Goal: Information Seeking & Learning: Learn about a topic

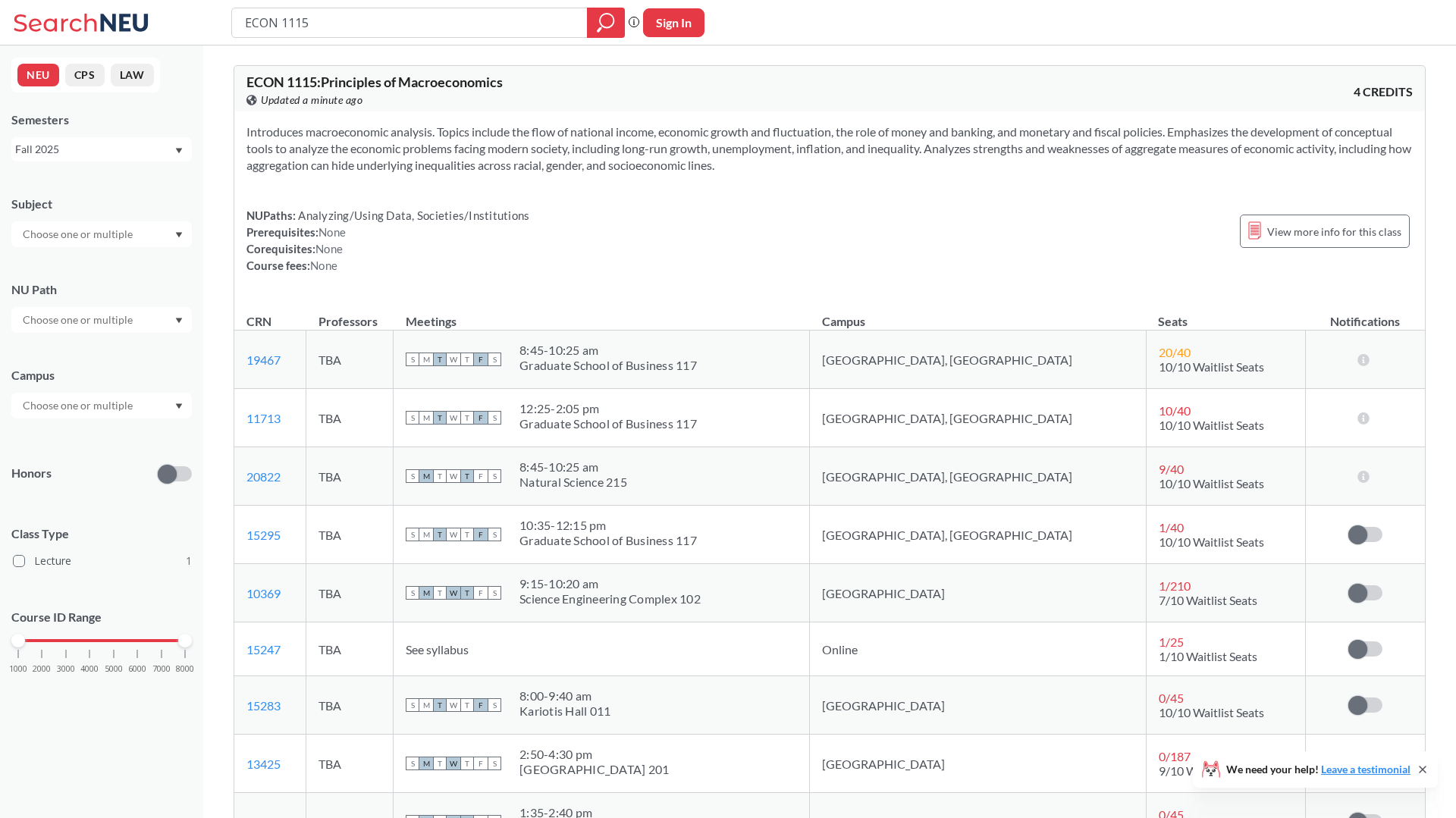
scroll to position [70, 0]
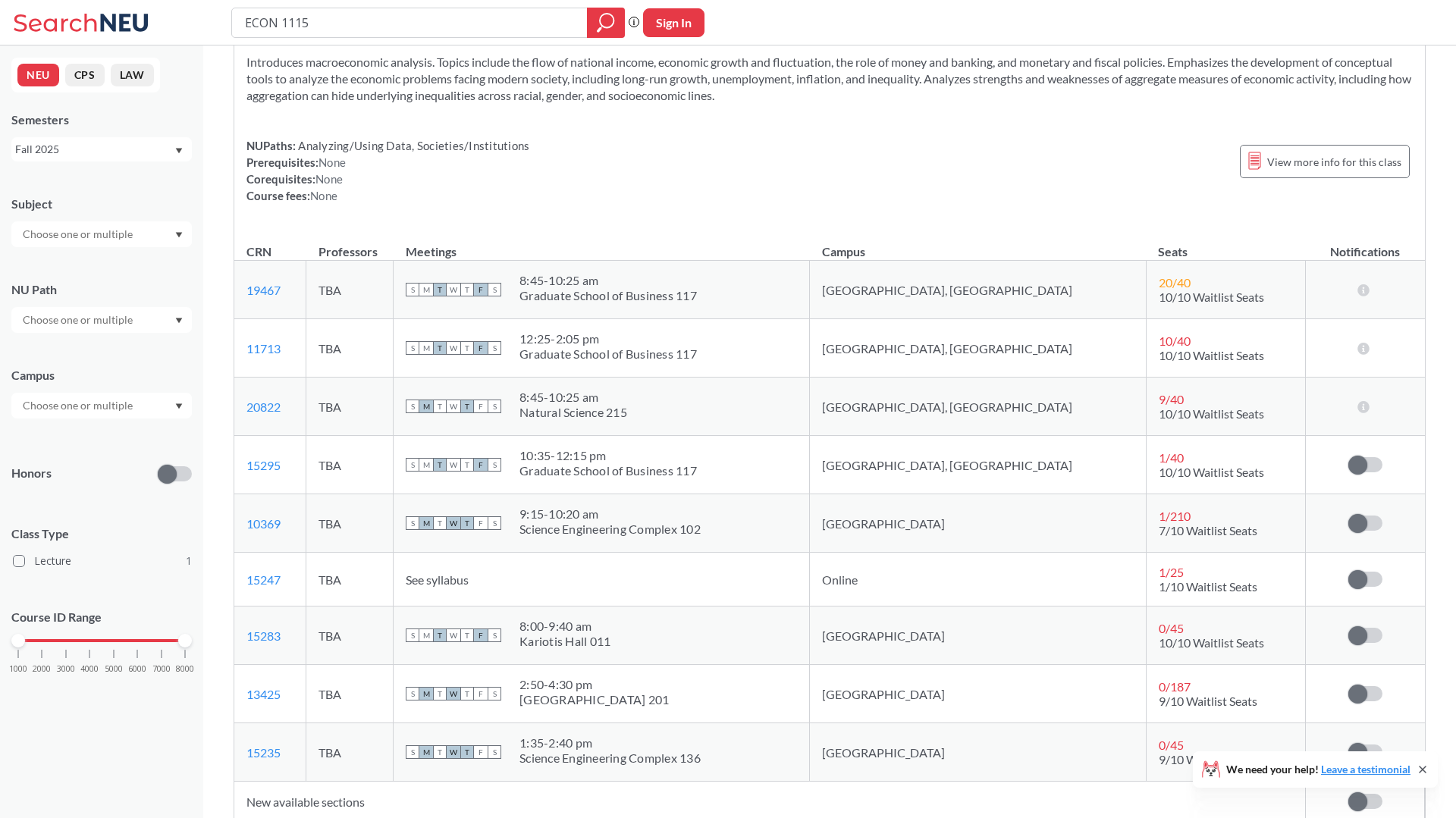
click at [389, 18] on input "ECON 1115" at bounding box center [409, 23] width 333 height 26
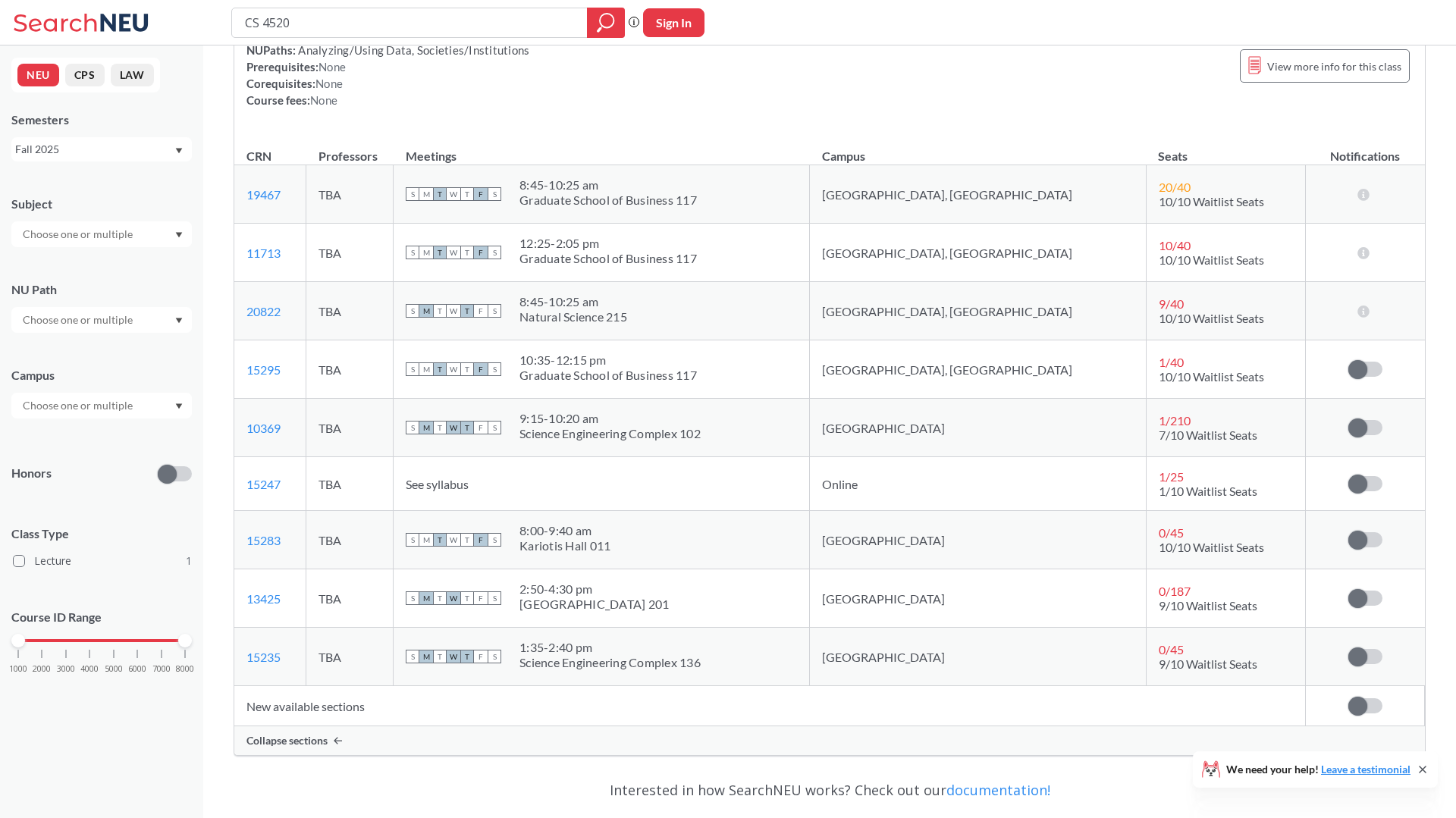
scroll to position [181, 0]
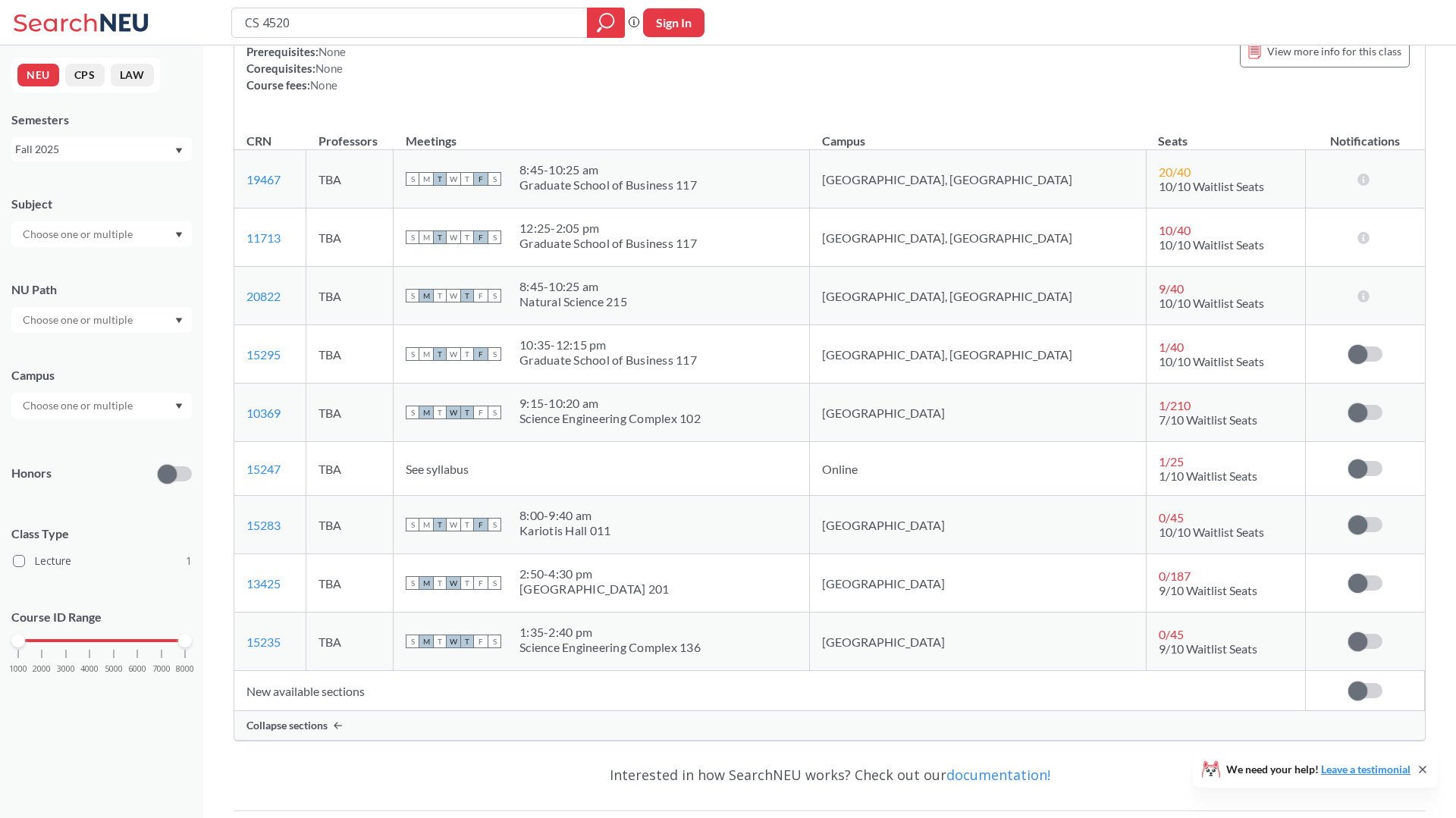
type input "CS 4520"
click at [619, 16] on div at bounding box center [606, 23] width 38 height 31
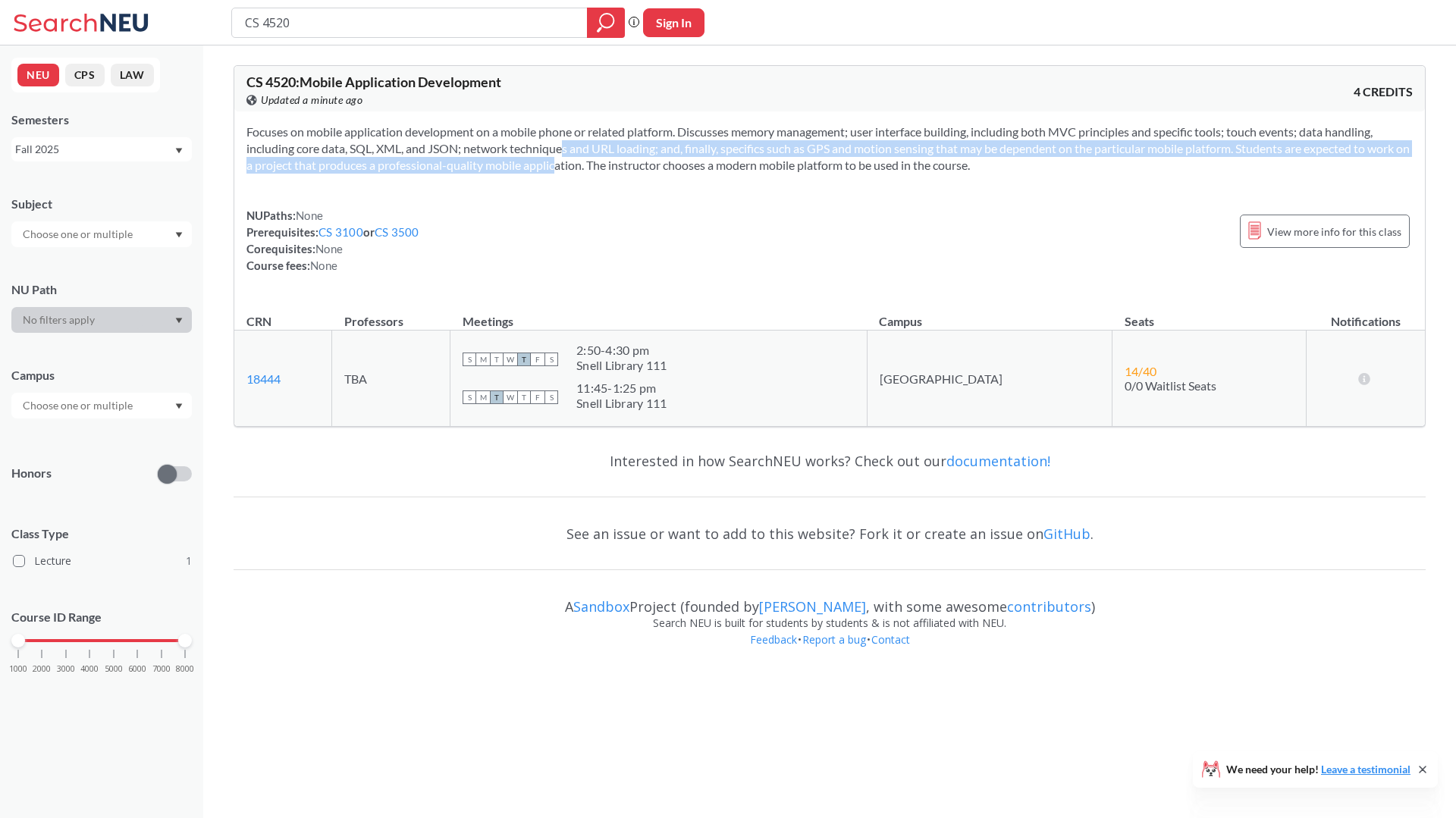
drag, startPoint x: 539, startPoint y: 150, endPoint x: 550, endPoint y: 158, distance: 13.6
click at [550, 158] on section "Focuses on mobile application development on a mobile phone or related platform…" at bounding box center [830, 148] width 1166 height 50
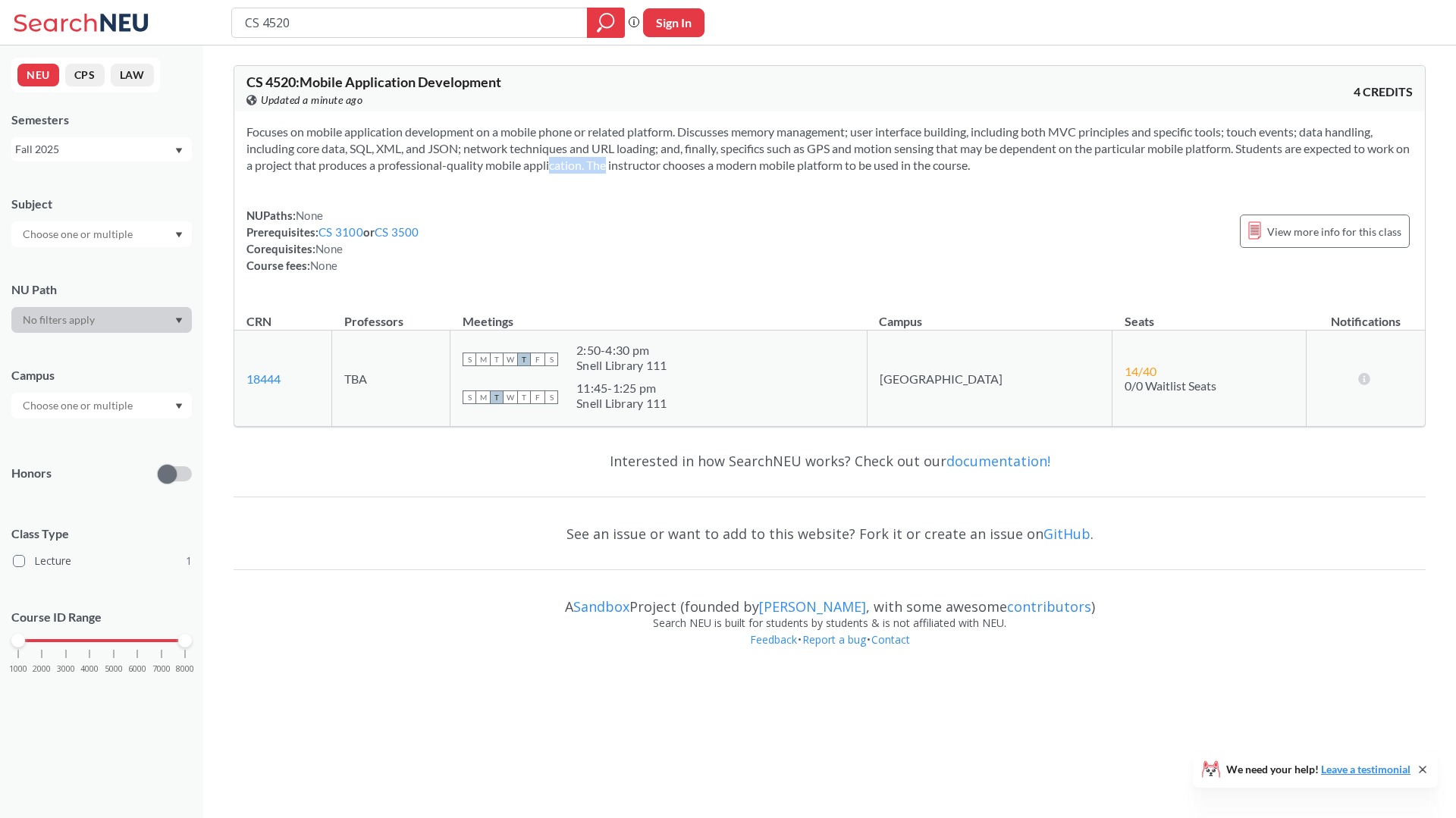
click at [550, 158] on section "Focuses on mobile application development on a mobile phone or related platform…" at bounding box center [830, 148] width 1166 height 50
click at [393, 136] on section "Focuses on mobile application development on a mobile phone or related platform…" at bounding box center [830, 148] width 1166 height 50
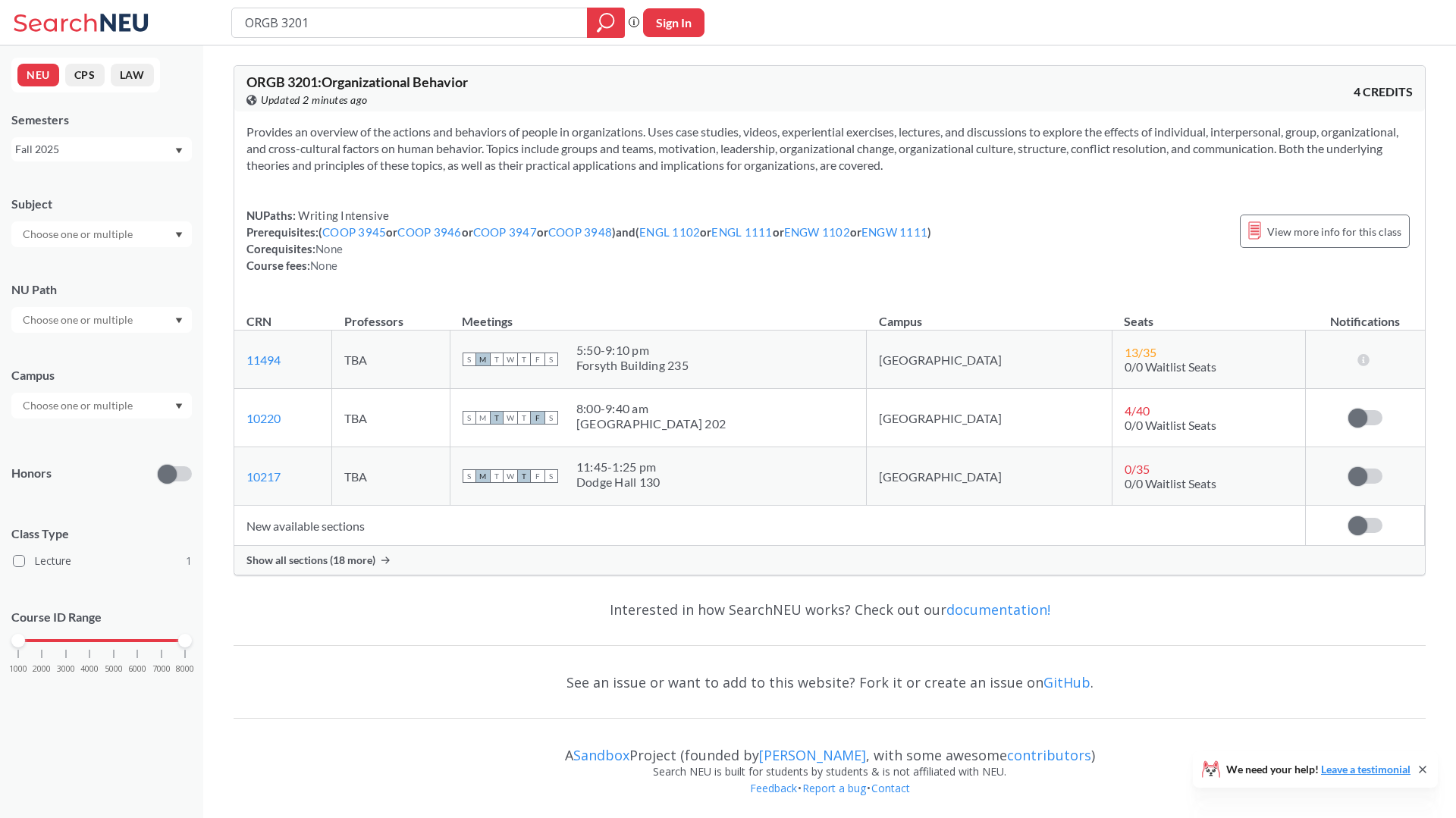
click at [554, 36] on div "ORGB 3201" at bounding box center [427, 23] width 393 height 31
click at [556, 26] on input "ORGB 3201" at bounding box center [409, 23] width 333 height 26
paste input "FINA 3303"
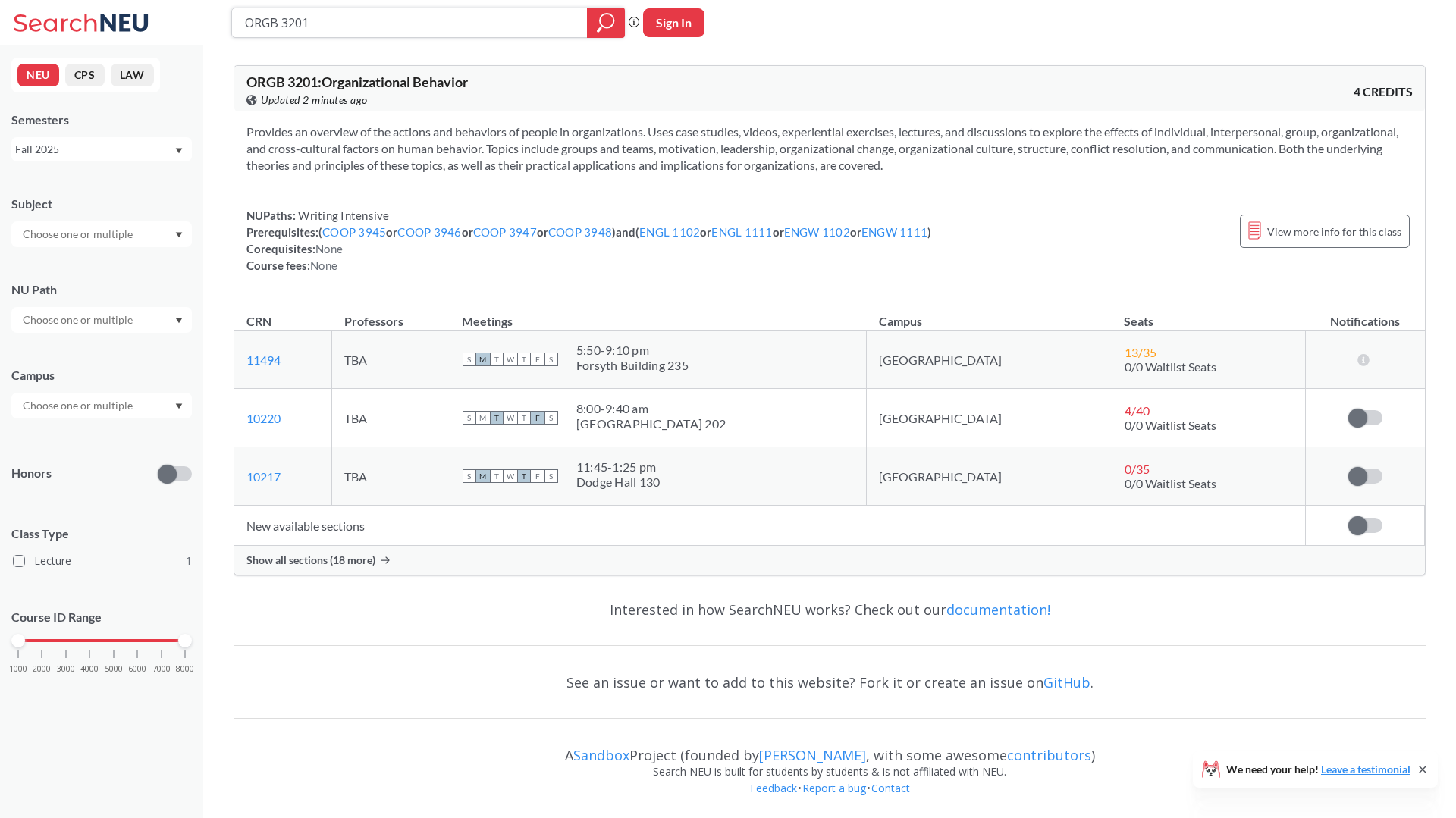
type input "FINA 3303"
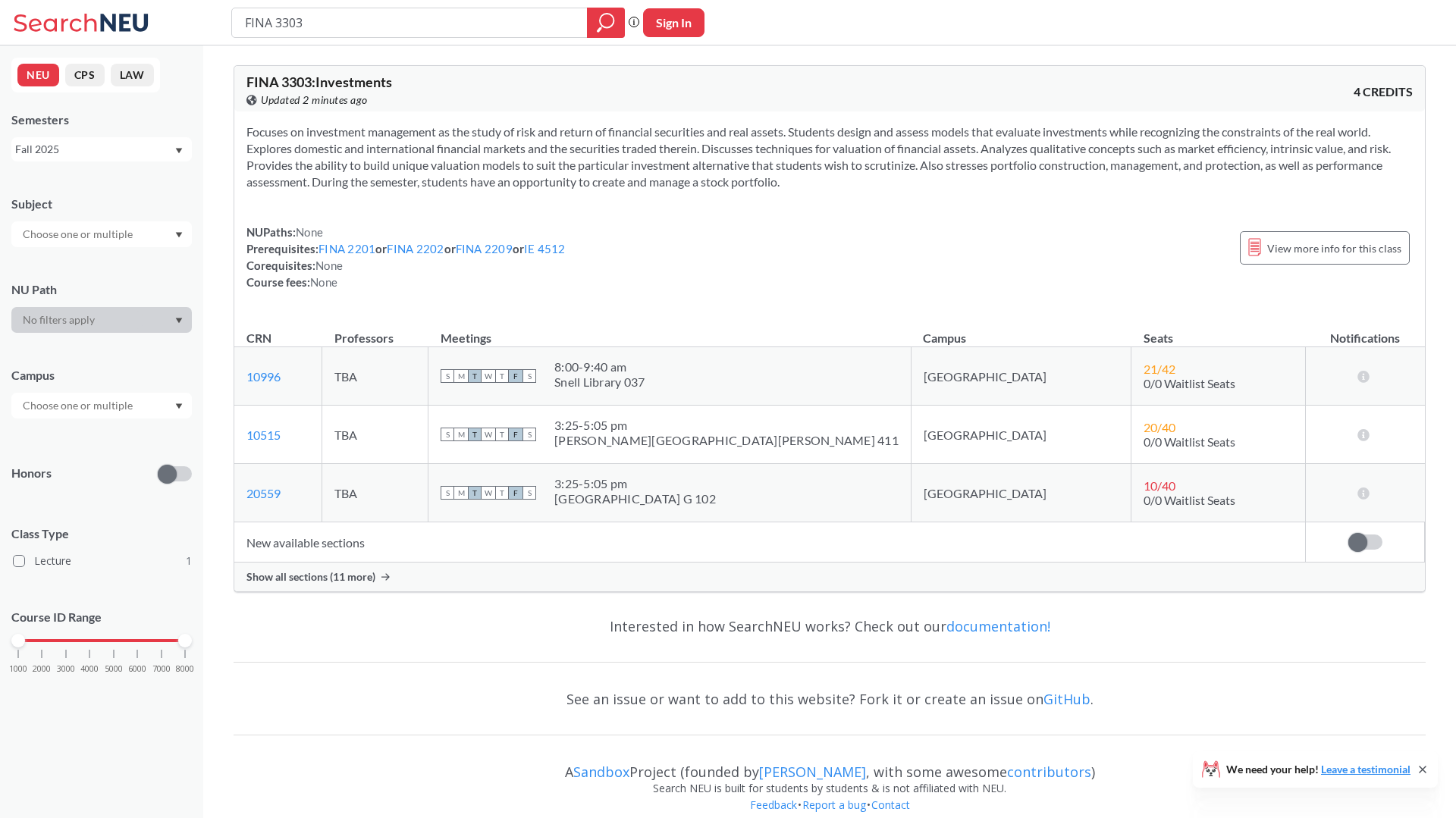
click at [332, 572] on span "Show all sections (11 more)" at bounding box center [311, 577] width 129 height 14
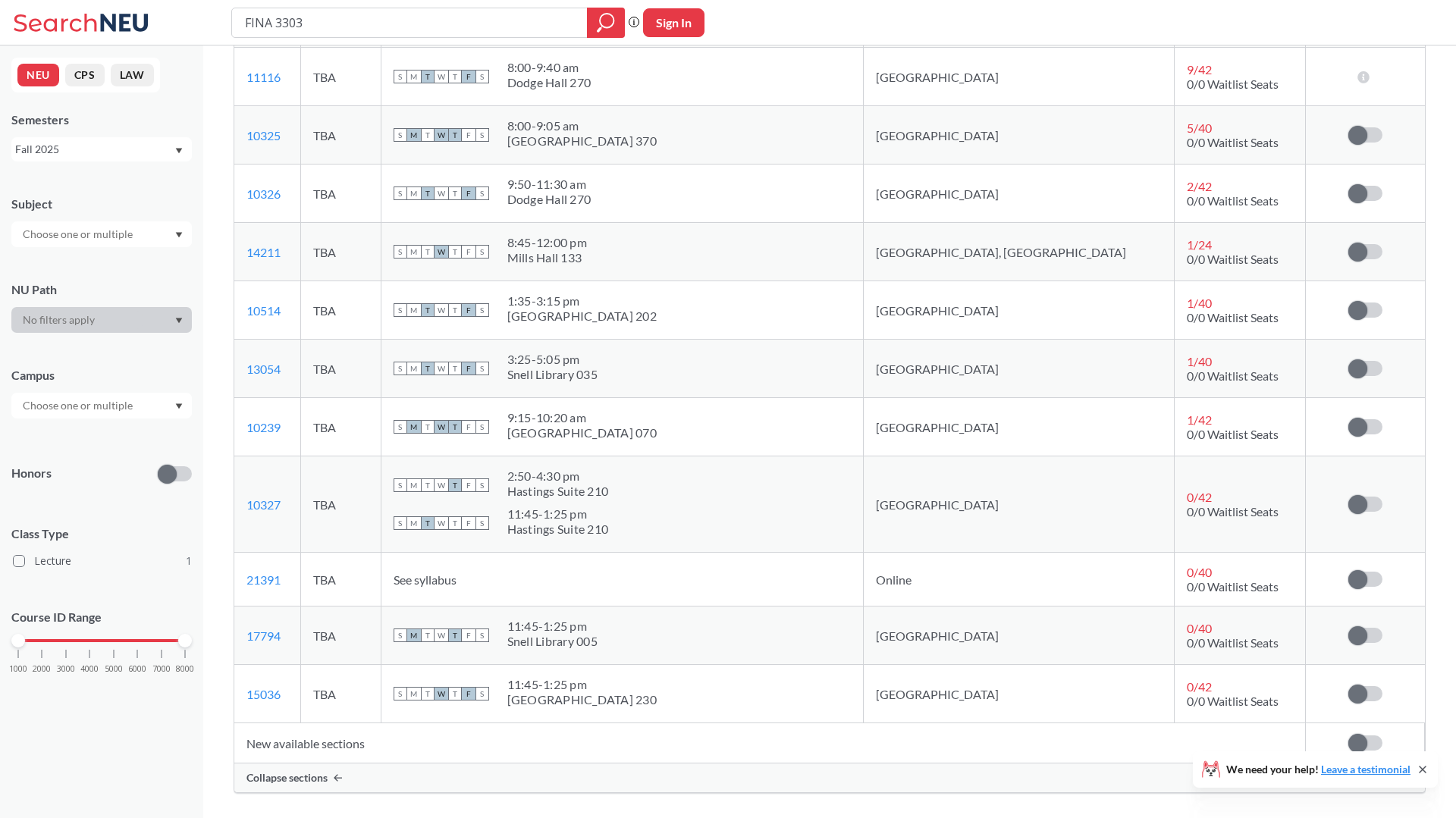
scroll to position [475, 0]
click at [1373, 583] on label at bounding box center [1366, 578] width 34 height 15
click at [1348, 571] on input "checkbox" at bounding box center [1348, 571] width 0 height 0
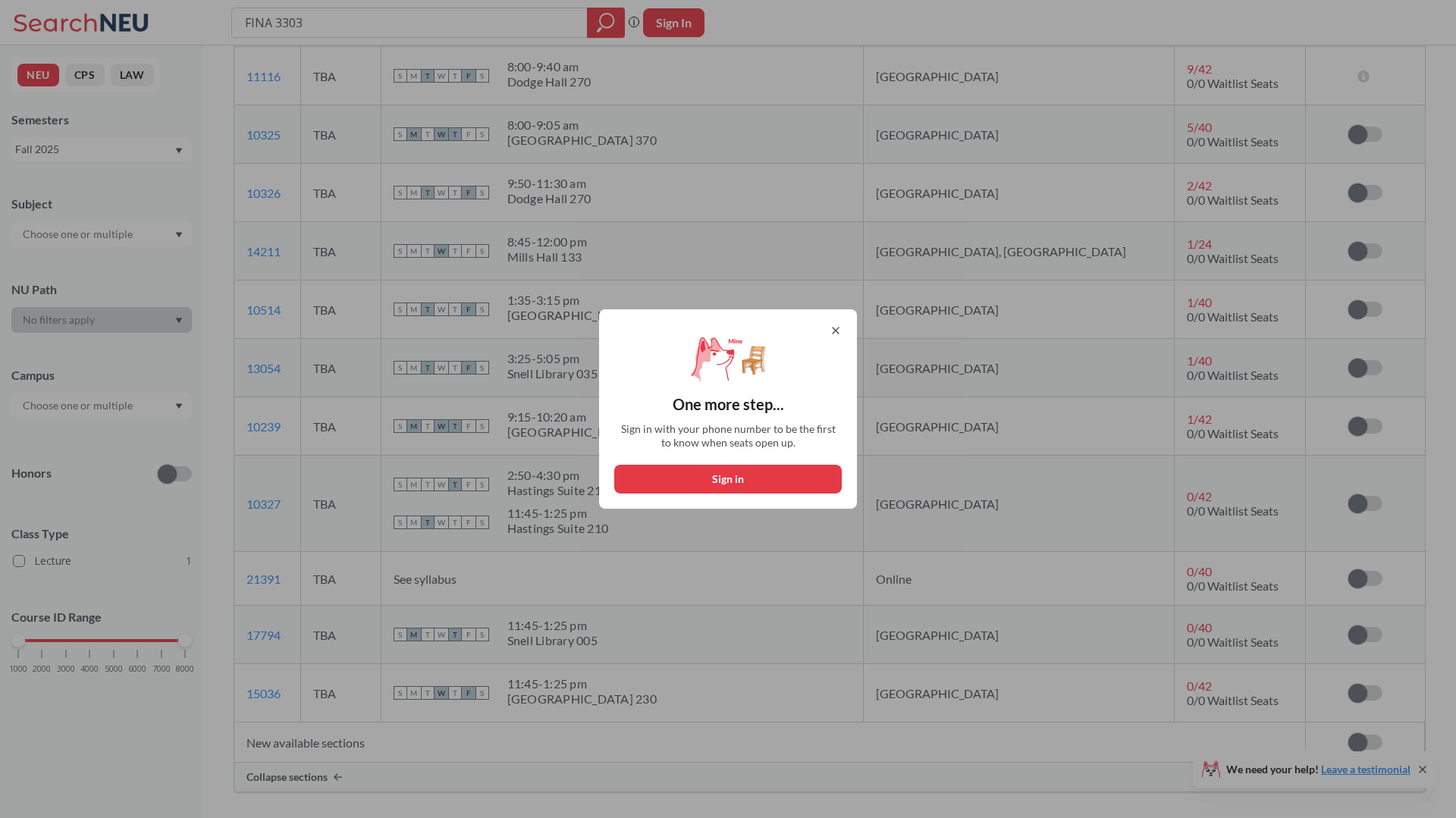
click at [753, 474] on button "Sign in" at bounding box center [728, 479] width 228 height 29
select select "US"
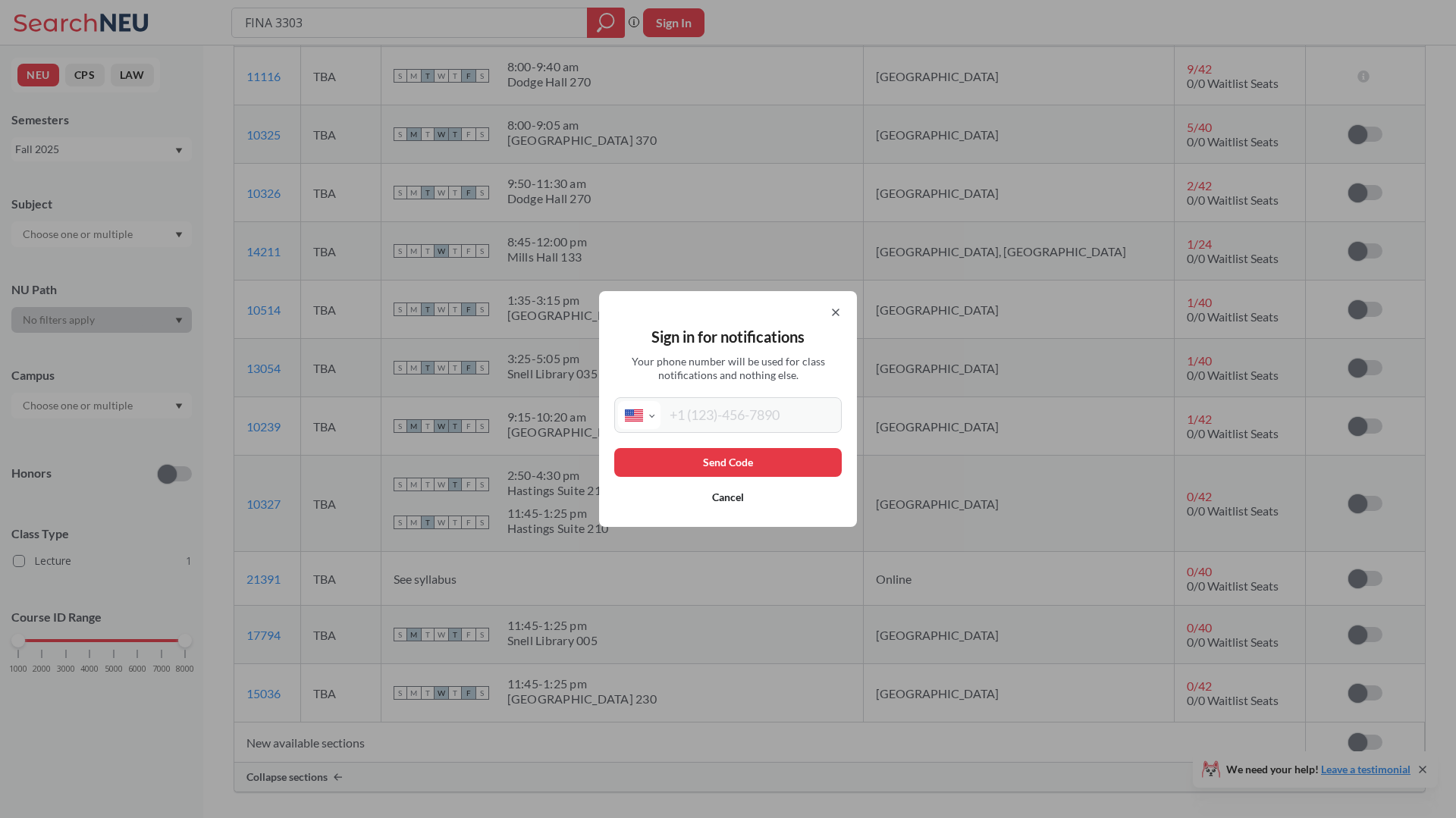
click at [728, 412] on input "tel" at bounding box center [749, 415] width 177 height 28
type input "(279) 300-6786"
click at [730, 456] on button "Send Code" at bounding box center [728, 463] width 228 height 29
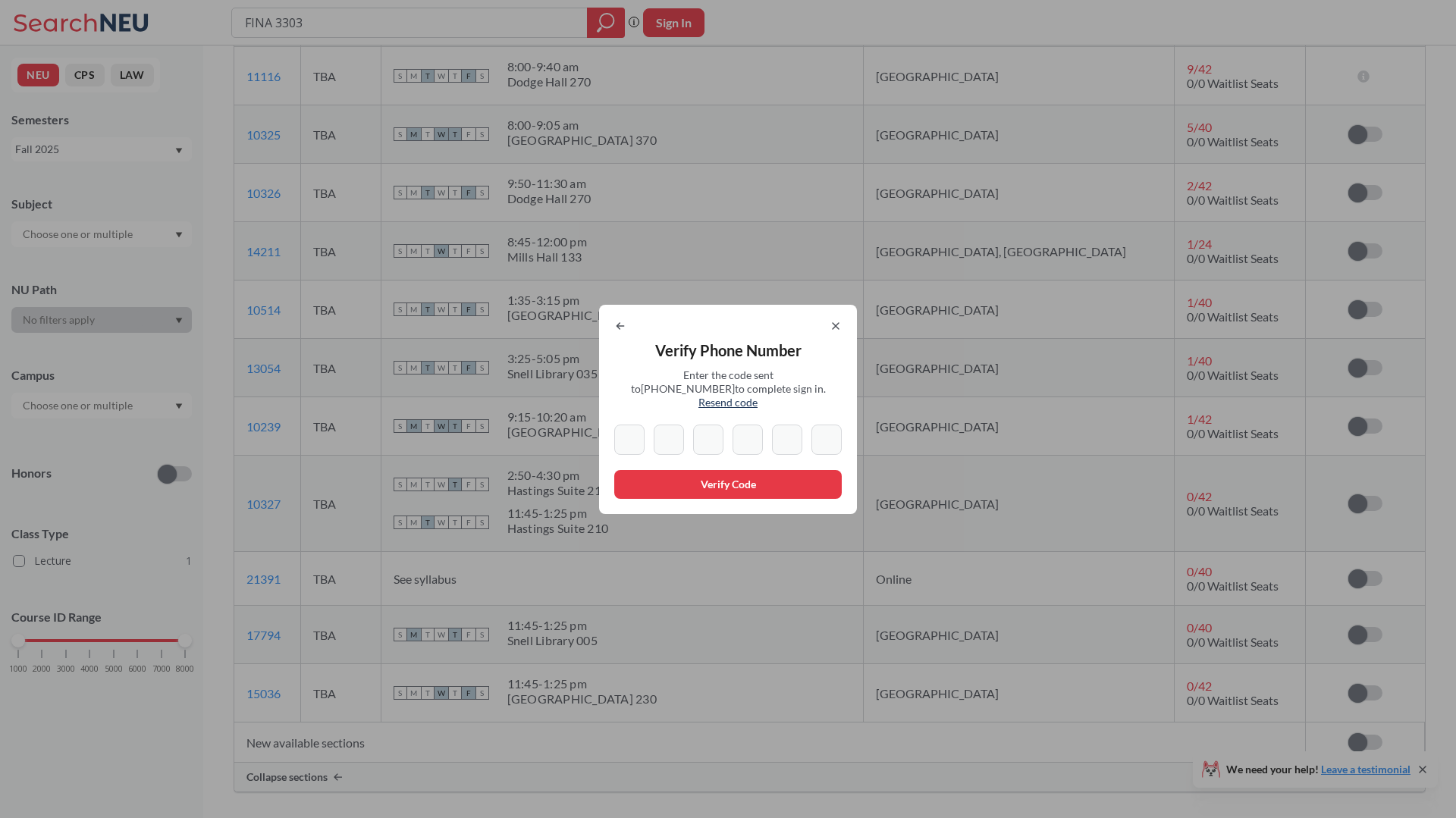
type input "6"
type input "2"
type input "9"
type input "4"
type input "8"
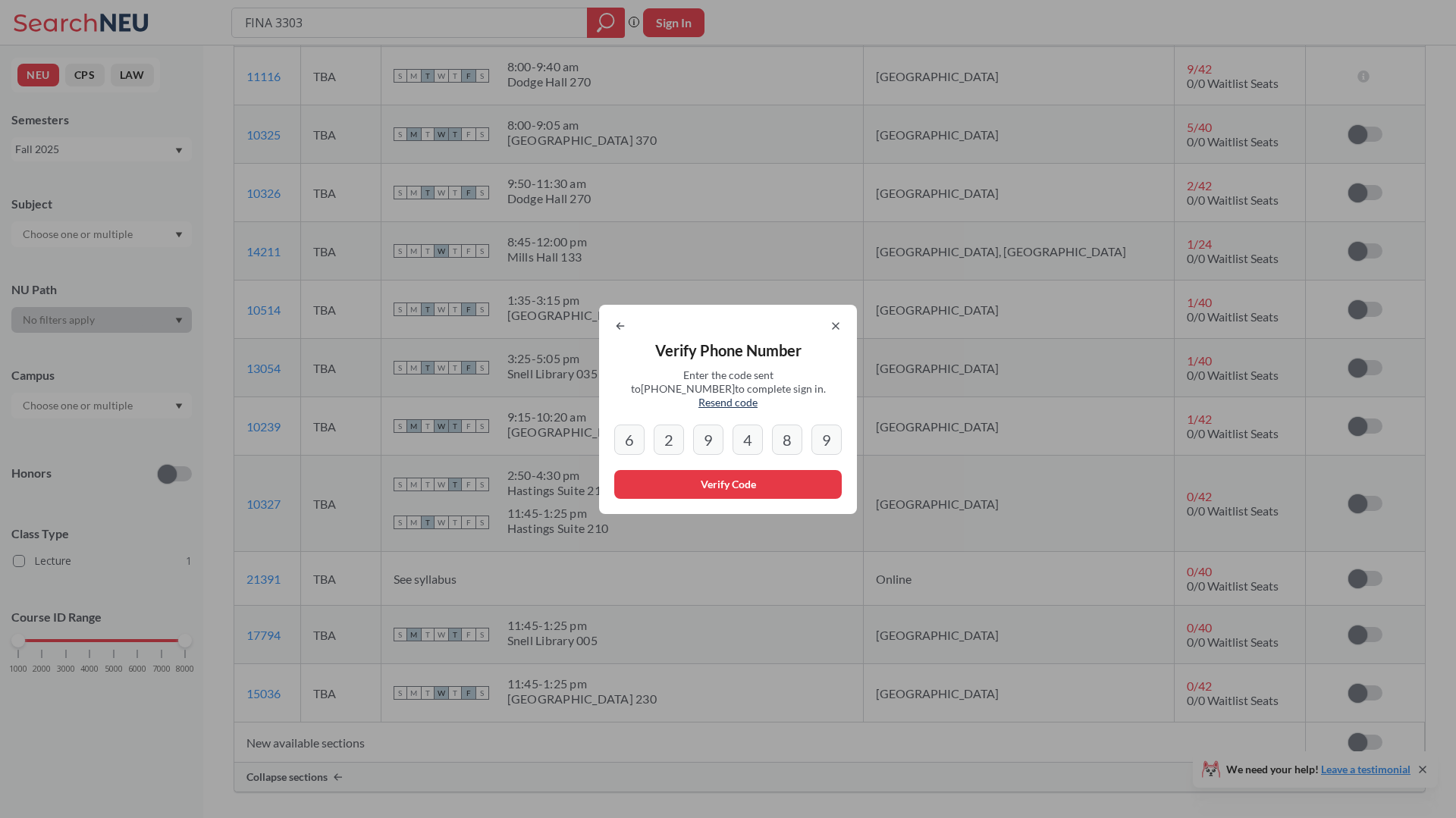
type input "9"
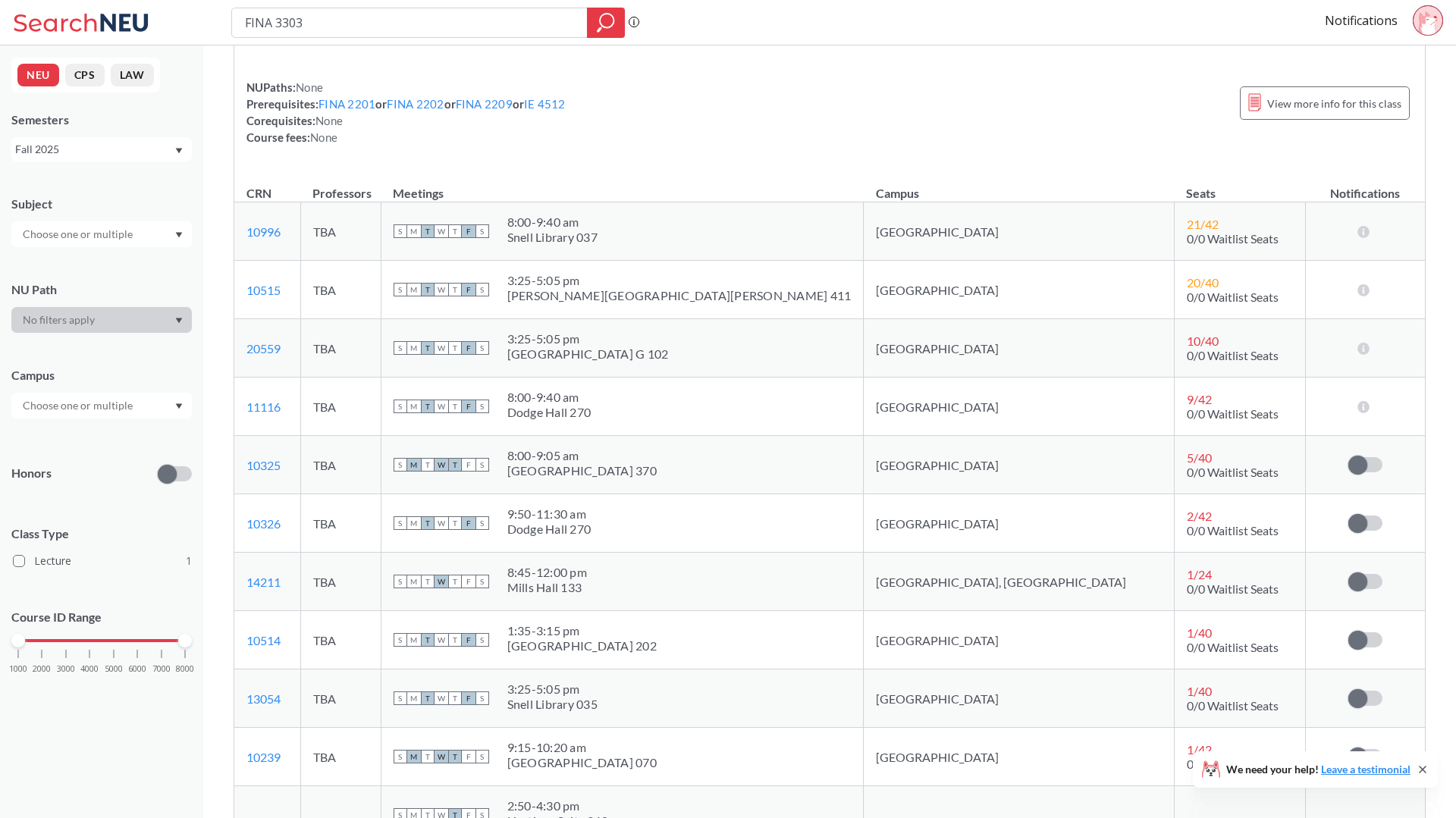
scroll to position [140, 0]
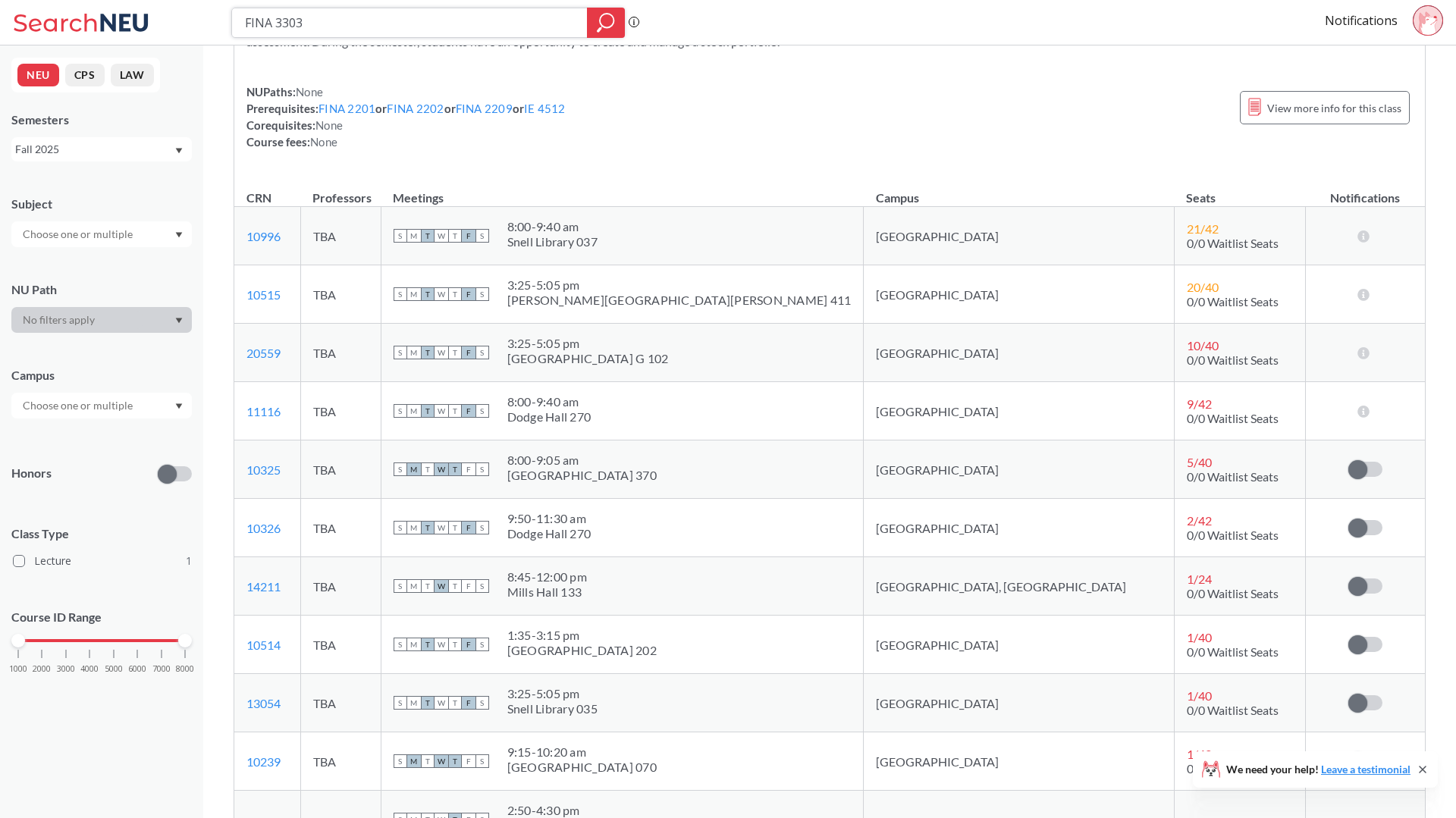
click at [352, 33] on input "FINA 3303" at bounding box center [409, 23] width 333 height 26
type input "FINA 3301"
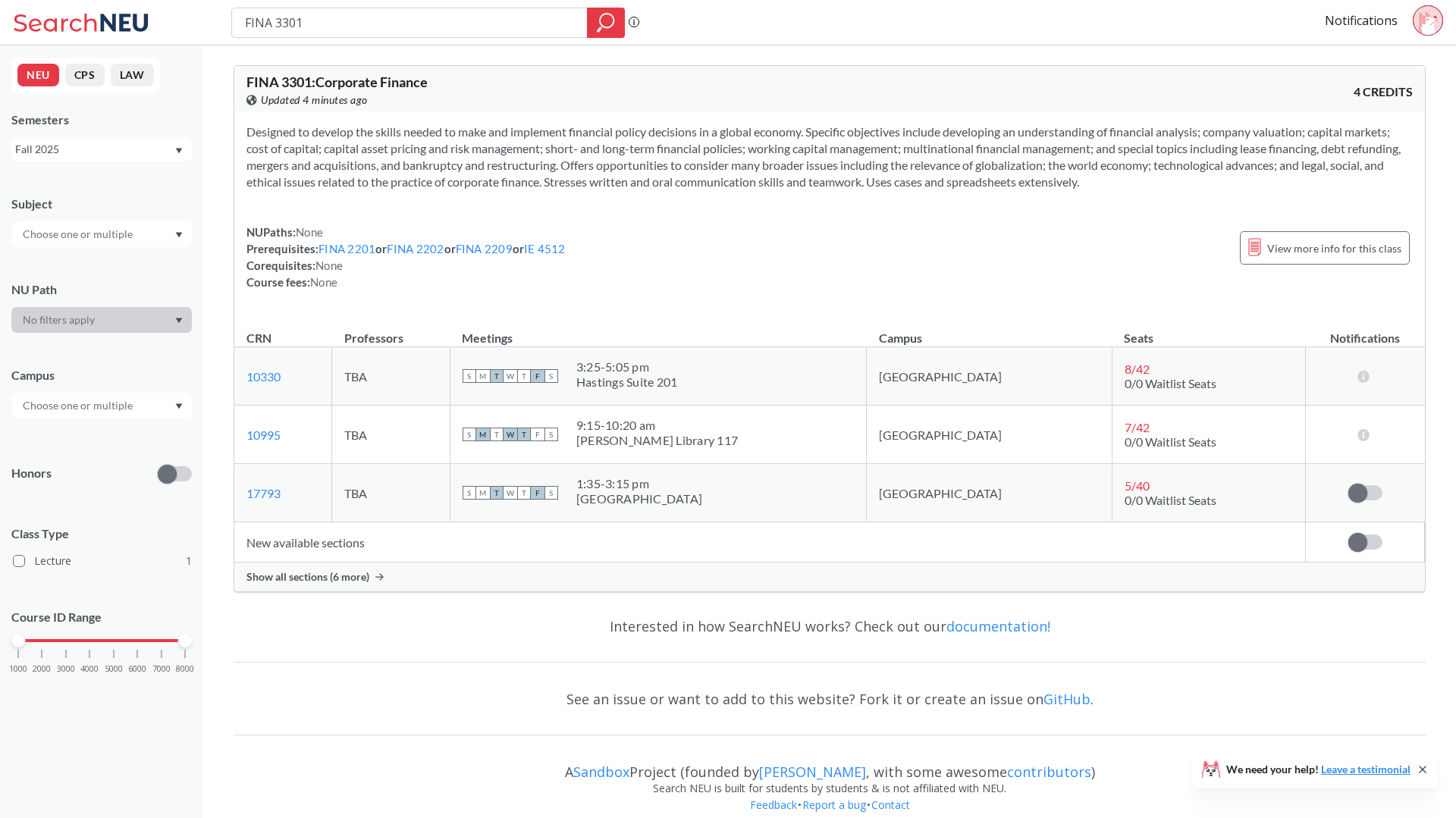
click at [257, 578] on span "Show all sections (6 more)" at bounding box center [308, 577] width 123 height 14
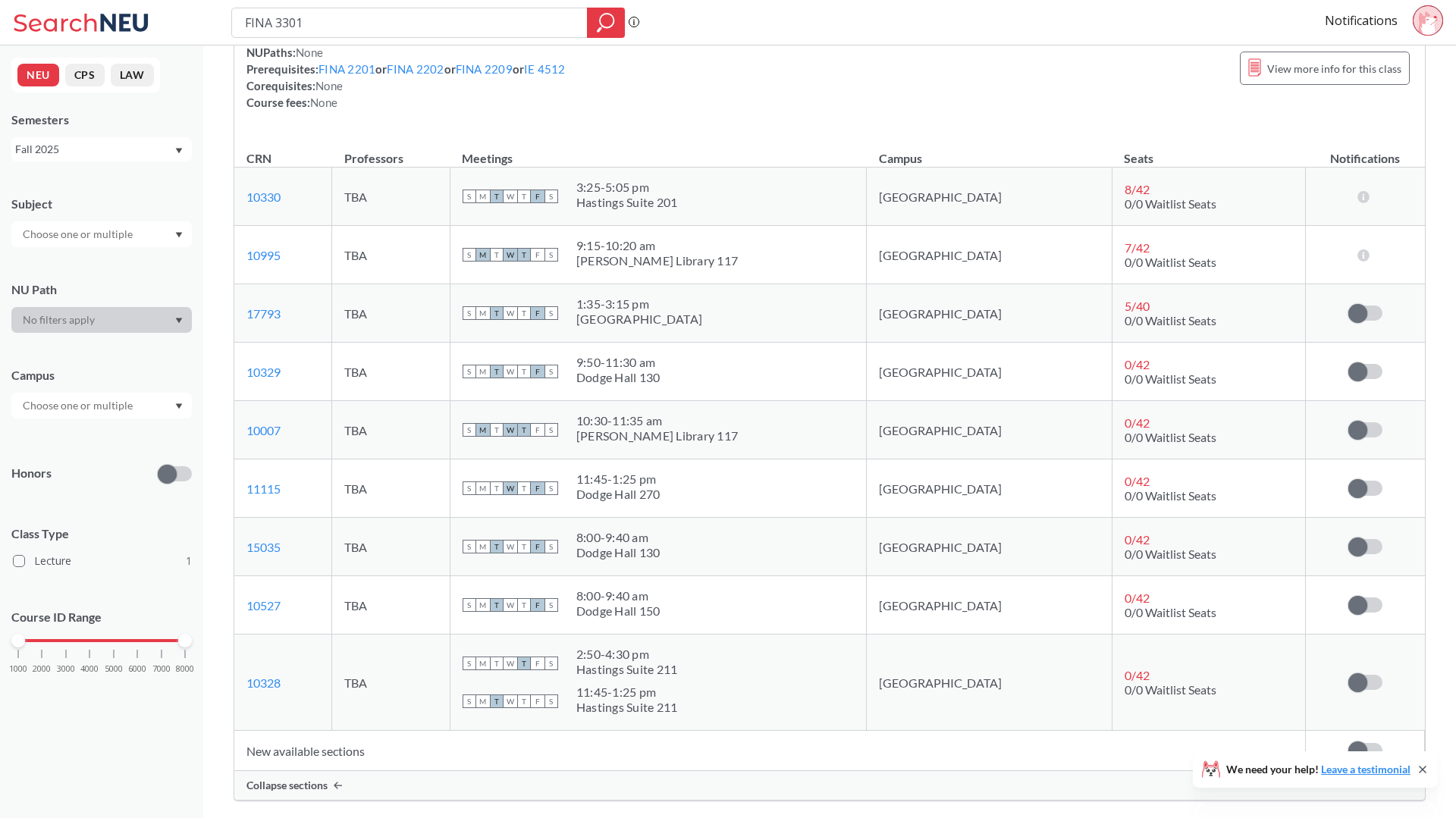
scroll to position [305, 0]
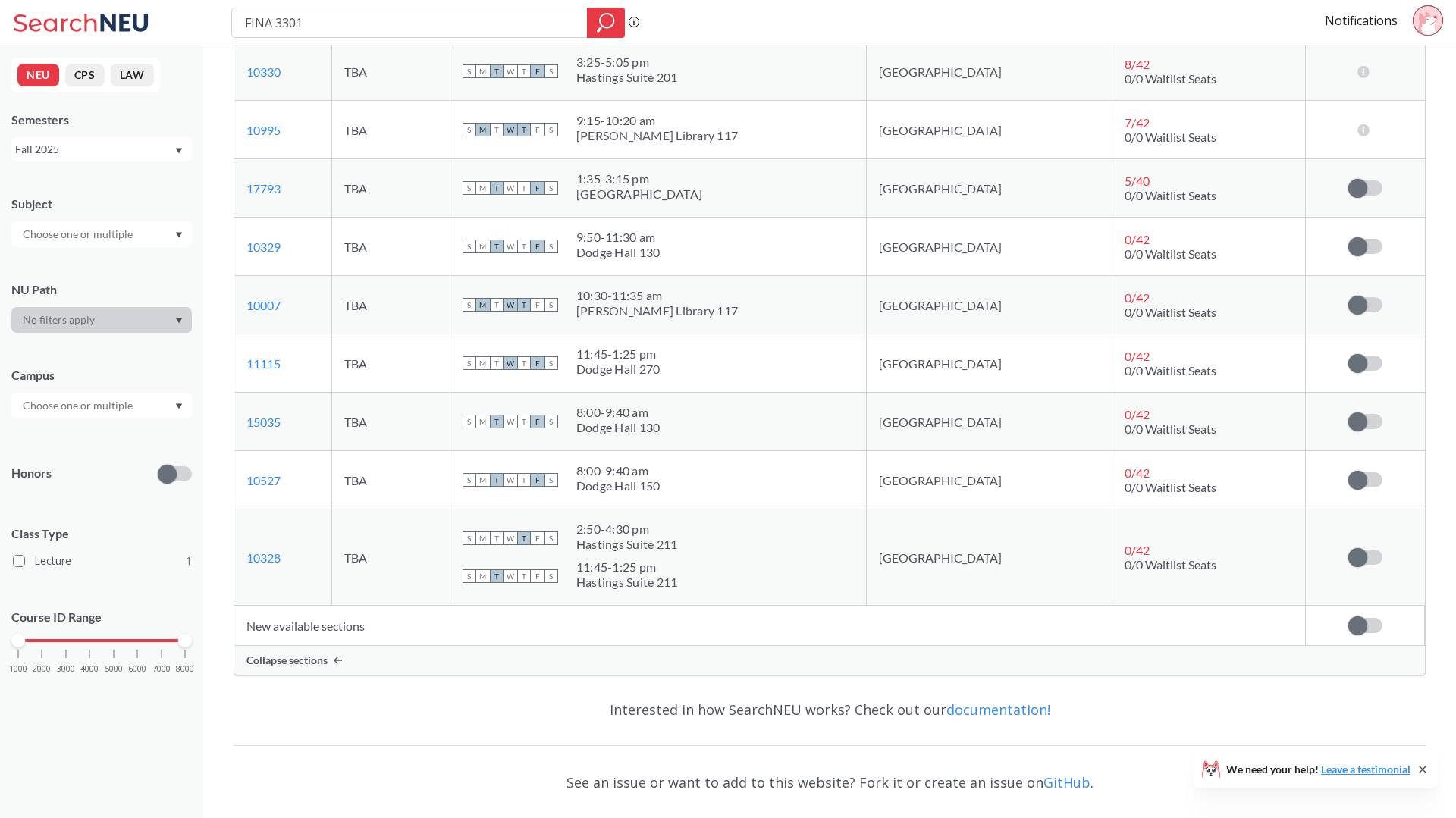
click at [690, 138] on div "Snell Library 117" at bounding box center [657, 136] width 162 height 15
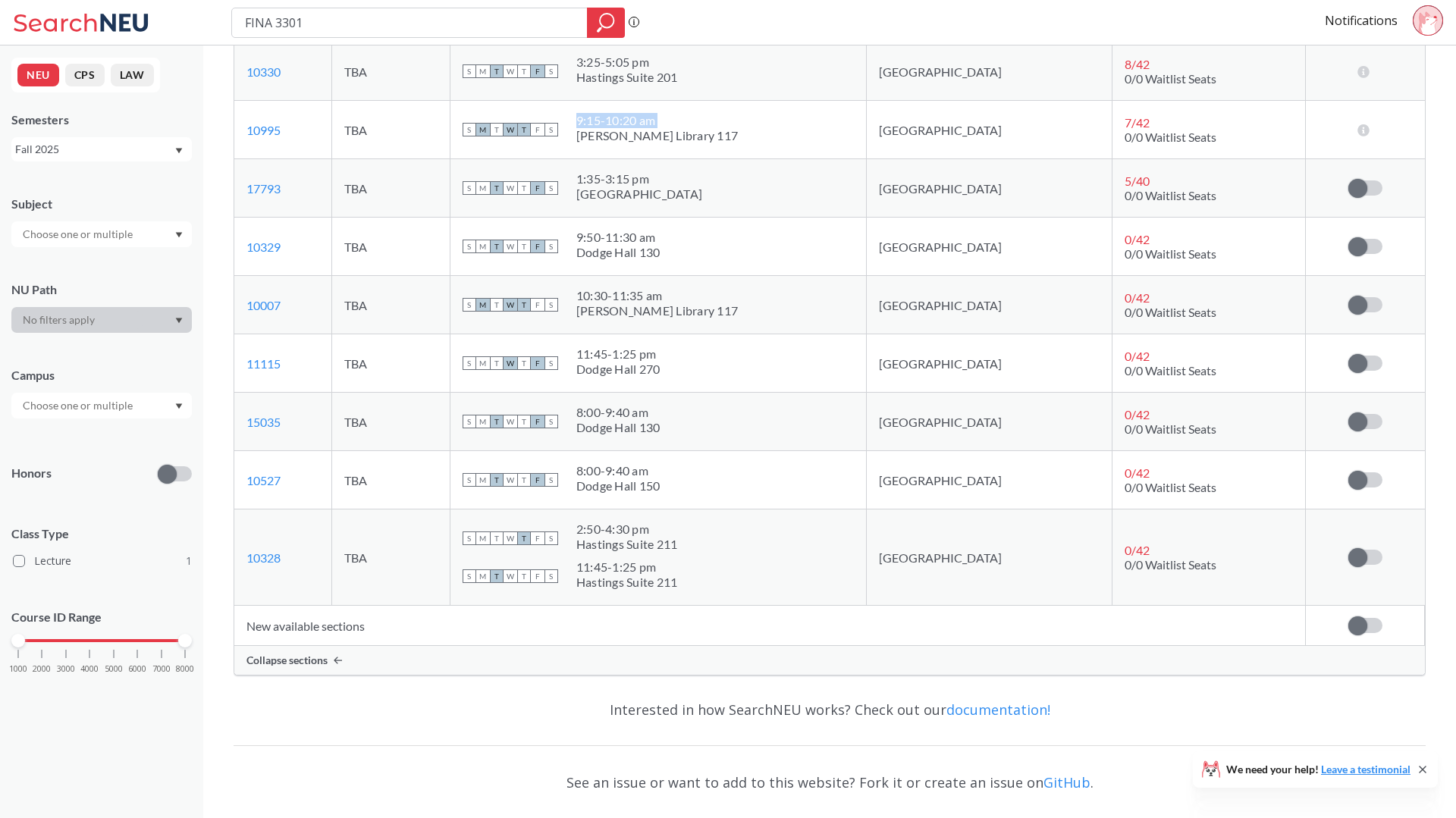
click at [690, 138] on div "Snell Library 117" at bounding box center [657, 136] width 162 height 15
click at [681, 186] on div "Forsyth Building 201" at bounding box center [639, 193] width 126 height 15
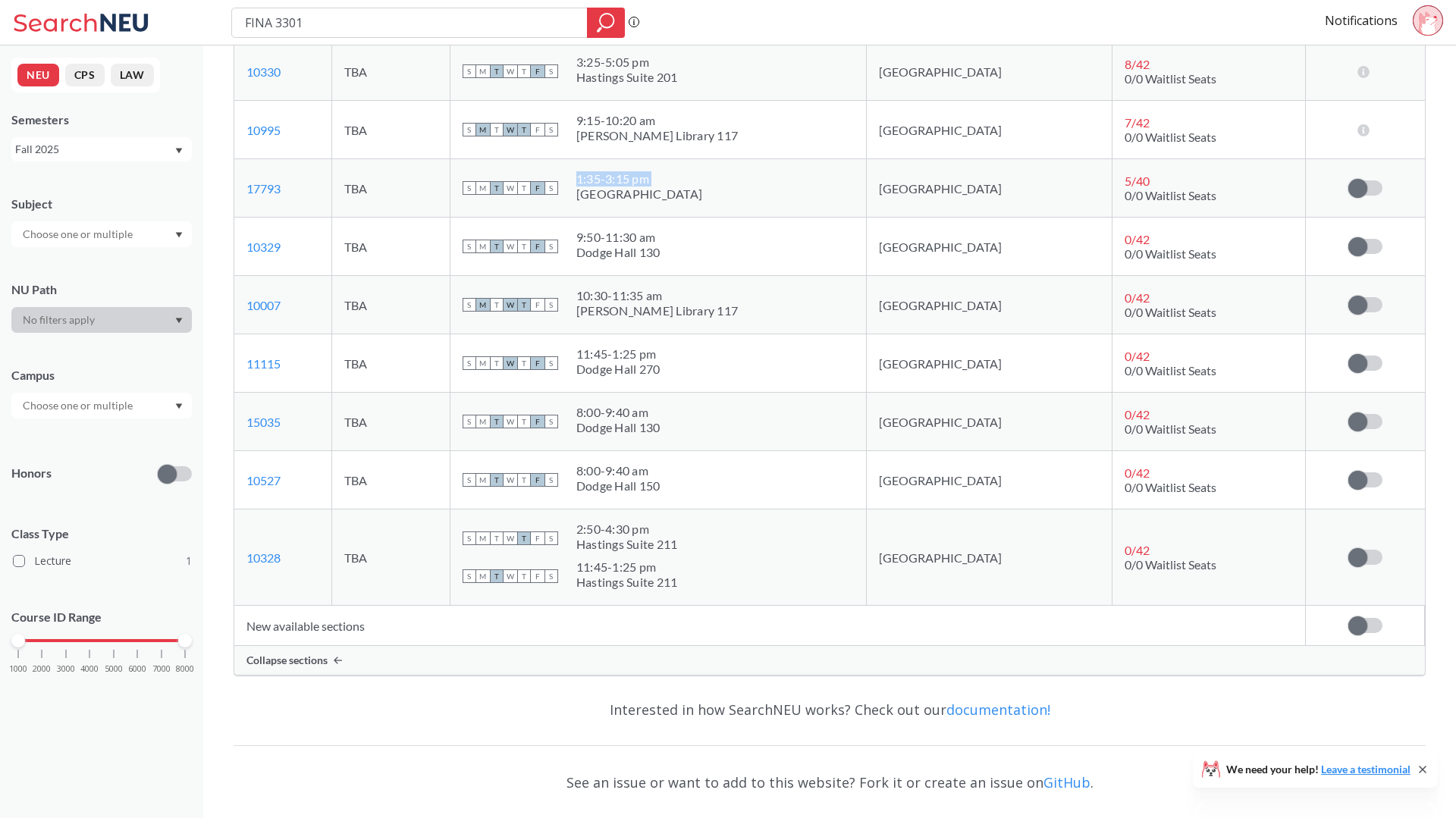
click at [681, 186] on div "Forsyth Building 201" at bounding box center [639, 193] width 126 height 15
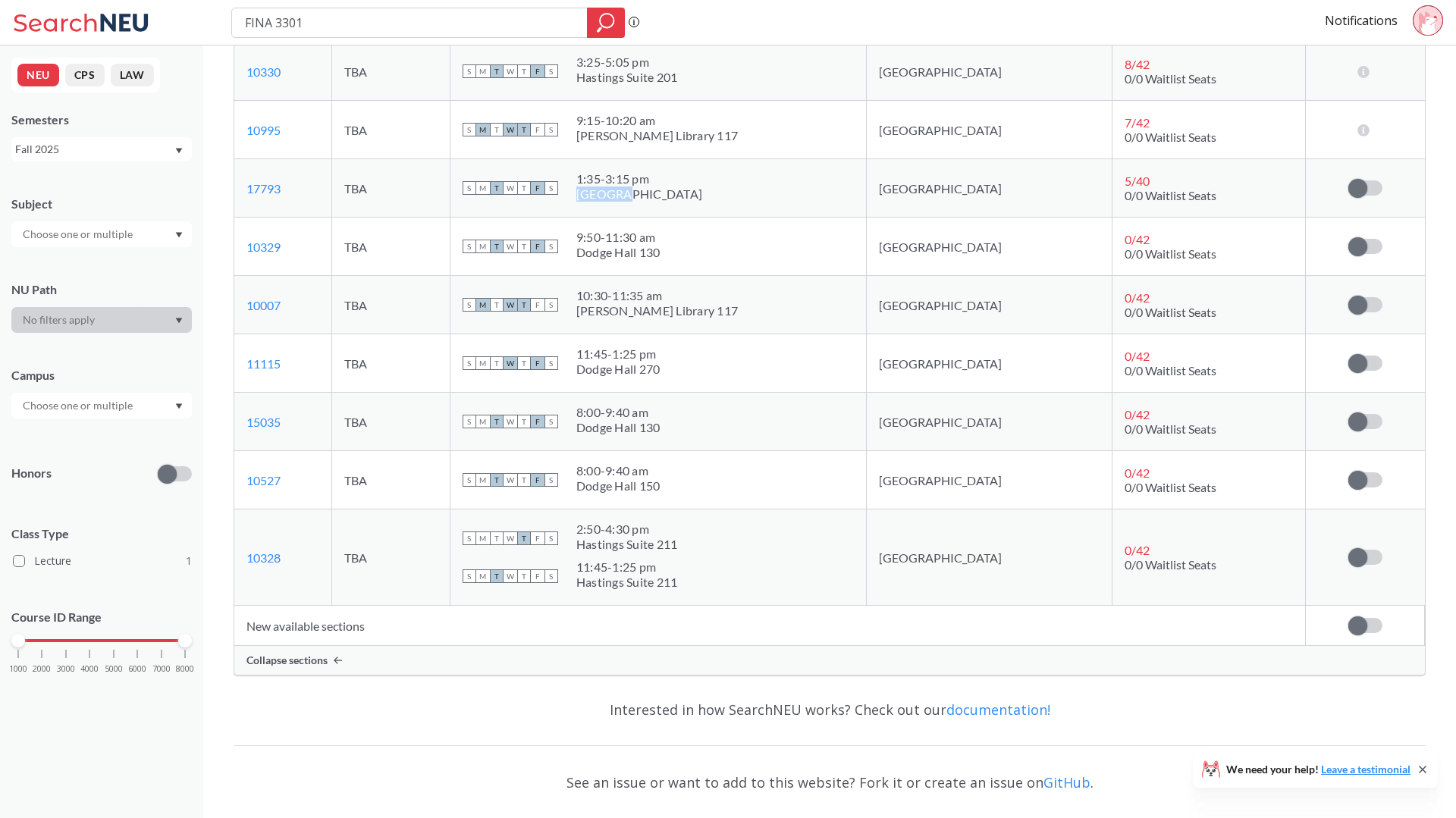
click at [681, 186] on div "Forsyth Building 201" at bounding box center [639, 193] width 126 height 15
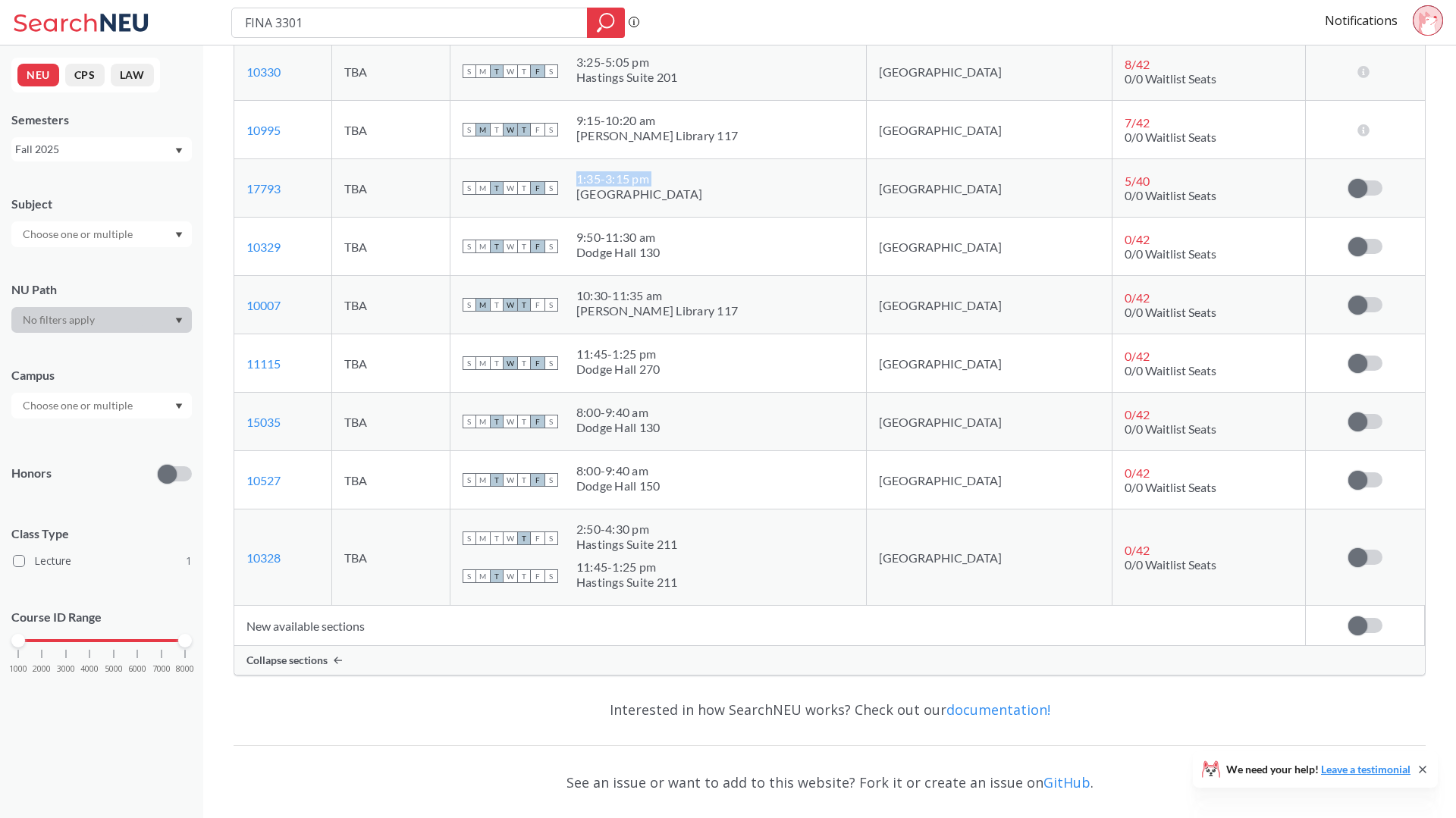
click at [681, 186] on div "Forsyth Building 201" at bounding box center [639, 193] width 126 height 15
click at [516, 20] on input "FINA 3301" at bounding box center [409, 23] width 333 height 26
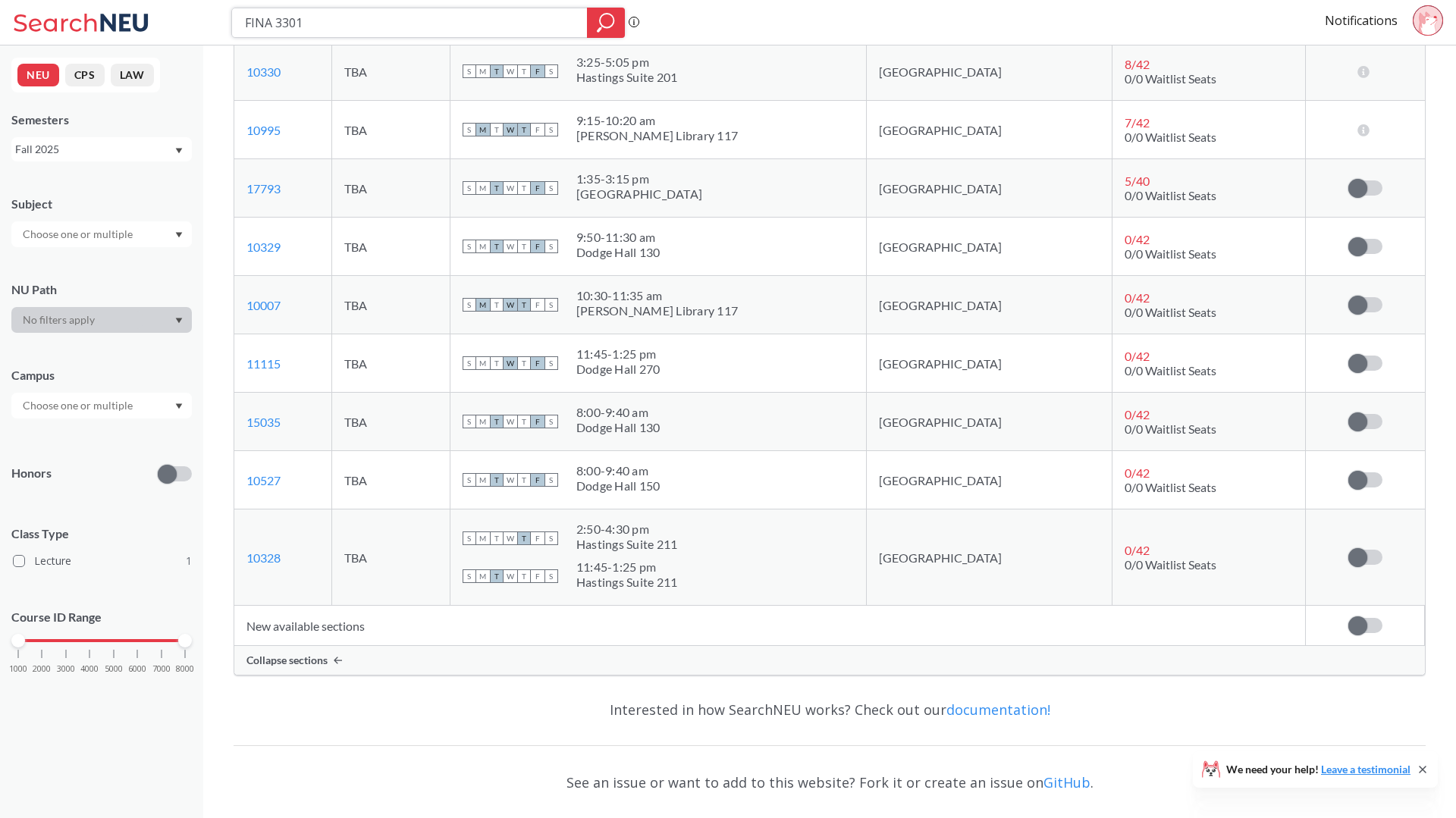
paste input "4340"
type input "FINA 4340"
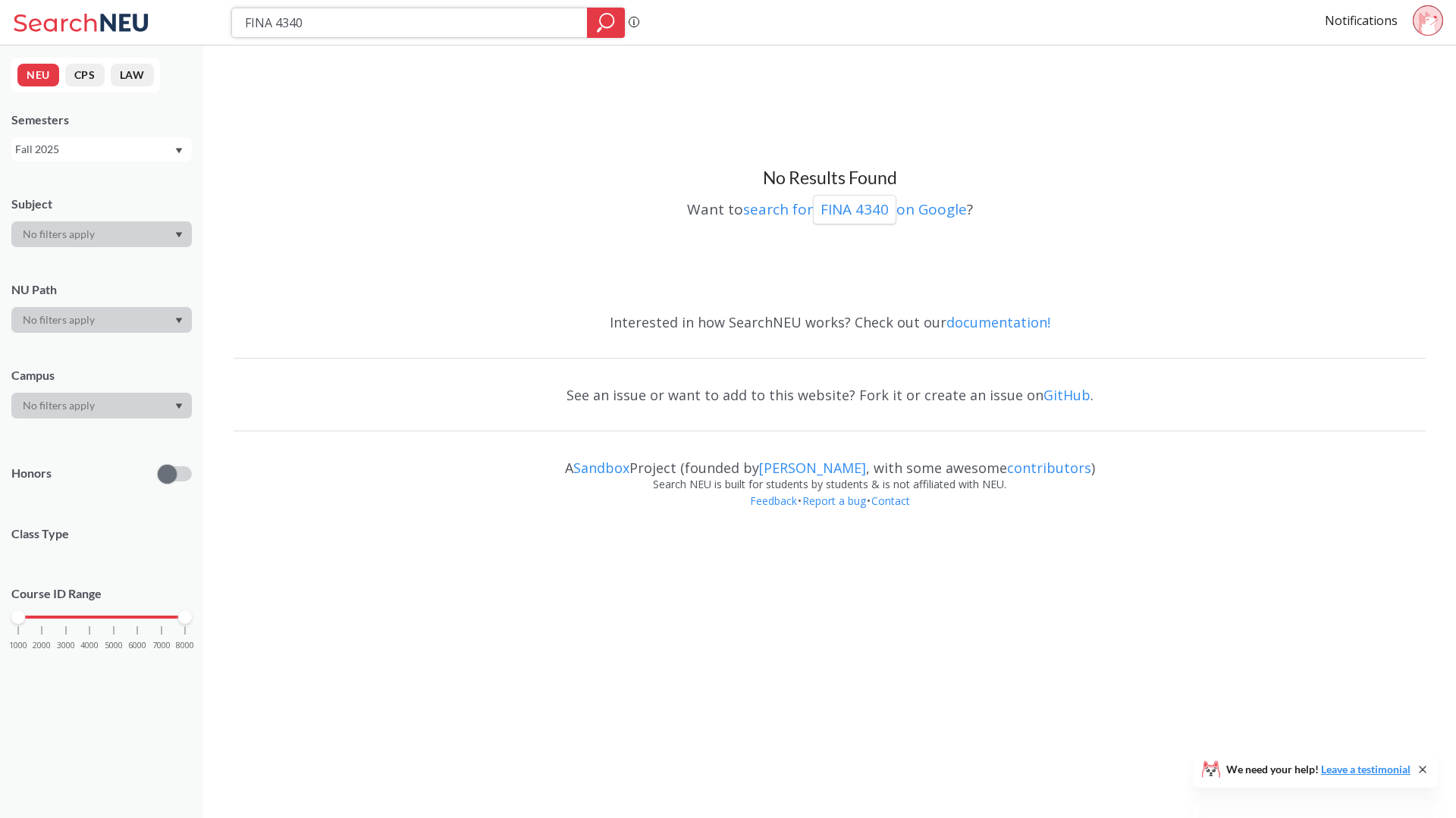
click at [602, 28] on icon "magnifying glass" at bounding box center [606, 22] width 18 height 21
click at [498, 45] on div "FINA 4340 Phrase search guarantees the exact search appears in the results. Ex.…" at bounding box center [728, 23] width 1456 height 45
click at [487, 27] on input "FINA 4340" at bounding box center [409, 23] width 333 height 26
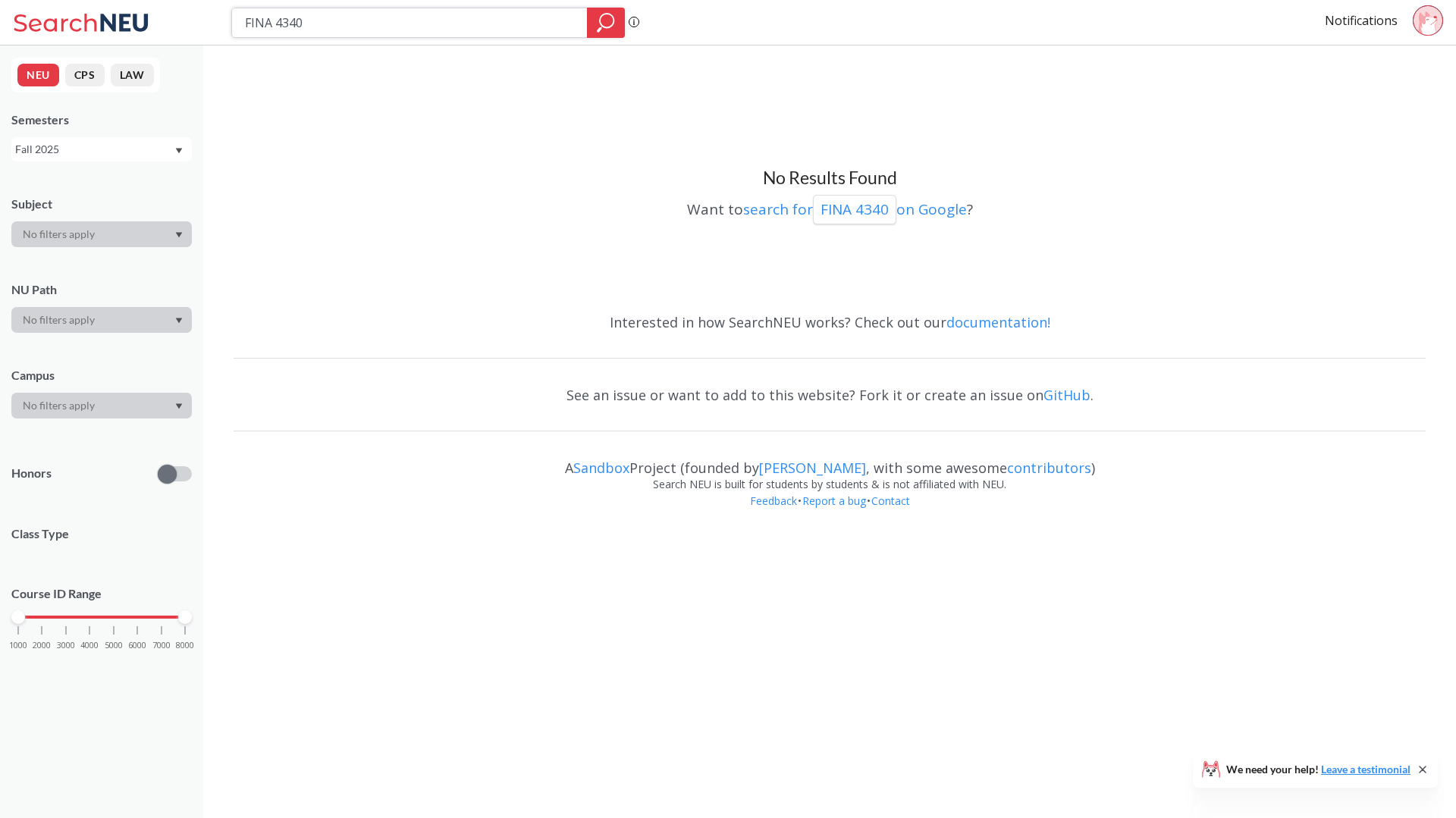
paste input "ORGB 3201"
type input "ORGB 3201"
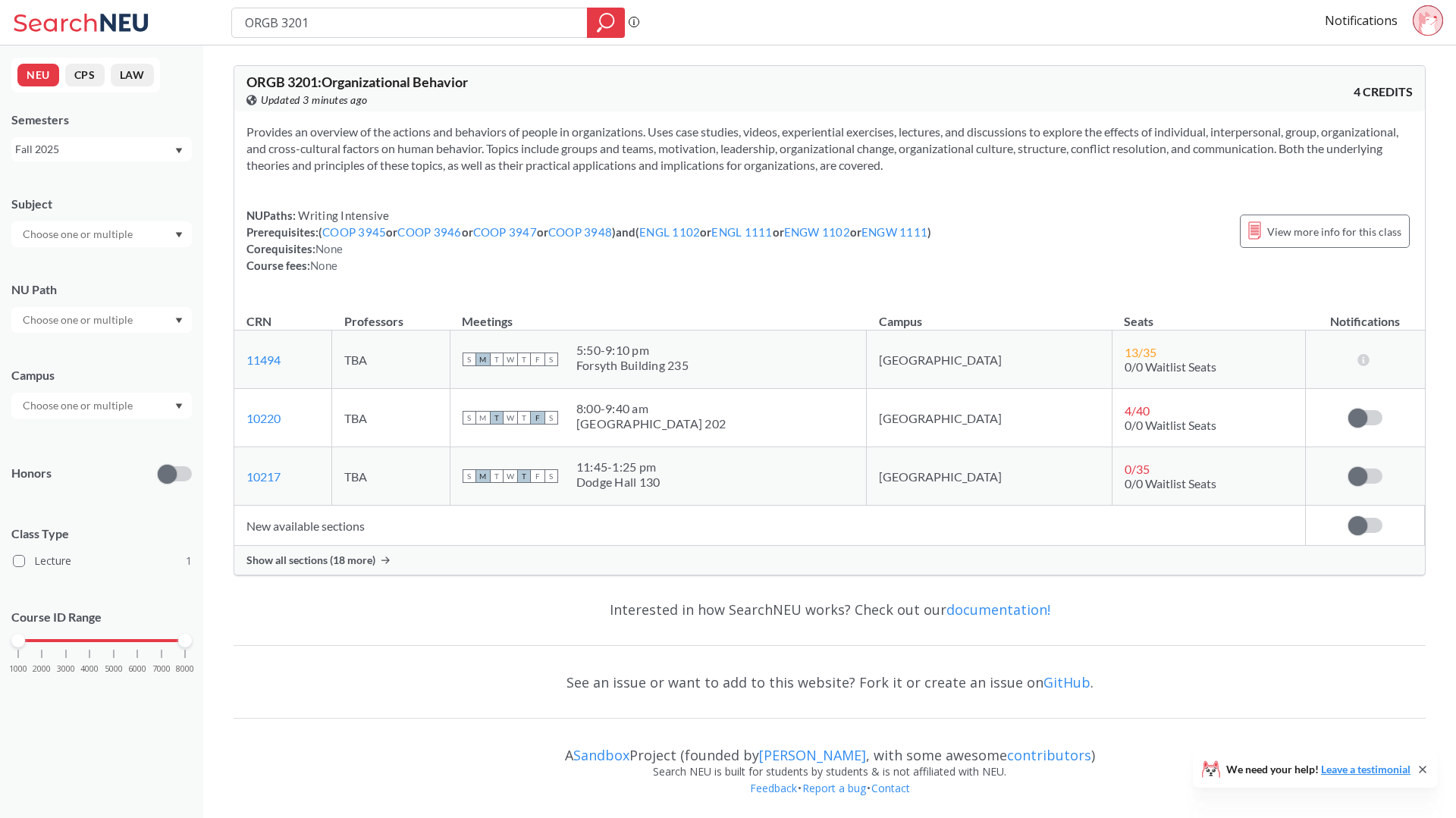
click at [393, 530] on td "New available sections" at bounding box center [770, 526] width 1072 height 40
click at [385, 548] on div "Show all sections (18 more)" at bounding box center [829, 560] width 1190 height 29
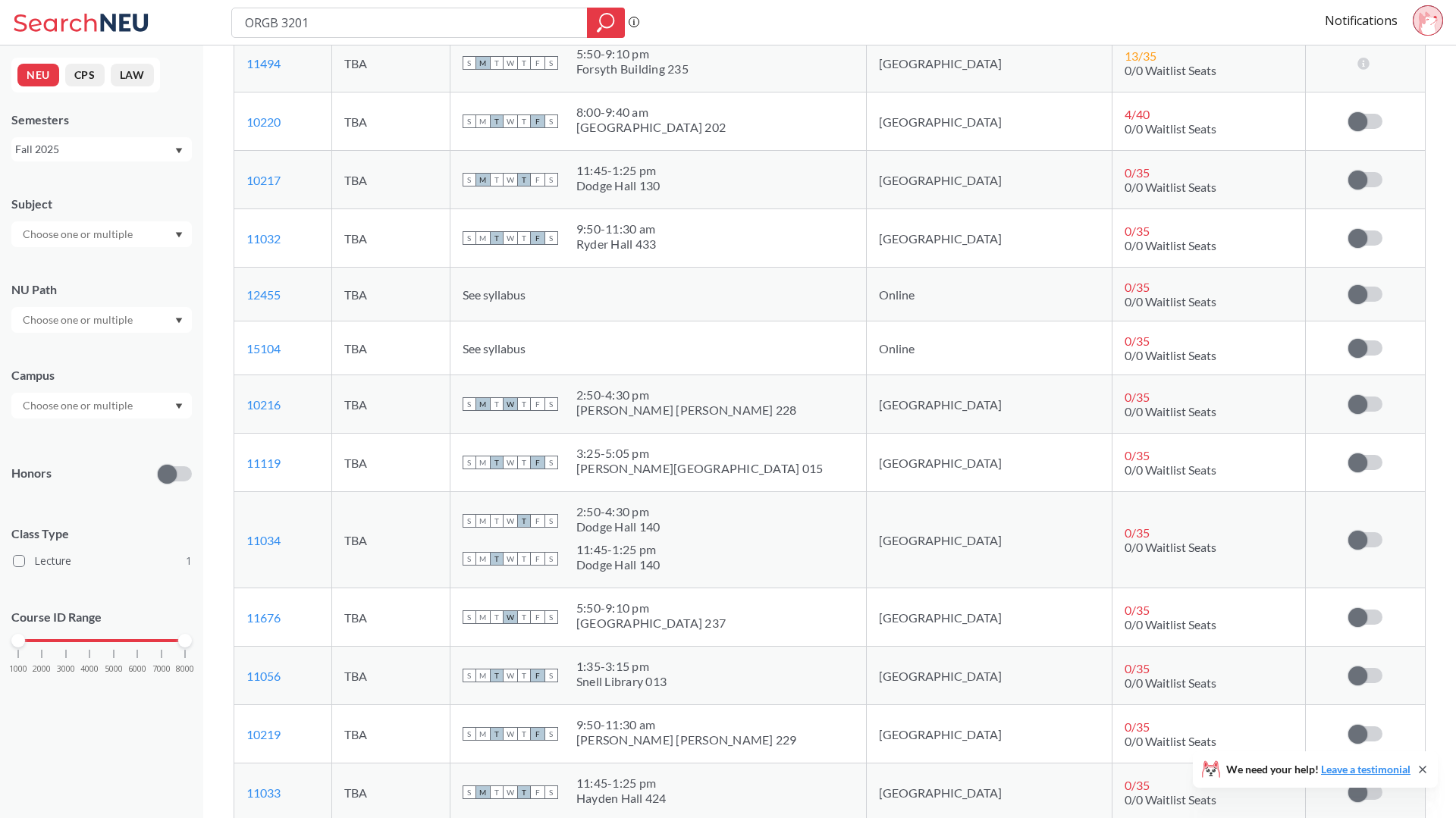
scroll to position [343, 0]
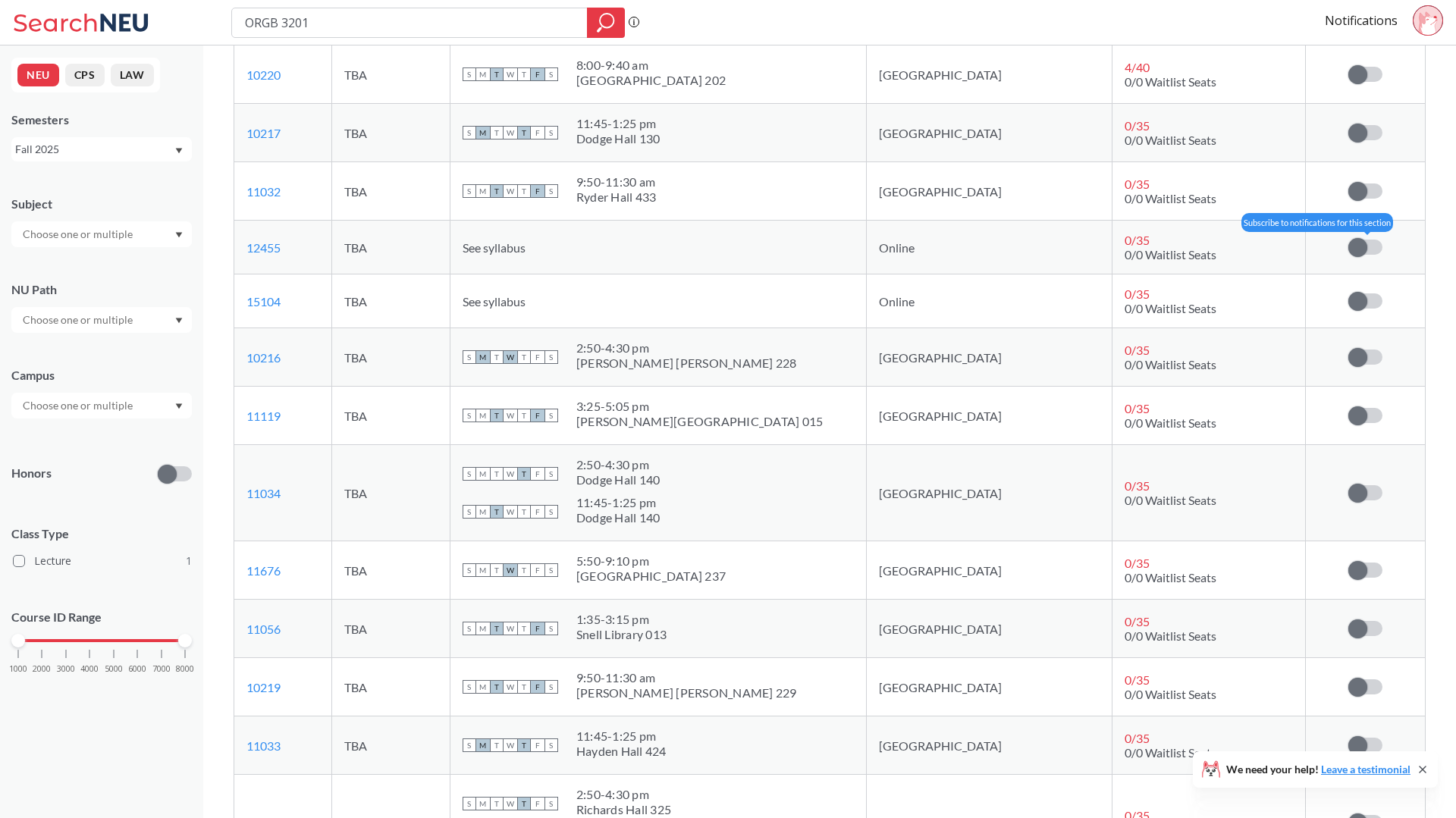
click at [1368, 244] on label at bounding box center [1366, 247] width 34 height 15
click at [1348, 240] on input "checkbox" at bounding box center [1348, 240] width 0 height 0
click at [1359, 299] on span at bounding box center [1357, 301] width 19 height 19
click at [1348, 294] on input "checkbox" at bounding box center [1348, 294] width 0 height 0
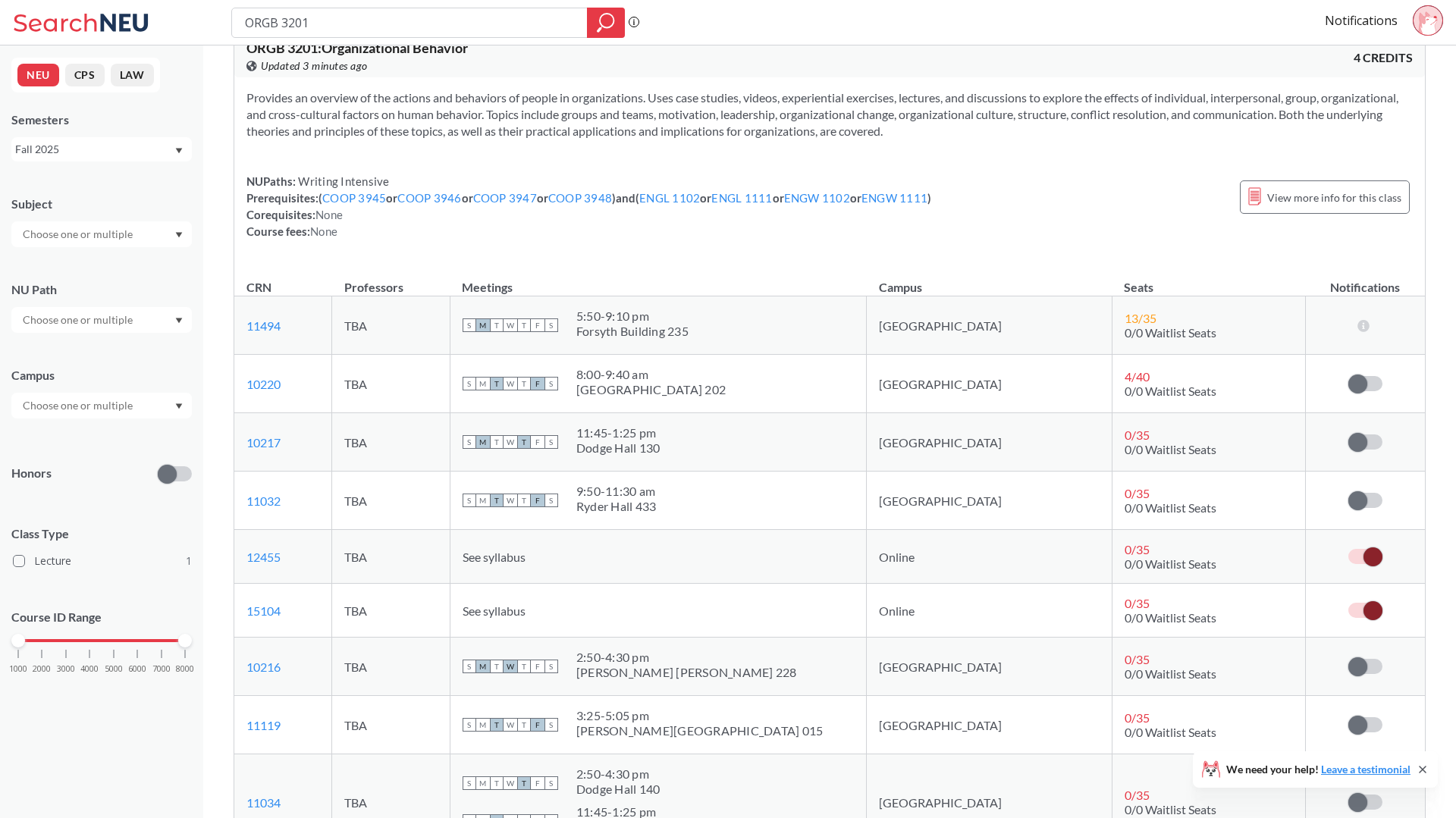
scroll to position [38, 0]
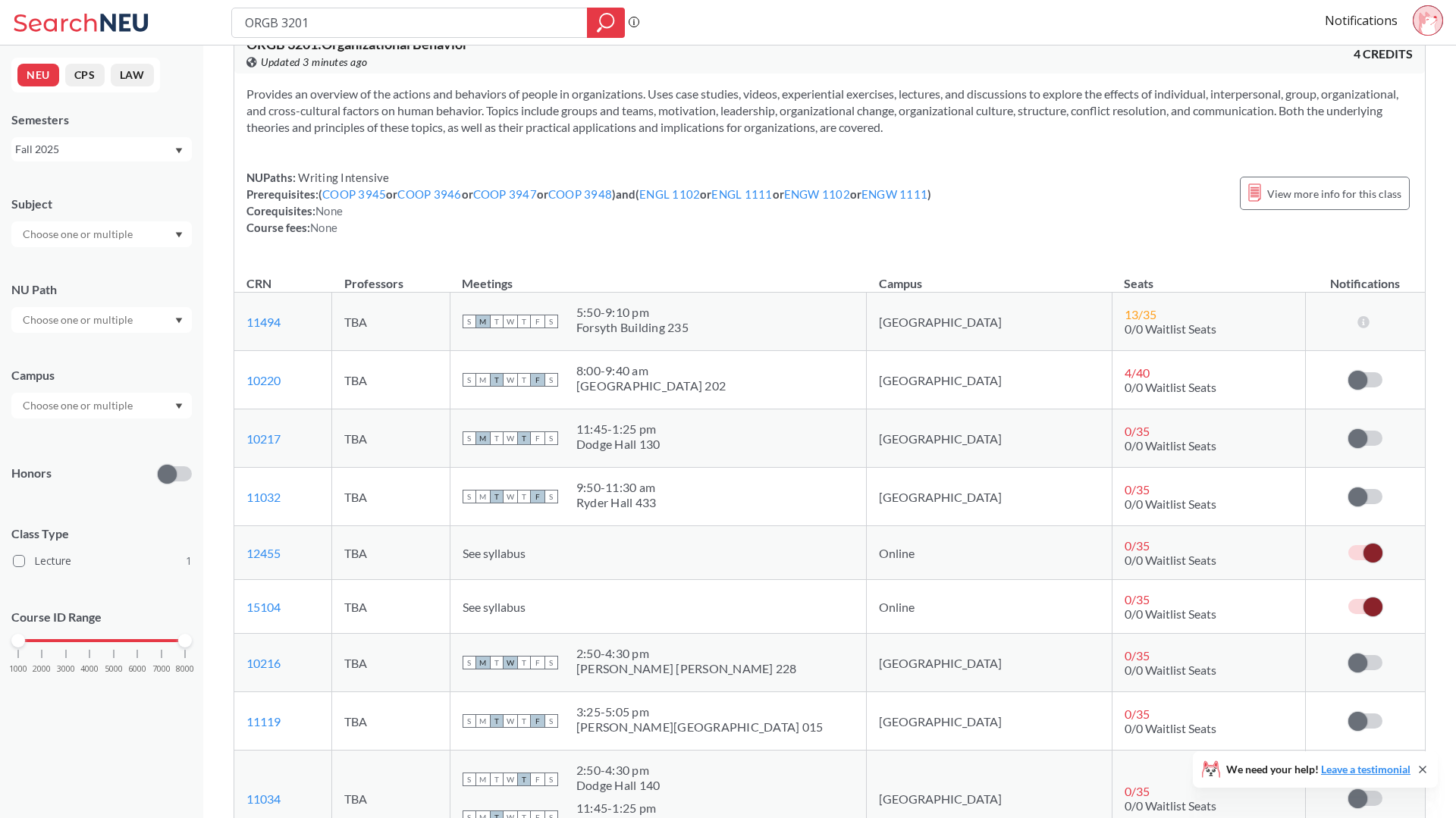
drag, startPoint x: 629, startPoint y: 315, endPoint x: 769, endPoint y: 334, distance: 141.3
click at [769, 334] on div "S M T W T F S 5:50 - 9:10 pm [GEOGRAPHIC_DATA] 235" at bounding box center [658, 321] width 391 height 33
drag, startPoint x: 769, startPoint y: 334, endPoint x: 625, endPoint y: 304, distance: 147.1
click at [625, 304] on td "S M T W T F S 5:50 - 9:10 pm [GEOGRAPHIC_DATA] 235" at bounding box center [658, 322] width 417 height 59
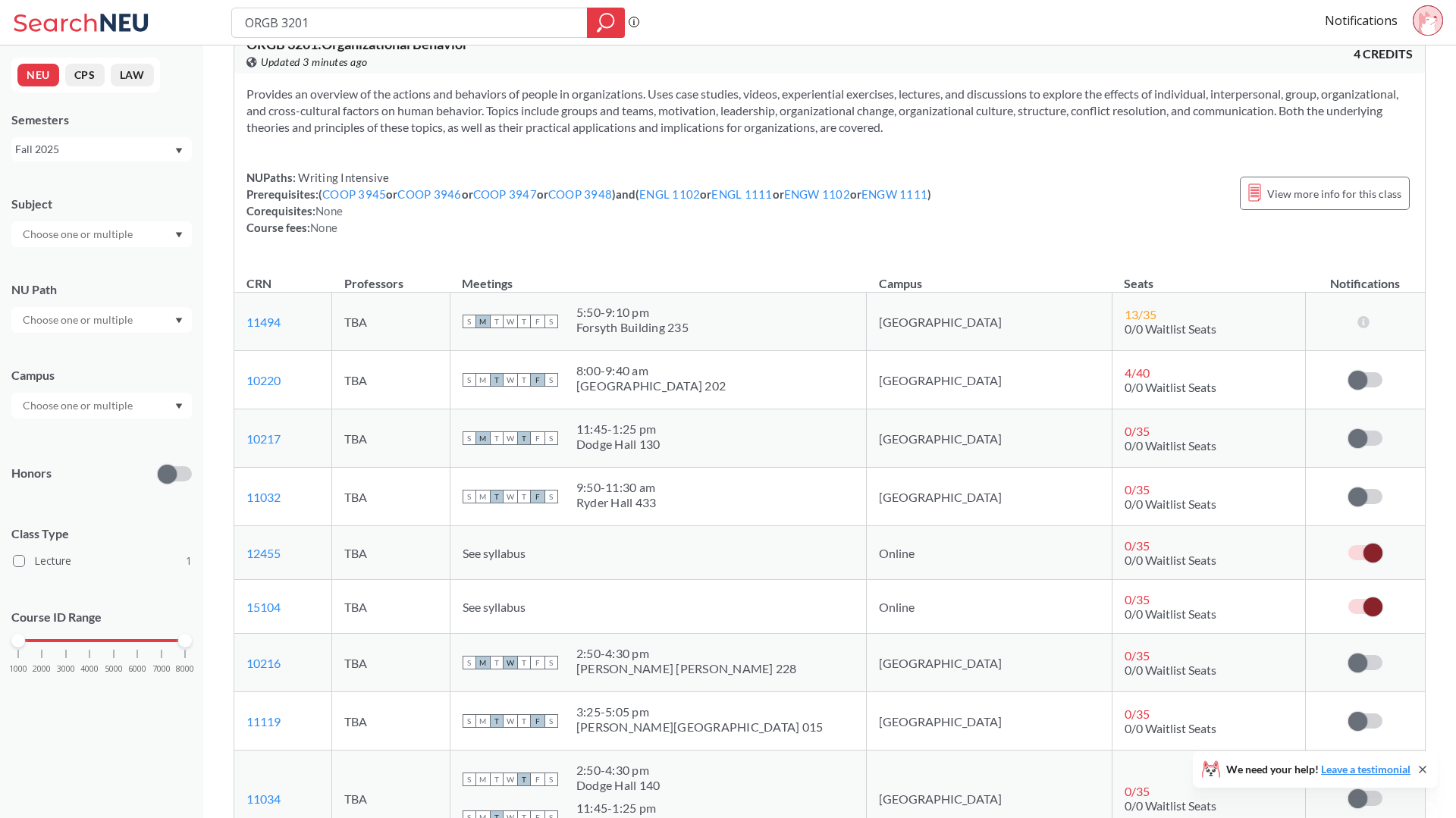
click at [625, 304] on td "S M T W T F S 5:50 - 9:10 pm [GEOGRAPHIC_DATA] 235" at bounding box center [658, 322] width 417 height 59
drag, startPoint x: 625, startPoint y: 304, endPoint x: 748, endPoint y: 323, distance: 124.5
click at [748, 323] on td "S M T W T F S 5:50 - 9:10 pm [GEOGRAPHIC_DATA] 235" at bounding box center [658, 322] width 417 height 59
click at [748, 323] on div "S M T W T F S 5:50 - 9:10 pm [GEOGRAPHIC_DATA] 235" at bounding box center [658, 321] width 391 height 33
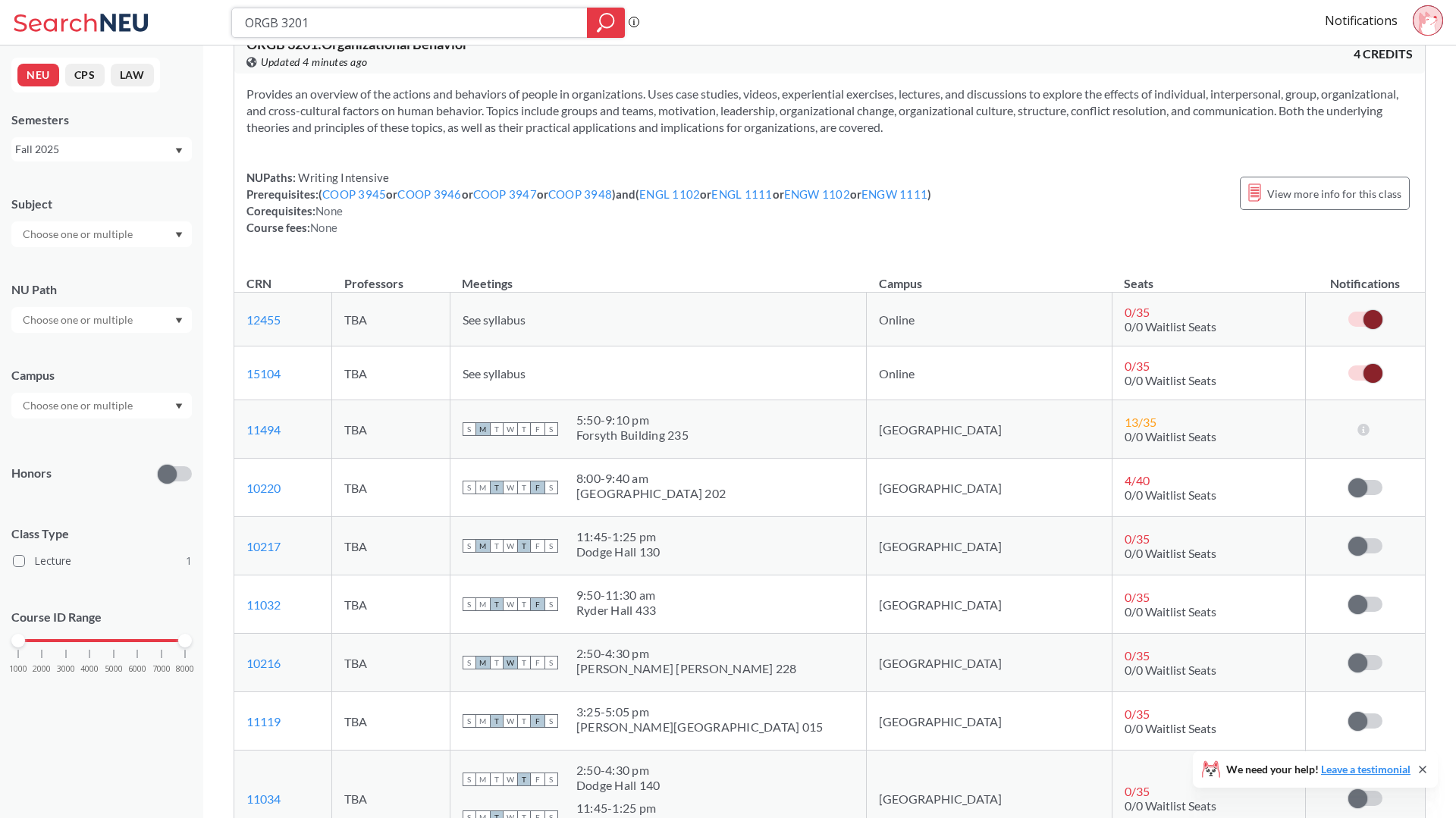
click at [351, 22] on input "ORGB 3201" at bounding box center [409, 23] width 333 height 26
paste input "3"
type input "ORGB 3203"
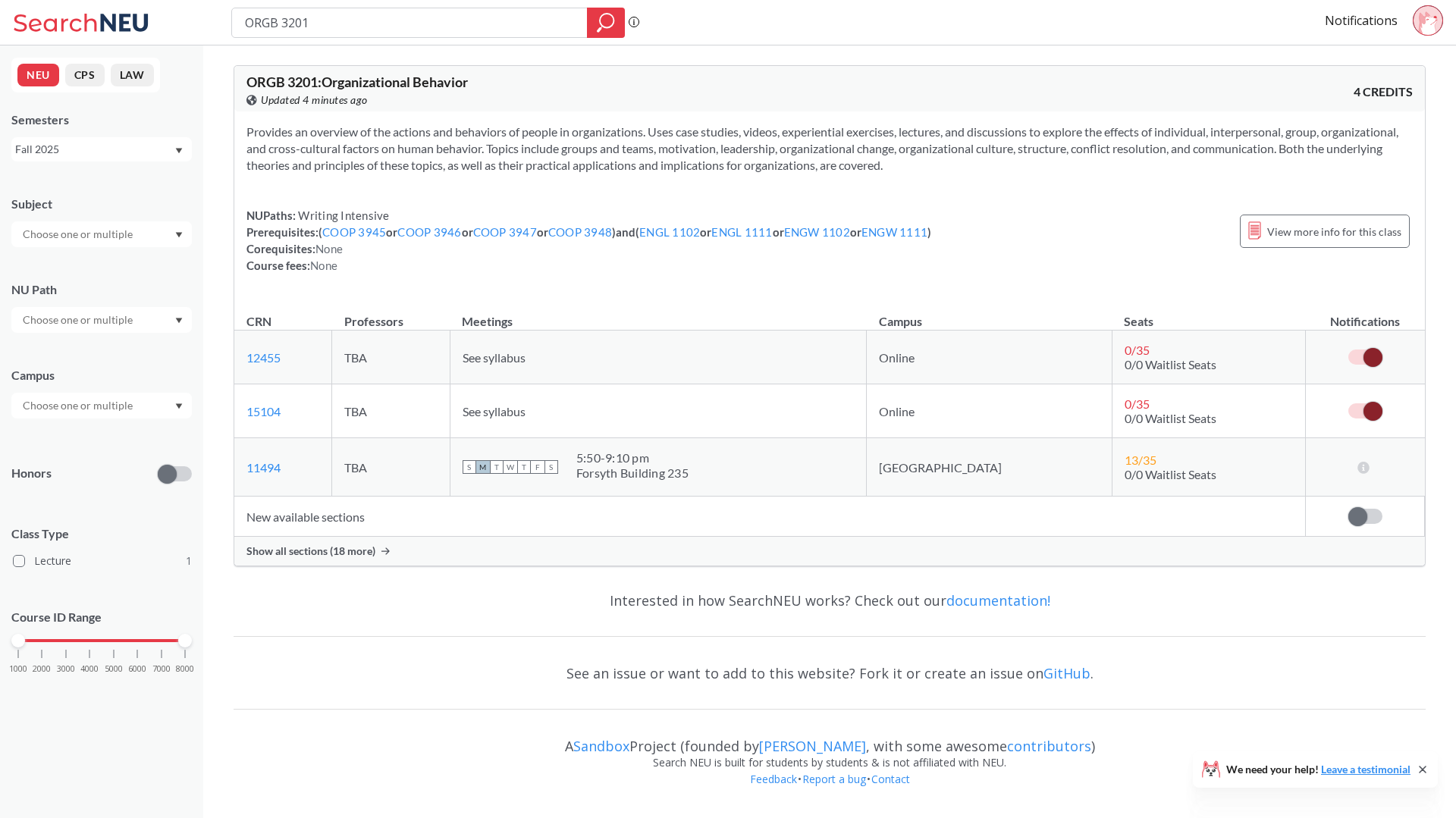
click at [317, 36] on div "ORGB 3201" at bounding box center [427, 23] width 393 height 31
click at [314, 25] on input "ORGB 3201" at bounding box center [409, 23] width 333 height 26
paste input "MISM 23"
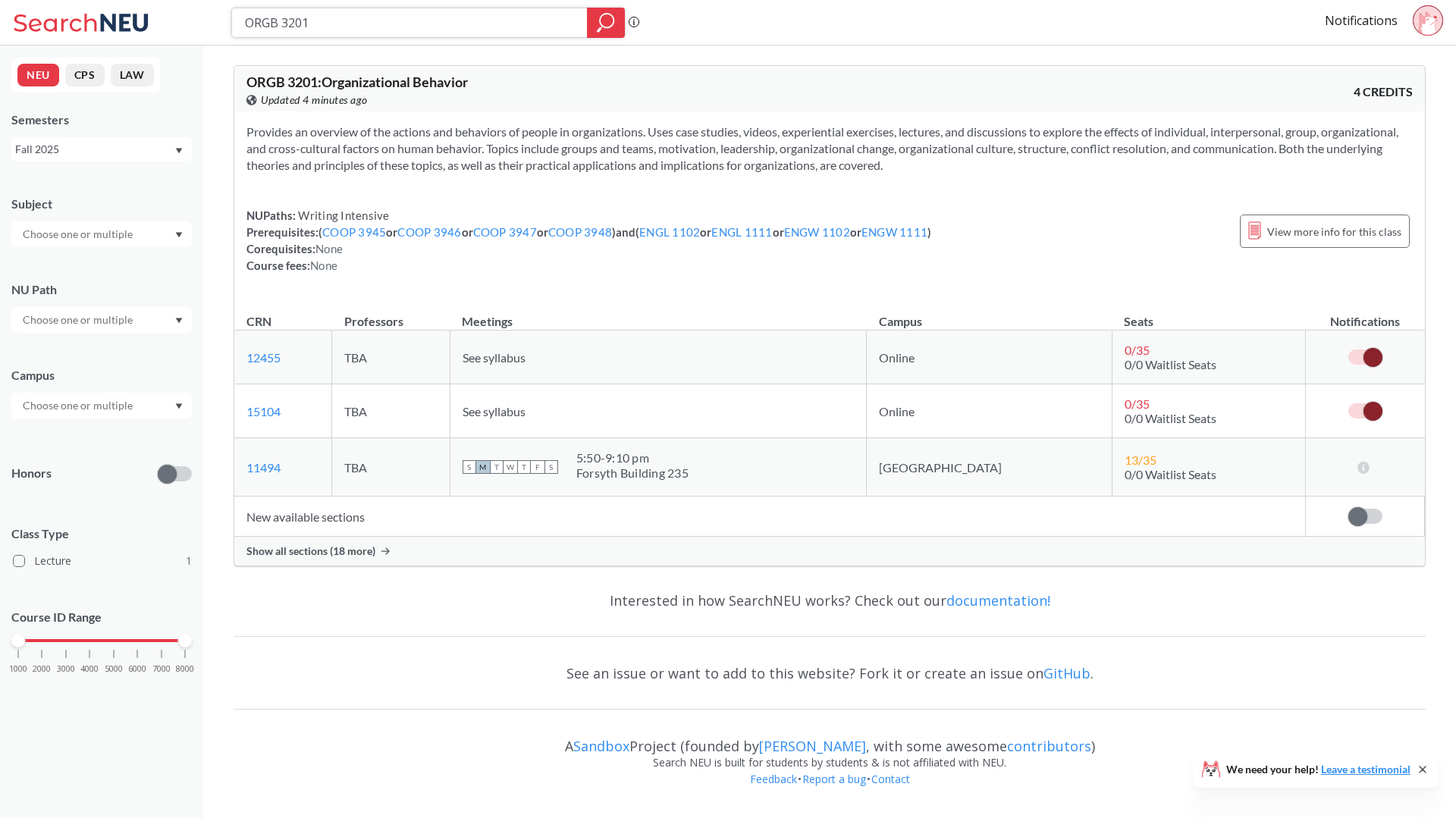
type input "MISM 2301"
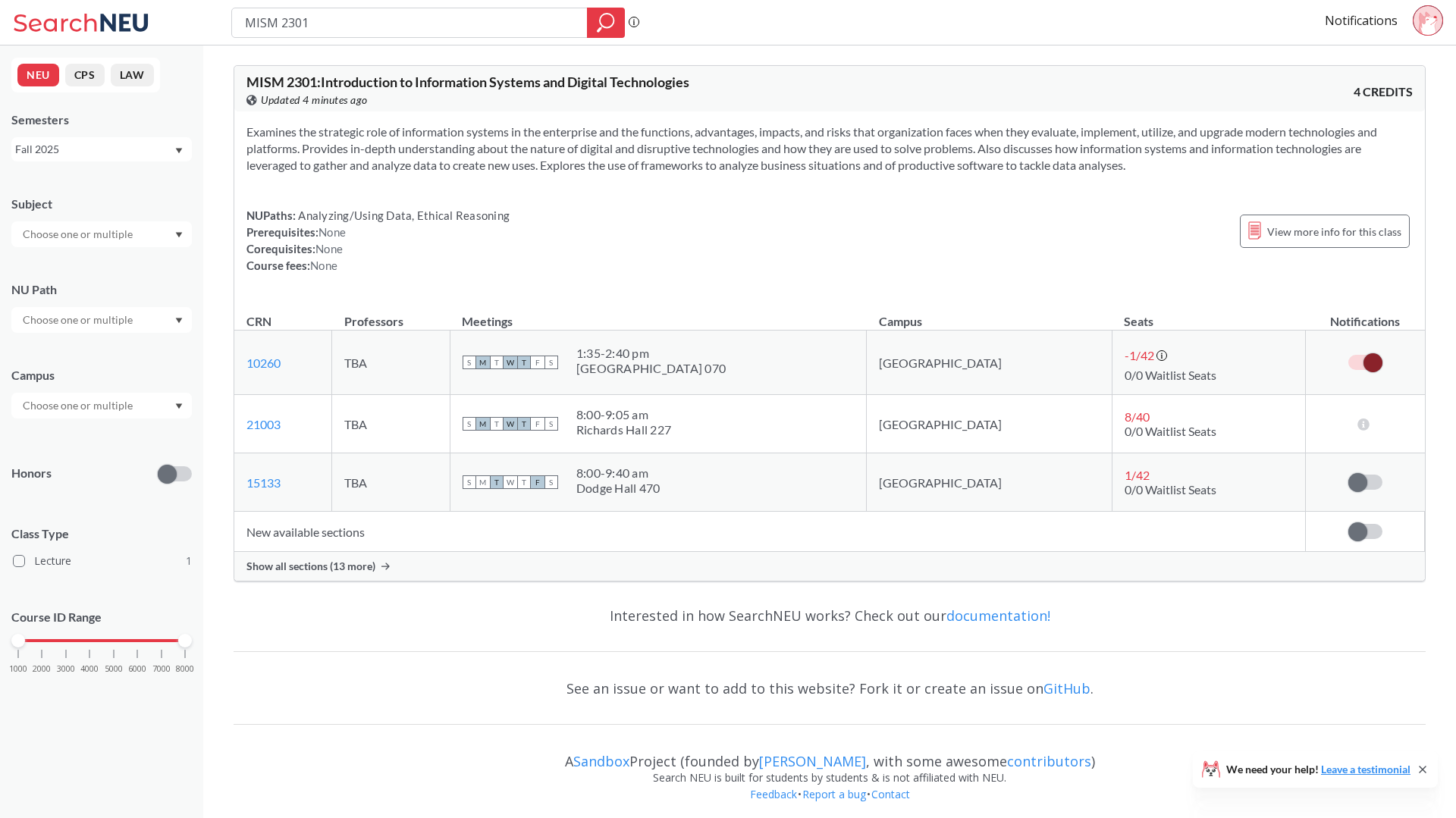
click at [285, 559] on div "Show all sections (13 more)" at bounding box center [829, 567] width 1190 height 29
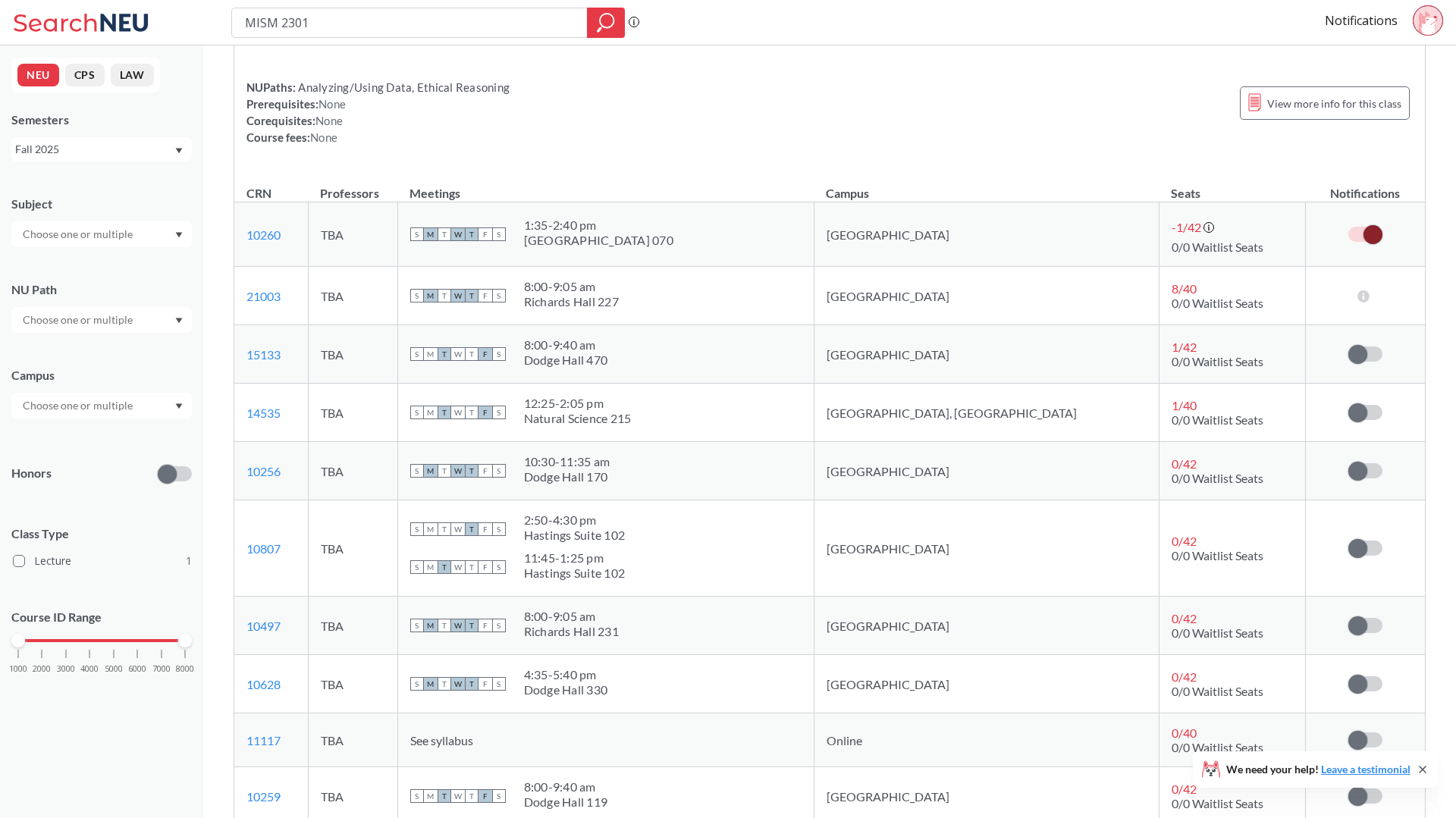
scroll to position [125, 0]
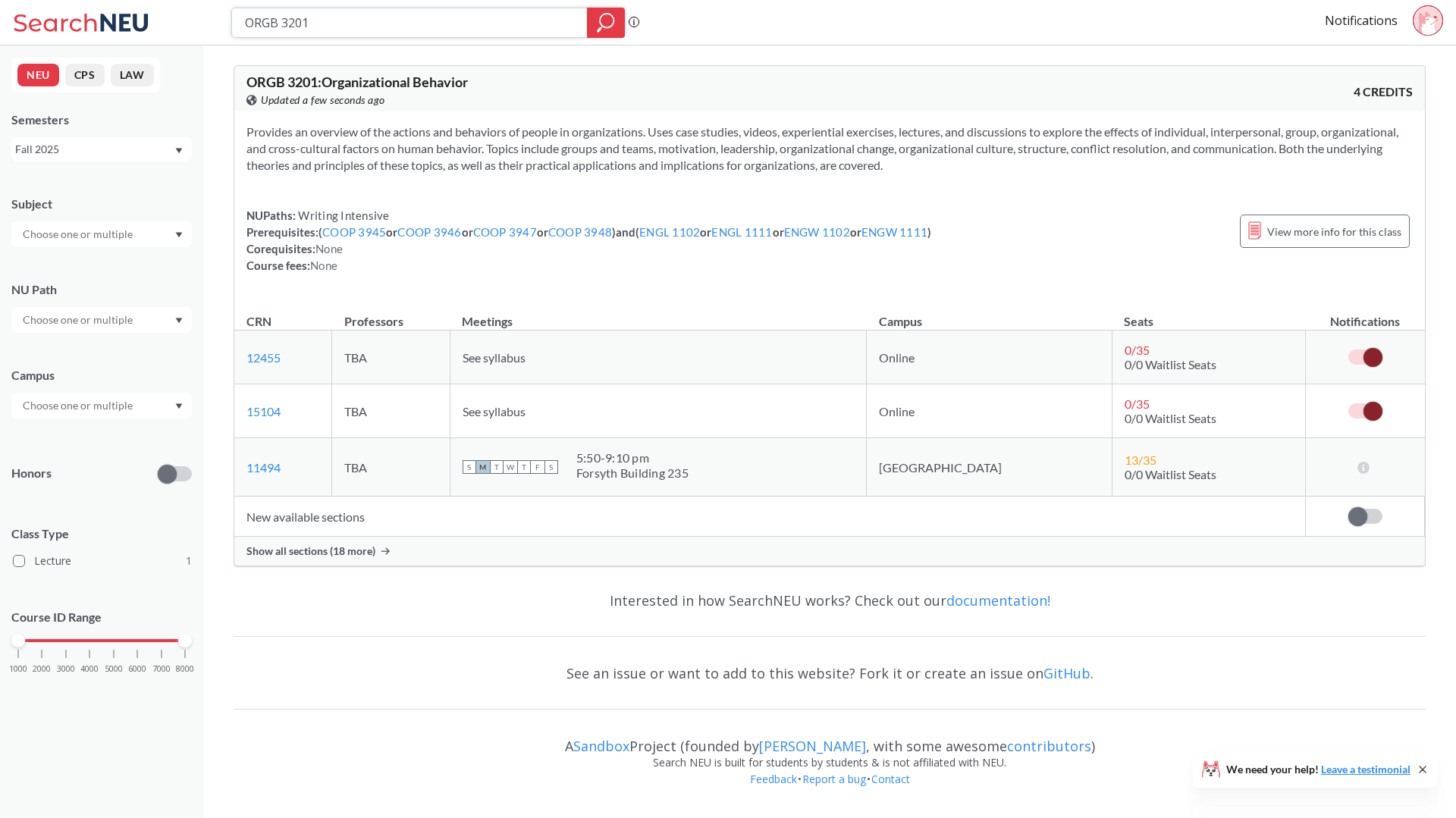
click at [277, 32] on input "ORGB 3201" at bounding box center [409, 23] width 333 height 26
paste input "ECON 1115"
type input "ECON 1115"
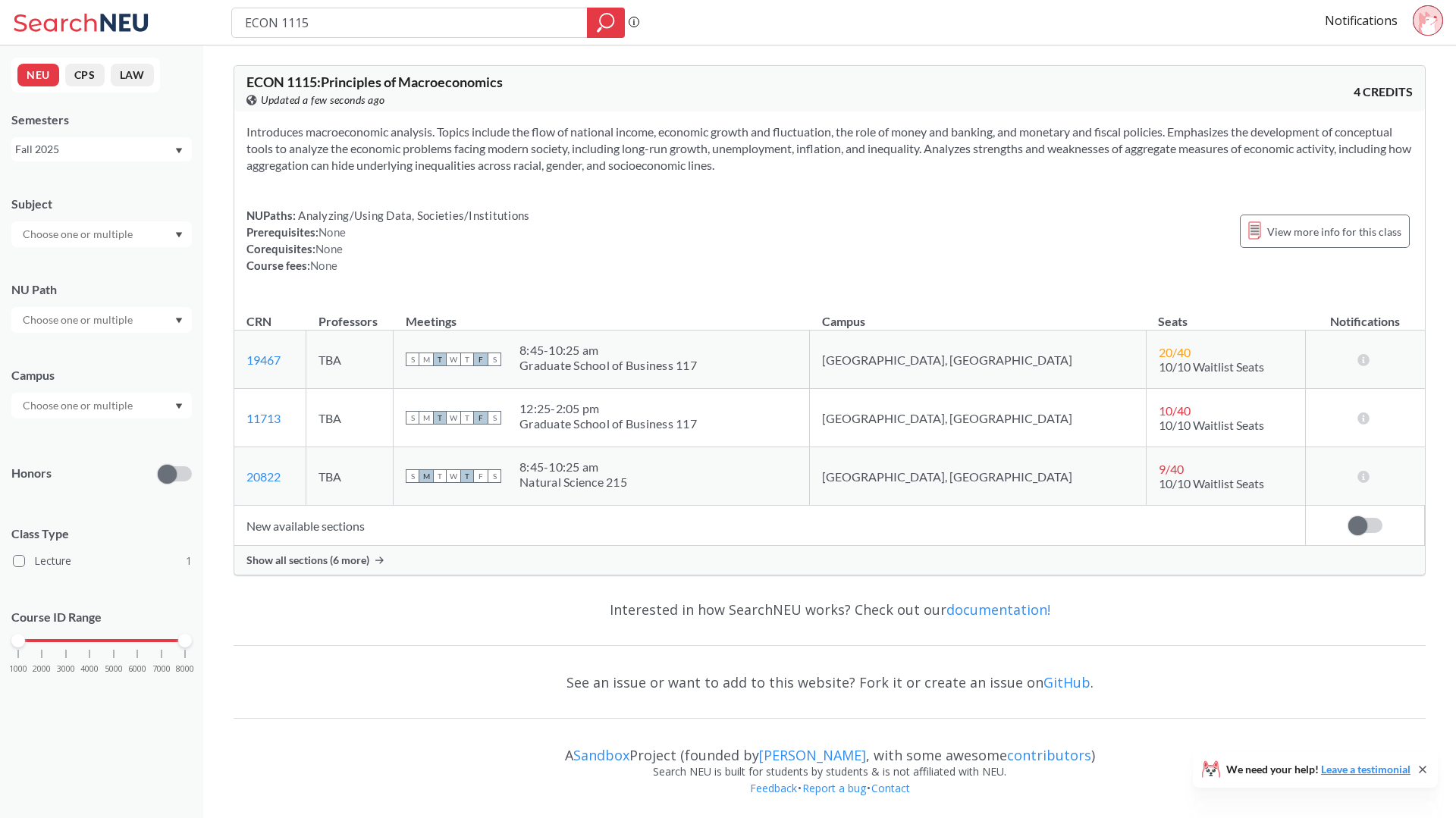
click at [391, 528] on td "New available sections" at bounding box center [770, 526] width 1072 height 40
click at [376, 554] on div "Show all sections (6 more)" at bounding box center [829, 560] width 1190 height 29
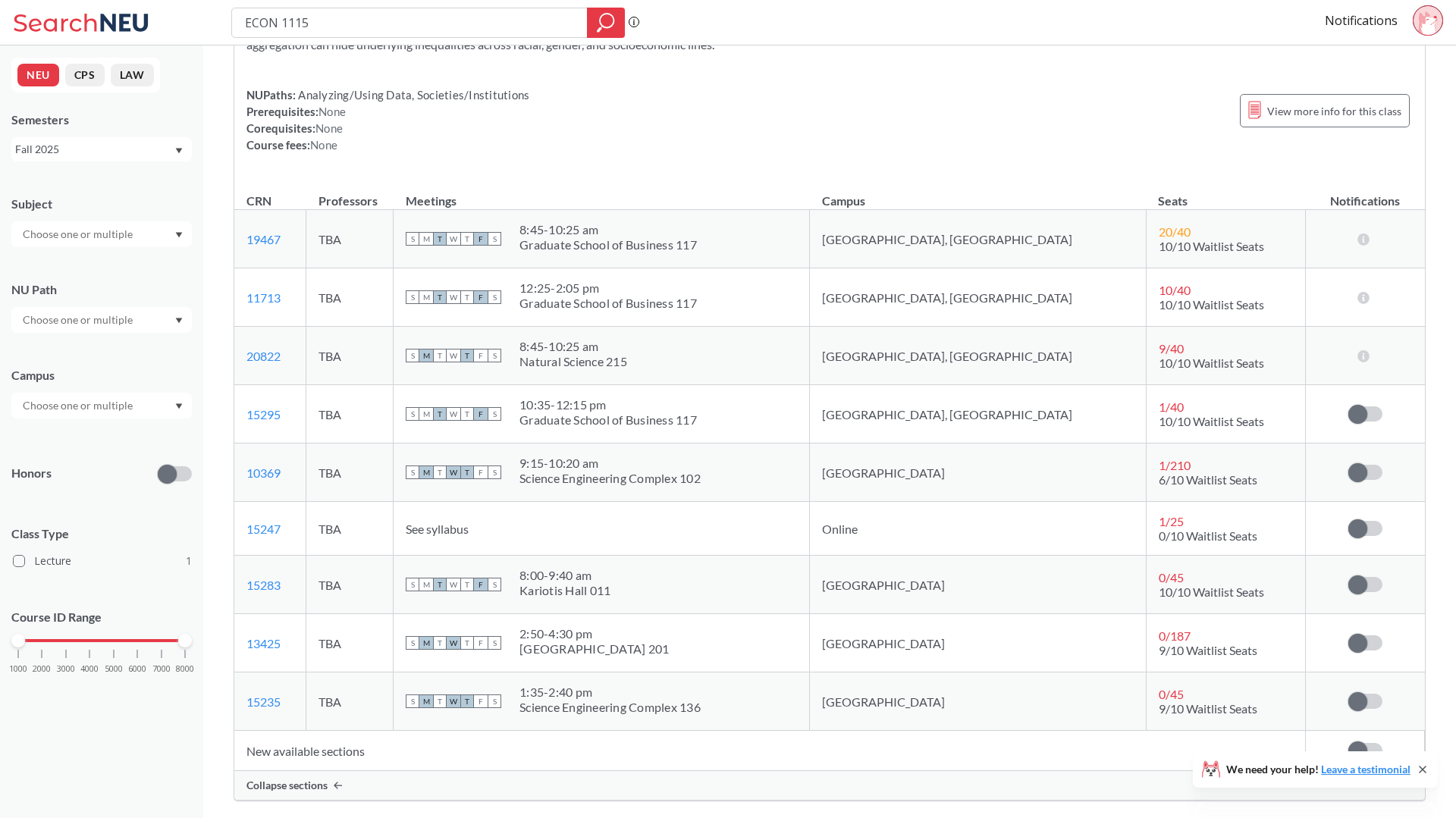
scroll to position [123, 0]
click at [1350, 644] on span at bounding box center [1357, 641] width 19 height 19
click at [1348, 634] on input "checkbox" at bounding box center [1348, 634] width 0 height 0
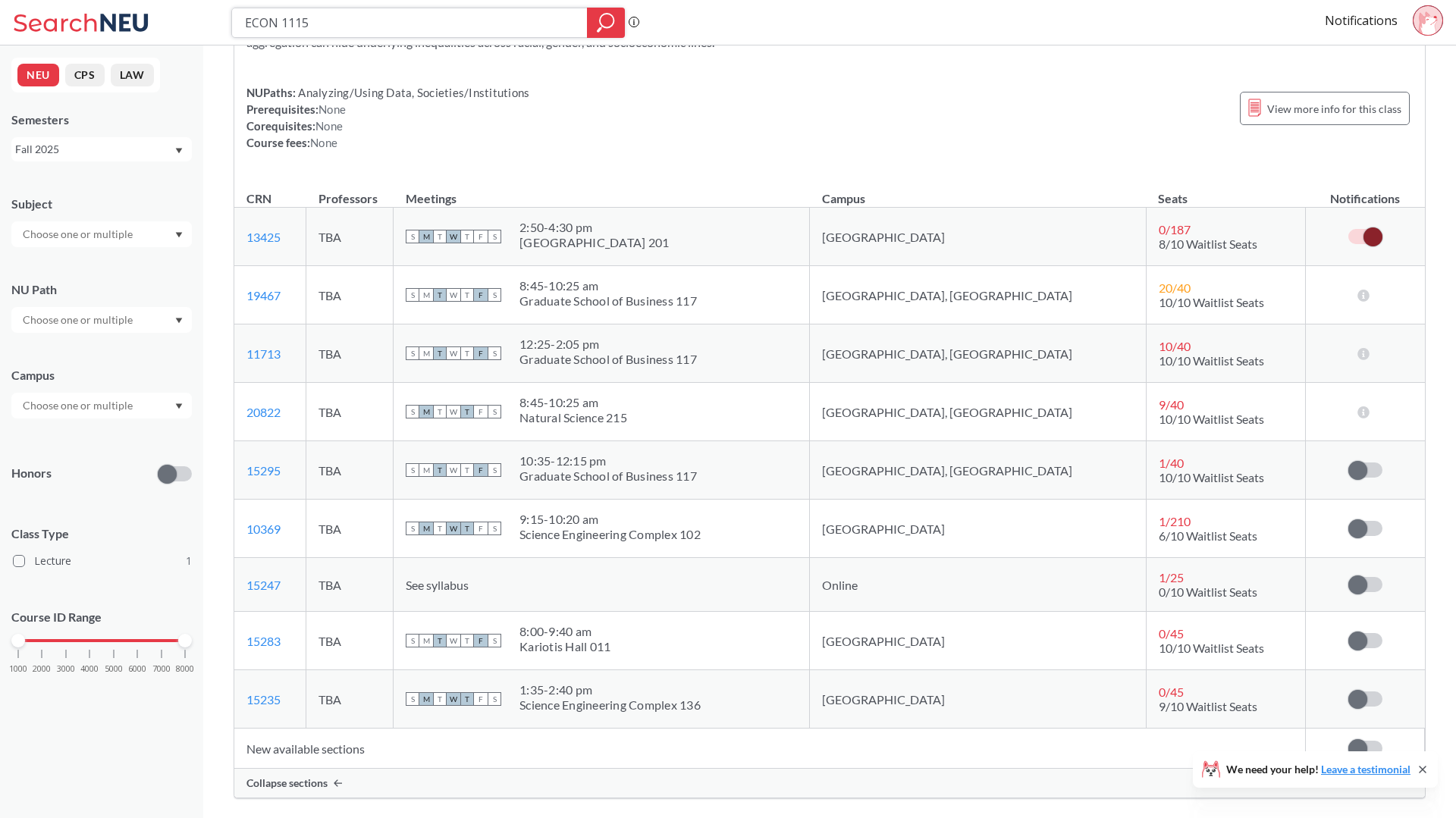
click at [493, 18] on input "ECON 1115" at bounding box center [409, 23] width 333 height 26
click at [88, 333] on div "Subject NU Path Campus Honors Class Type Lecture 1 Course ID Range 1000 2000 30…" at bounding box center [102, 442] width 181 height 523
click at [87, 321] on input "text" at bounding box center [79, 320] width 127 height 18
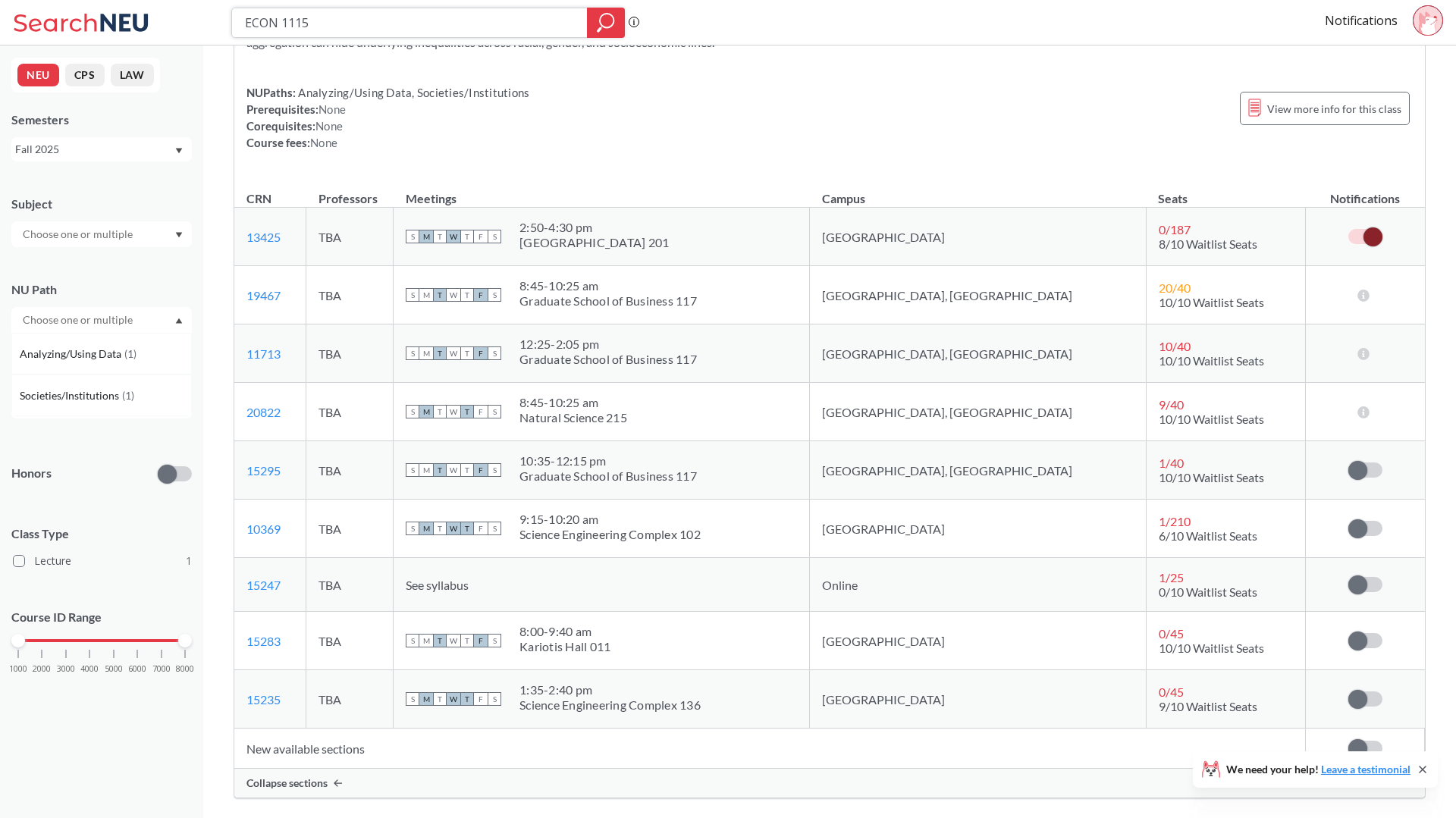
click at [450, 21] on input "ECON 1115" at bounding box center [409, 23] width 333 height 26
click at [227, 125] on div "ECON 1115 : Principles of Macroeconomics View this course on Banner. Updated 4 …" at bounding box center [830, 482] width 1253 height 1120
click at [64, 320] on input "text" at bounding box center [79, 320] width 127 height 18
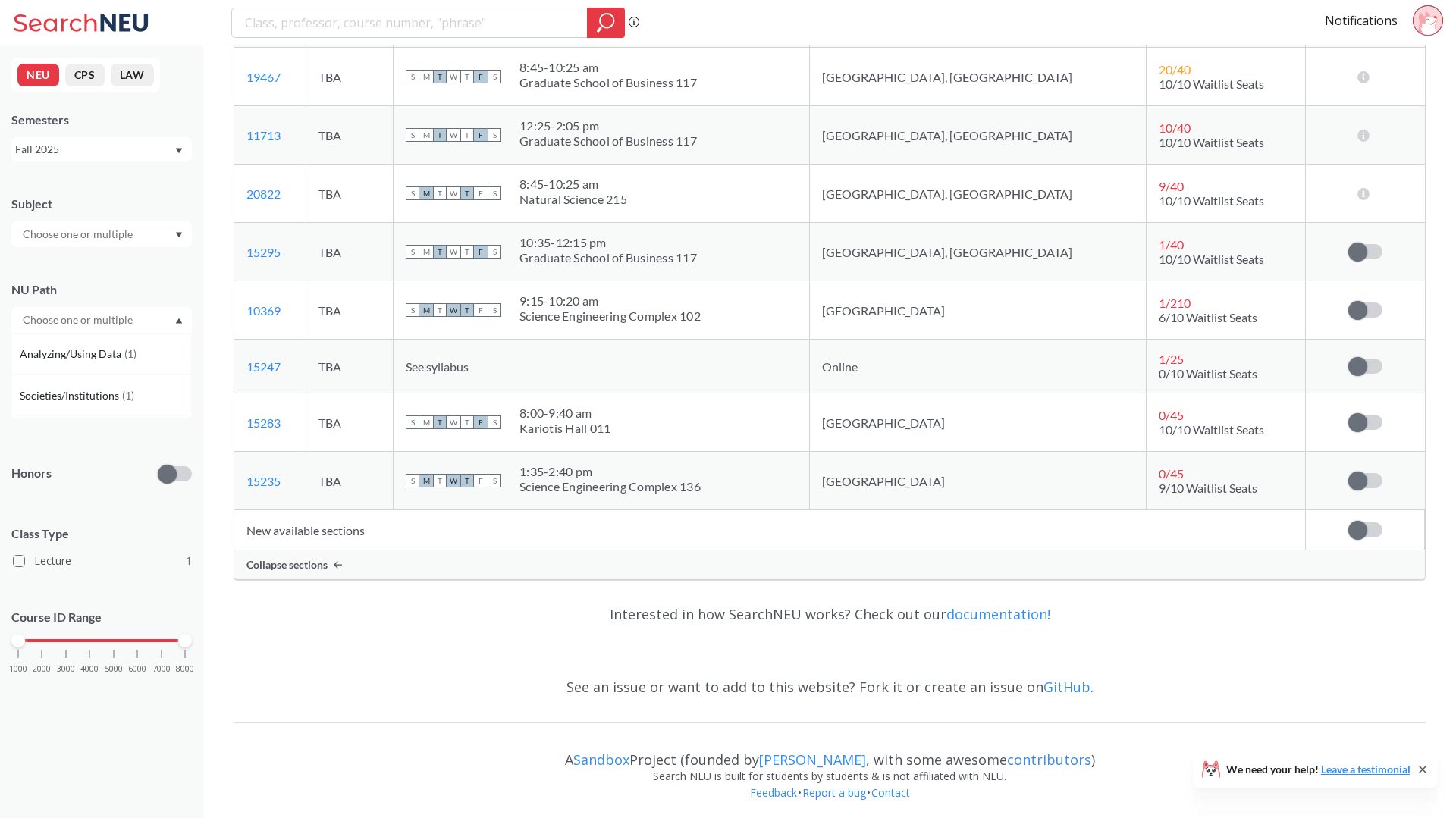
scroll to position [347, 0]
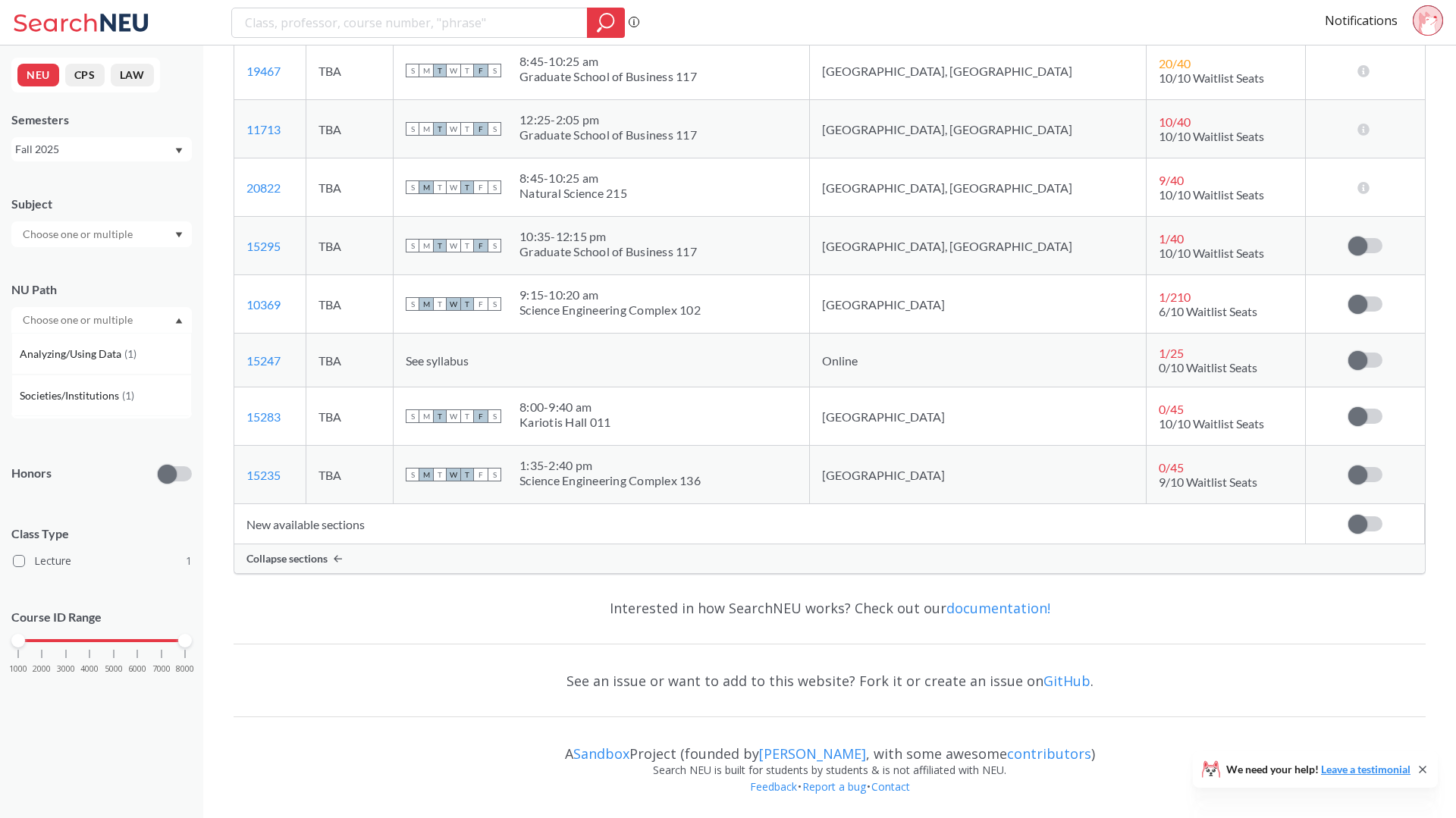
click at [53, 33] on icon at bounding box center [83, 23] width 141 height 31
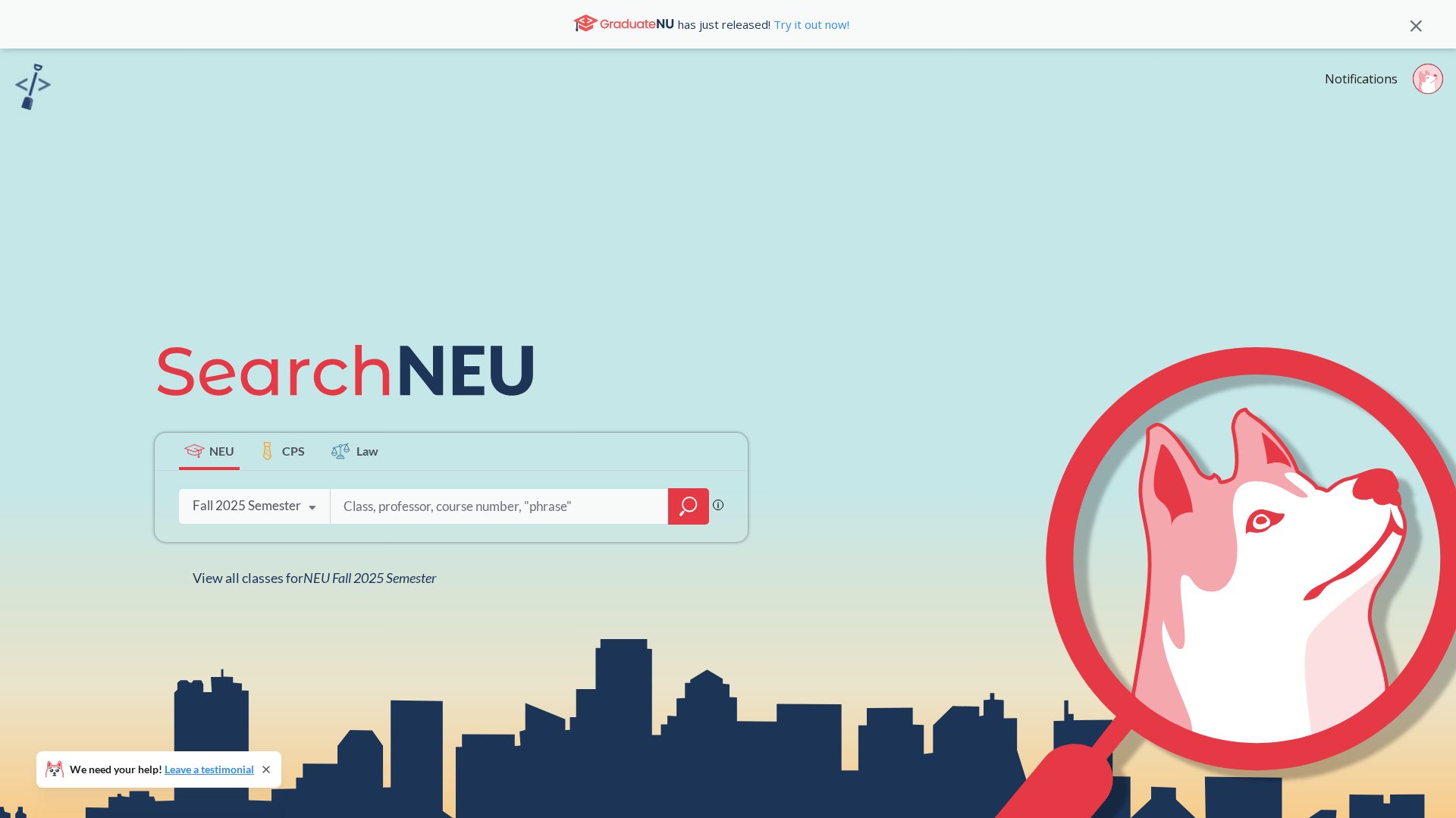
click at [388, 523] on div at bounding box center [520, 506] width 380 height 35
click at [383, 512] on input "search" at bounding box center [499, 506] width 315 height 32
type input "creative expression"
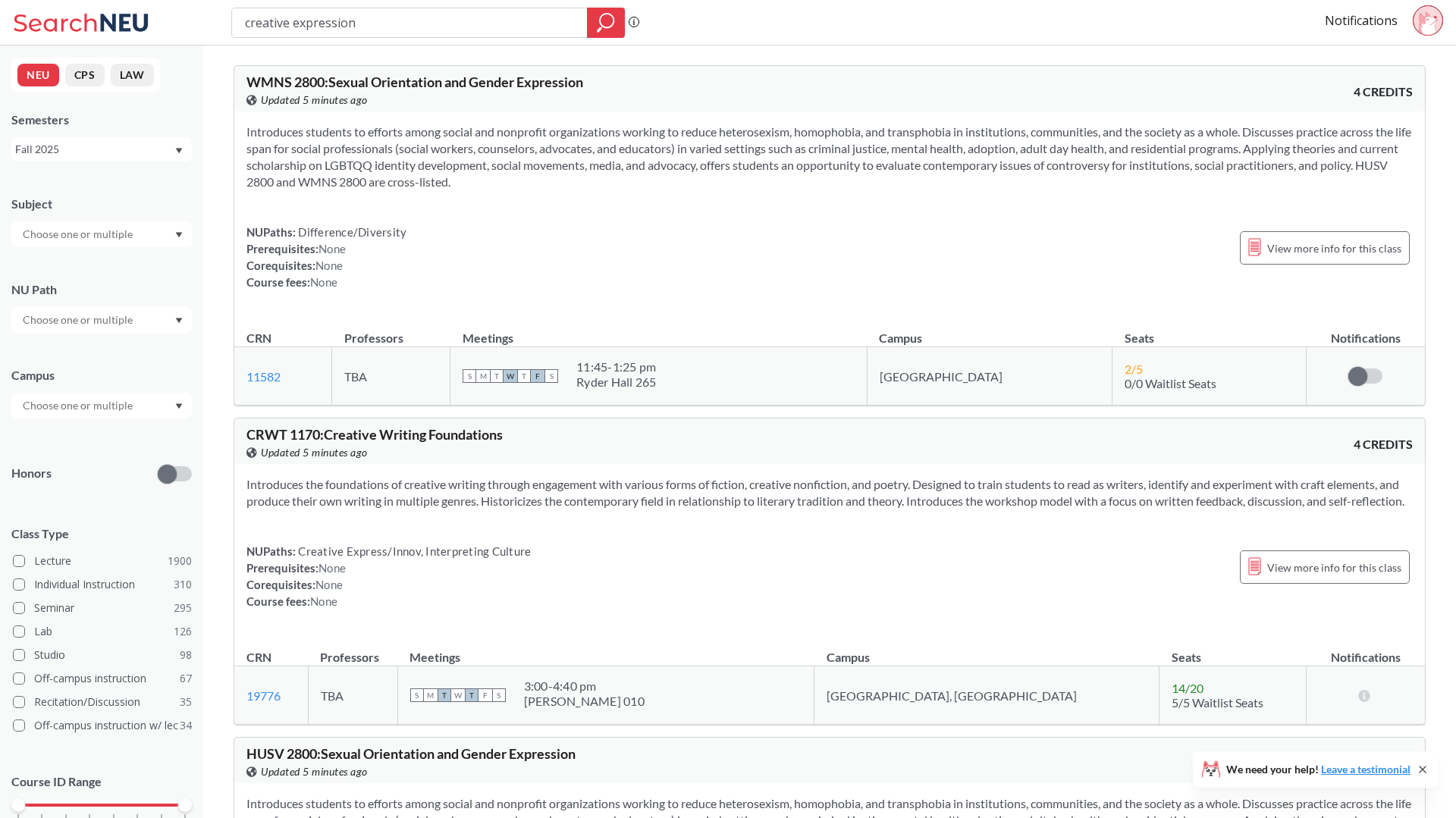
click at [383, 14] on input "creative expression" at bounding box center [409, 23] width 333 height 26
click at [118, 409] on input "text" at bounding box center [79, 406] width 127 height 18
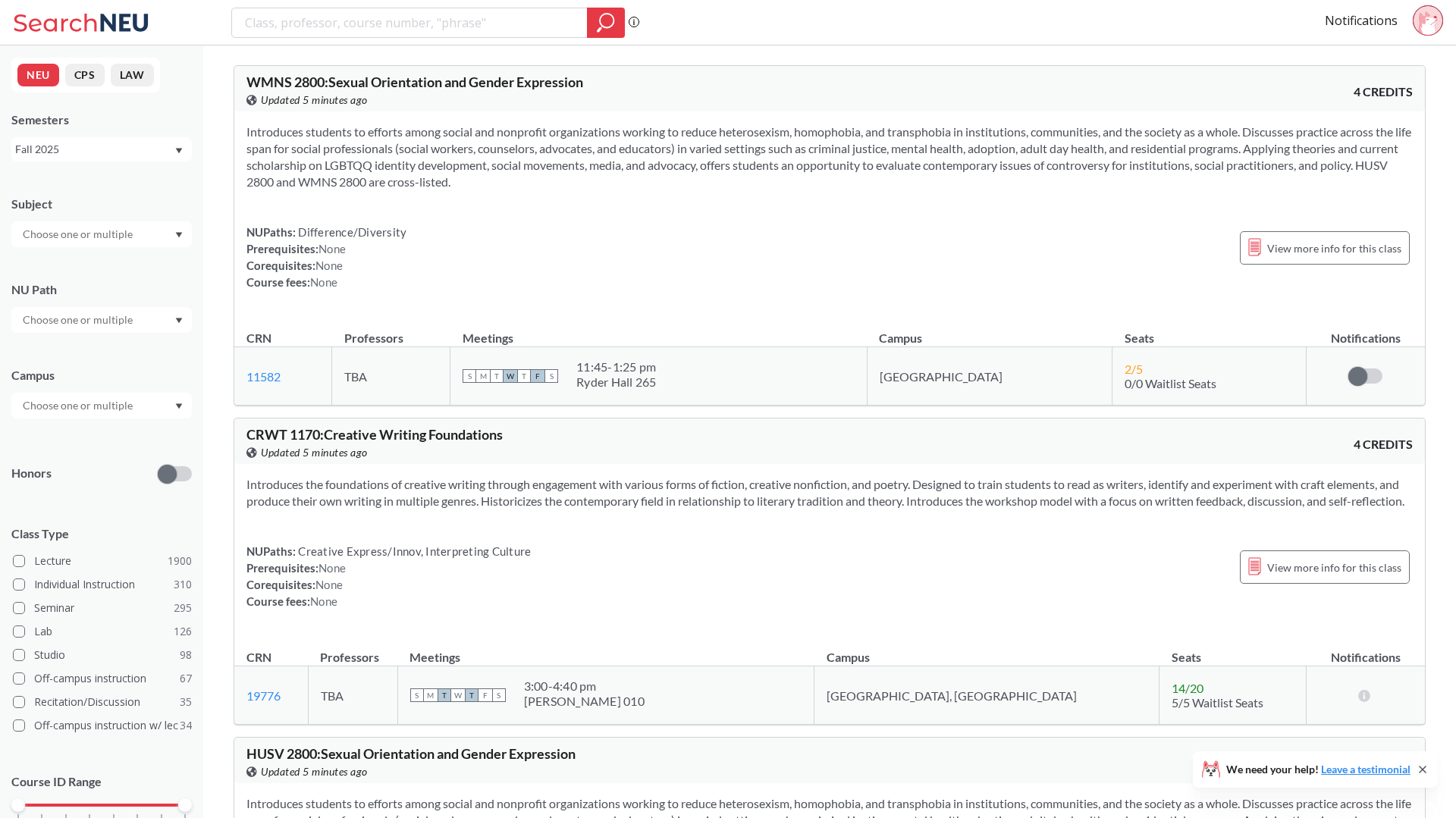
click at [118, 348] on div "Subject NU Path Campus Honors Class Type Lecture 1900 Individual Instruction 31…" at bounding box center [102, 524] width 181 height 688
click at [118, 327] on input "text" at bounding box center [79, 320] width 127 height 18
click at [112, 380] on span "Creative Express/Innov" at bounding box center [76, 375] width 112 height 16
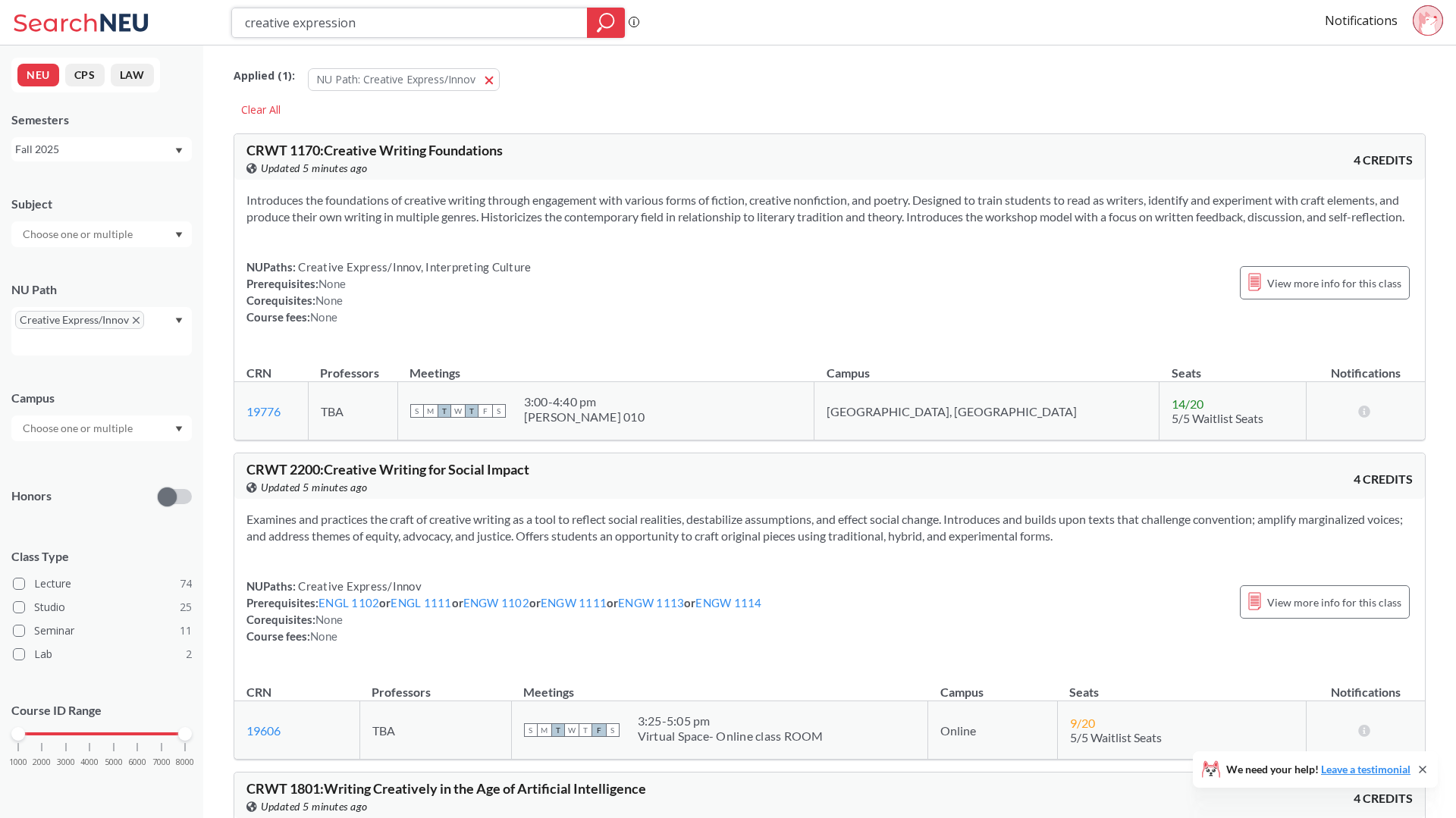
click at [622, 16] on div at bounding box center [606, 23] width 38 height 31
click at [614, 22] on icon "magnifying glass" at bounding box center [606, 22] width 18 height 21
click at [573, 97] on div "Applied ( 1 ): NU Path: Creative Express/Innov Creative Express/Innov" at bounding box center [829, 76] width 1192 height 45
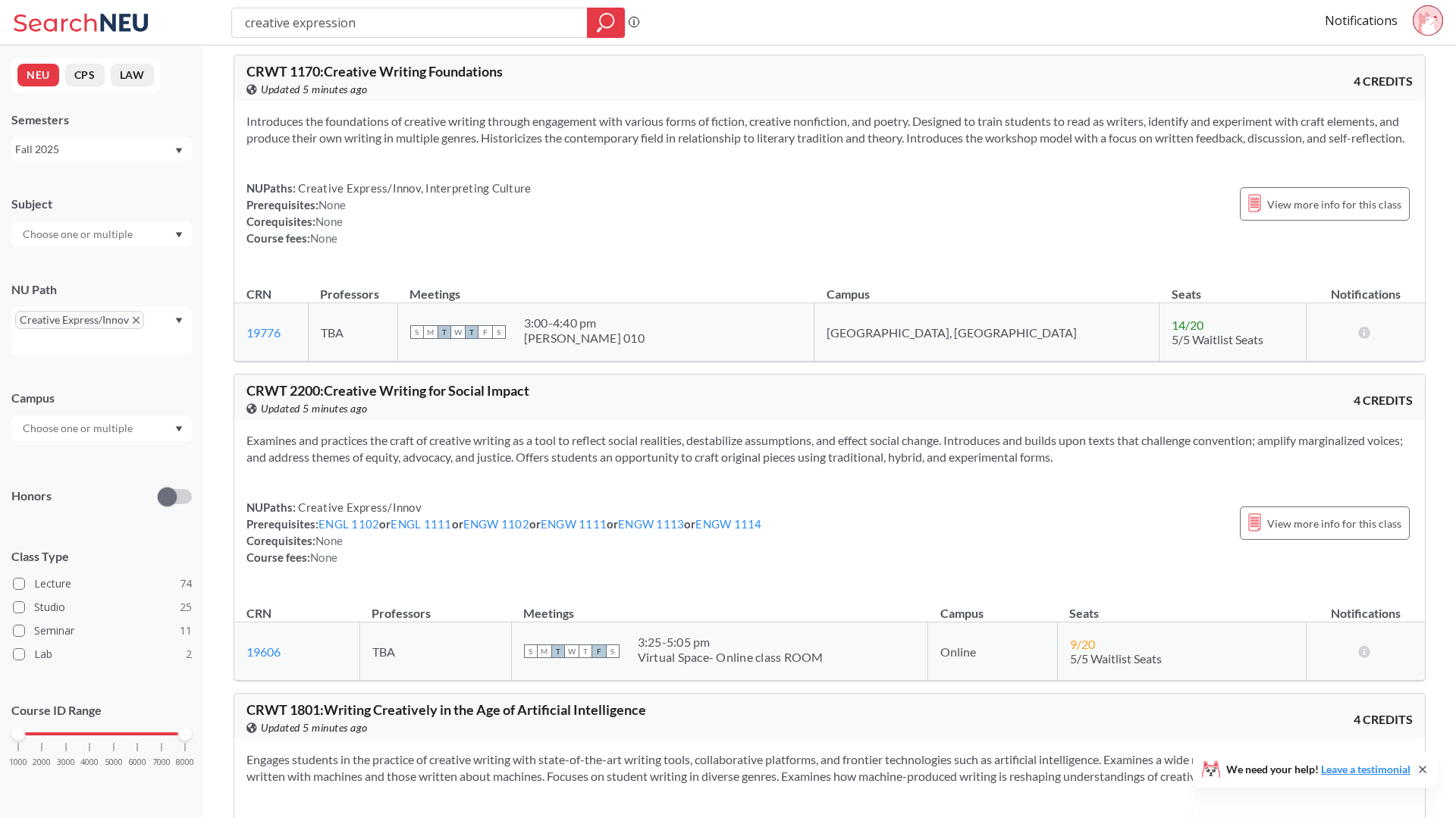
scroll to position [95, 0]
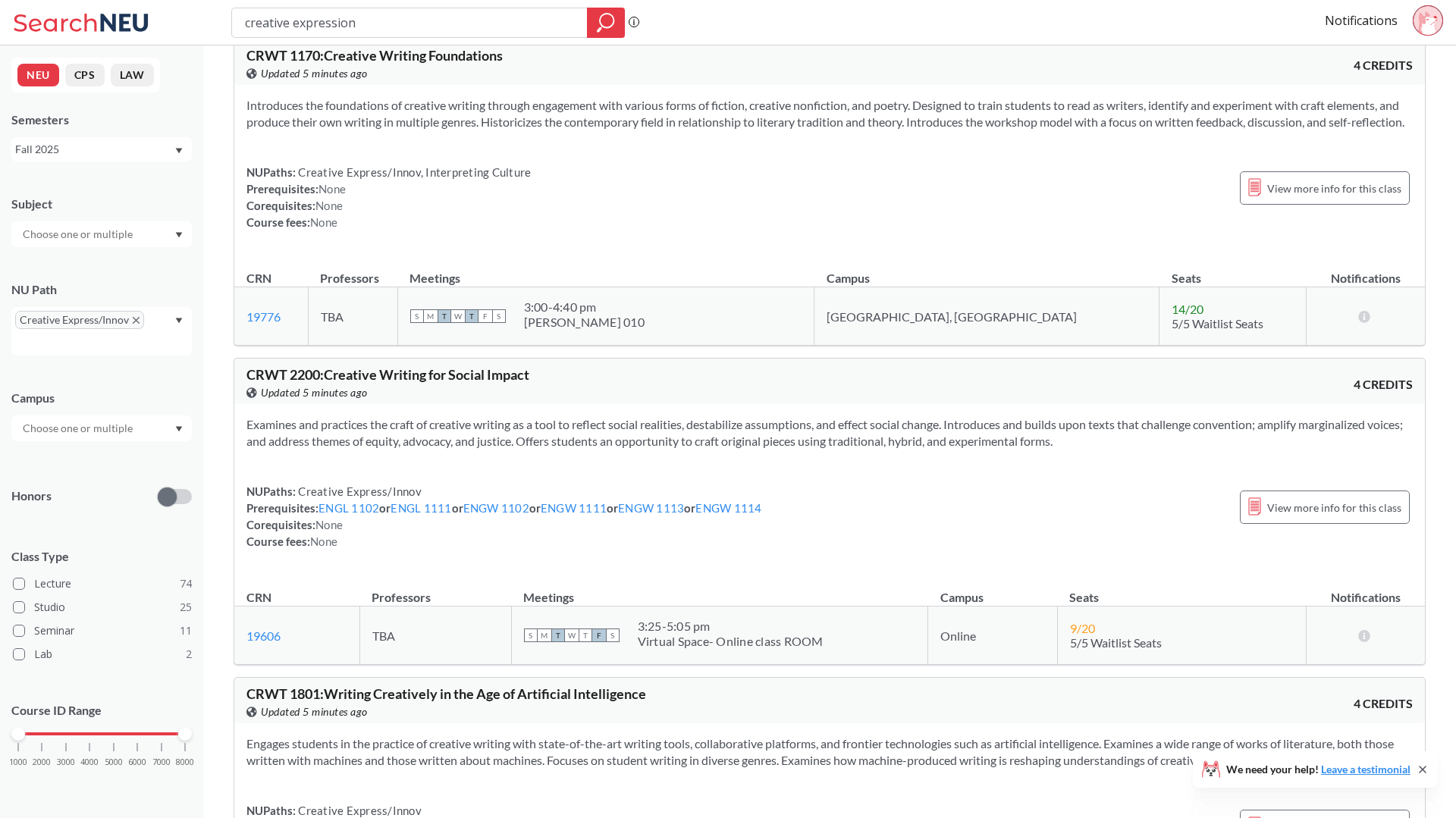
click at [96, 233] on input "text" at bounding box center [79, 234] width 127 height 18
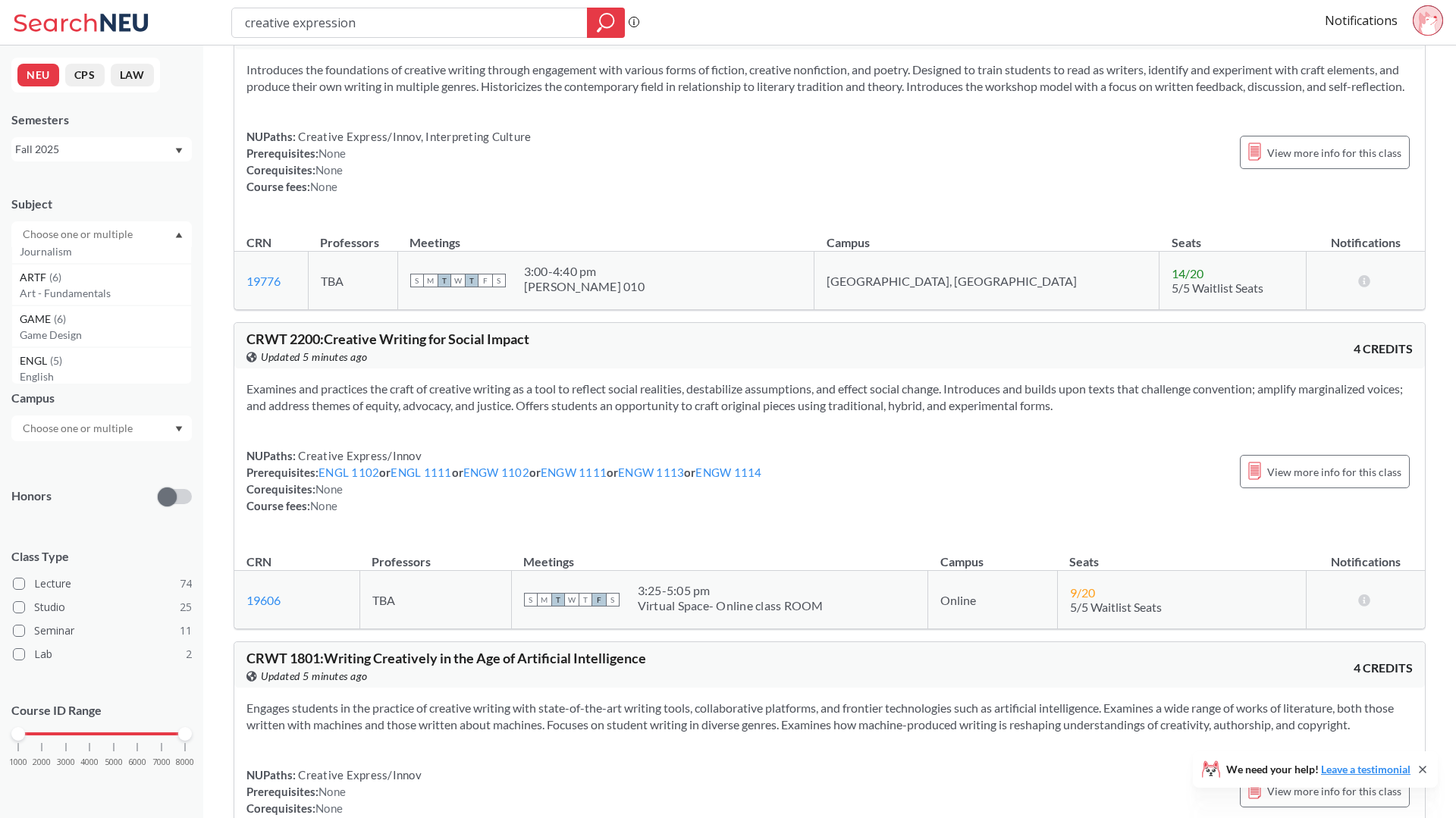
scroll to position [132, 0]
click at [142, 174] on div "NEU CPS LAW Semesters Fall 2025 Subject COMM ( 13 ) Communication Studies MUSC …" at bounding box center [101, 431] width 203 height 773
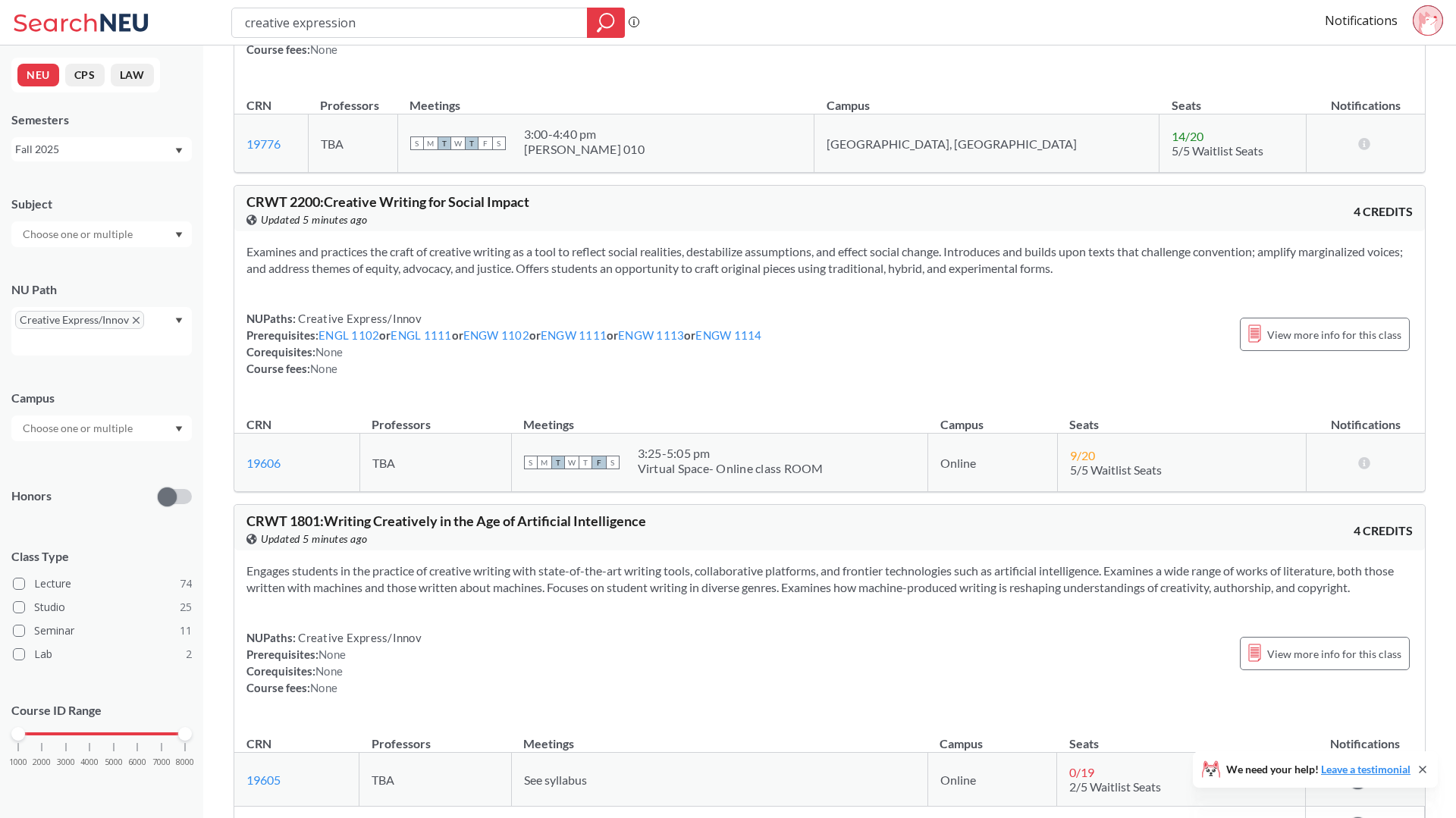
scroll to position [284, 0]
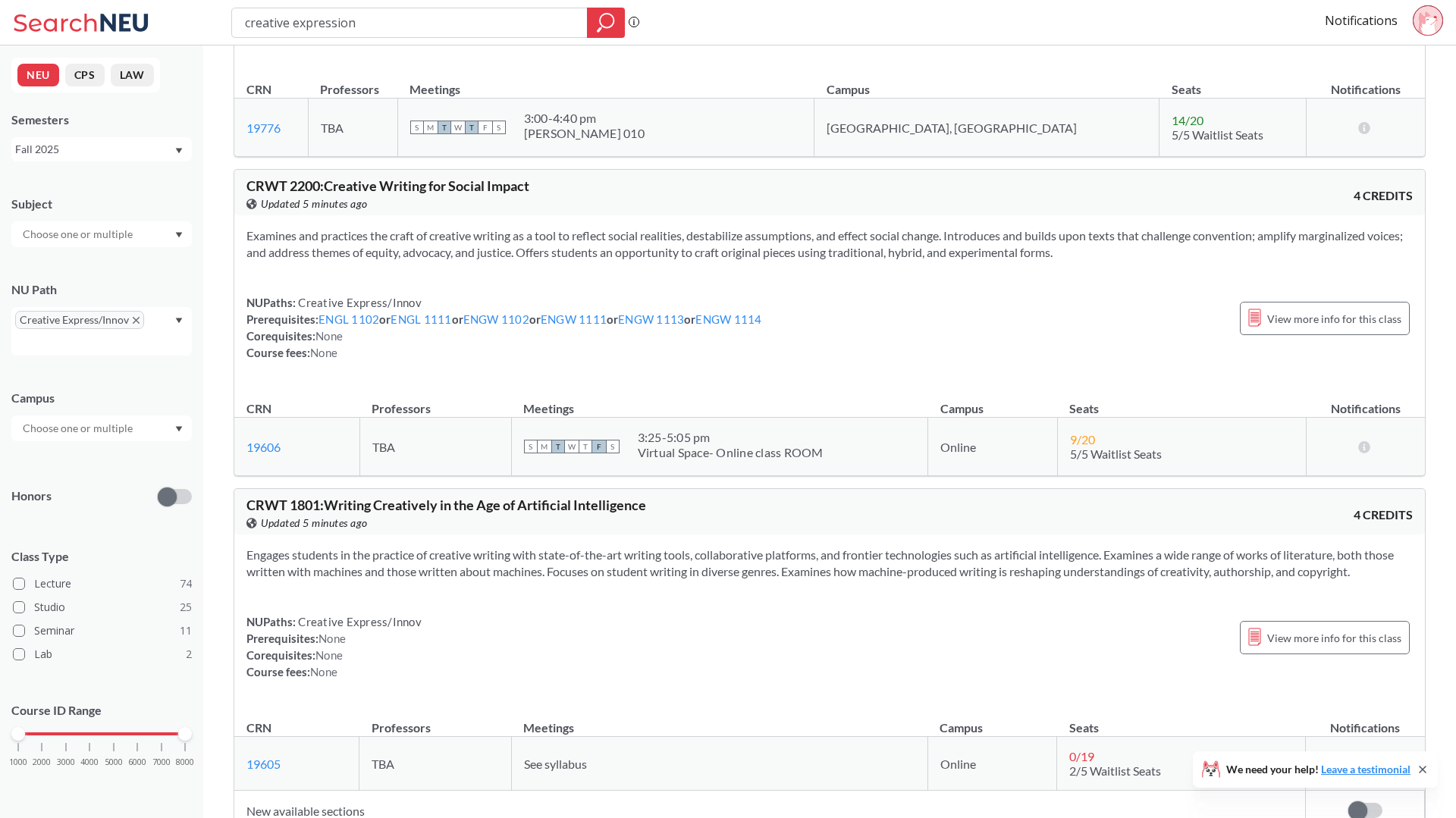
click at [86, 443] on div "Subject NU Path Creative Express/Innov Campus Honors Class Type Lecture 74 Stud…" at bounding box center [102, 489] width 181 height 616
click at [86, 423] on input "text" at bounding box center [79, 428] width 127 height 18
click at [88, 470] on div "[GEOGRAPHIC_DATA] ( 103 )" at bounding box center [102, 462] width 181 height 42
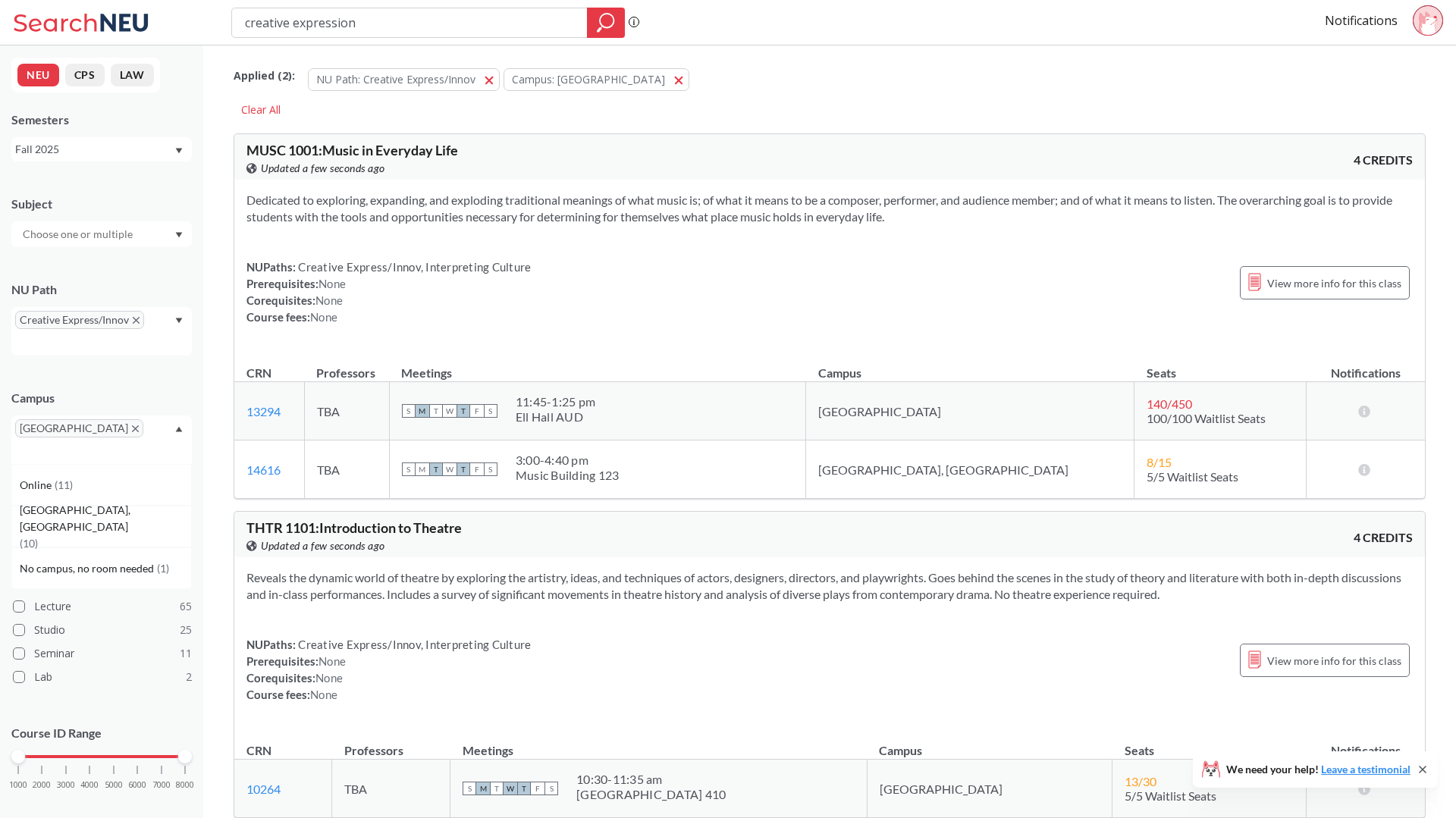
click at [88, 477] on div "Online ( 11 )" at bounding box center [106, 485] width 172 height 16
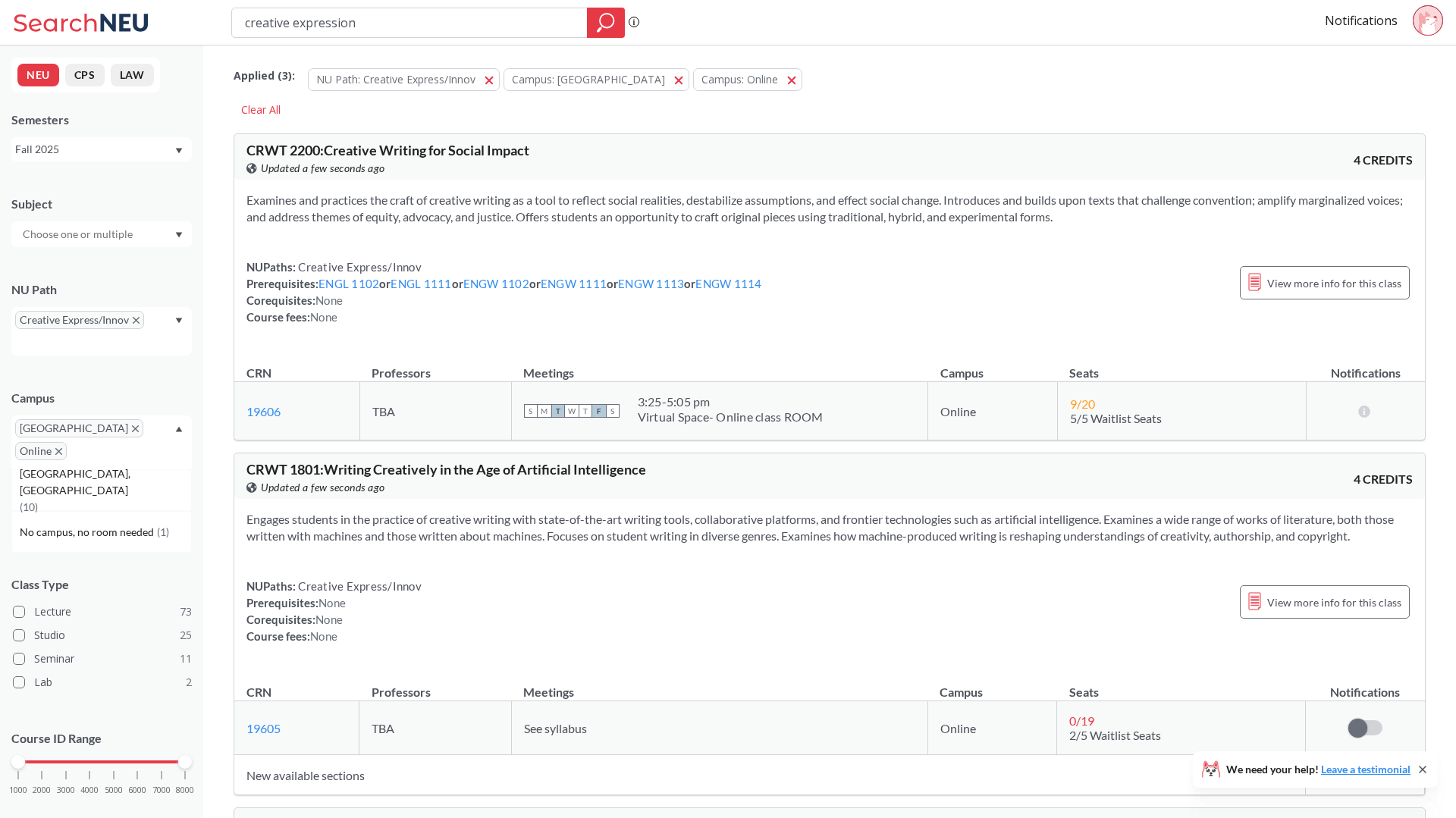
click at [519, 328] on div "Examines and practices the craft of creative writing as a tool to reflect socia…" at bounding box center [829, 265] width 1190 height 170
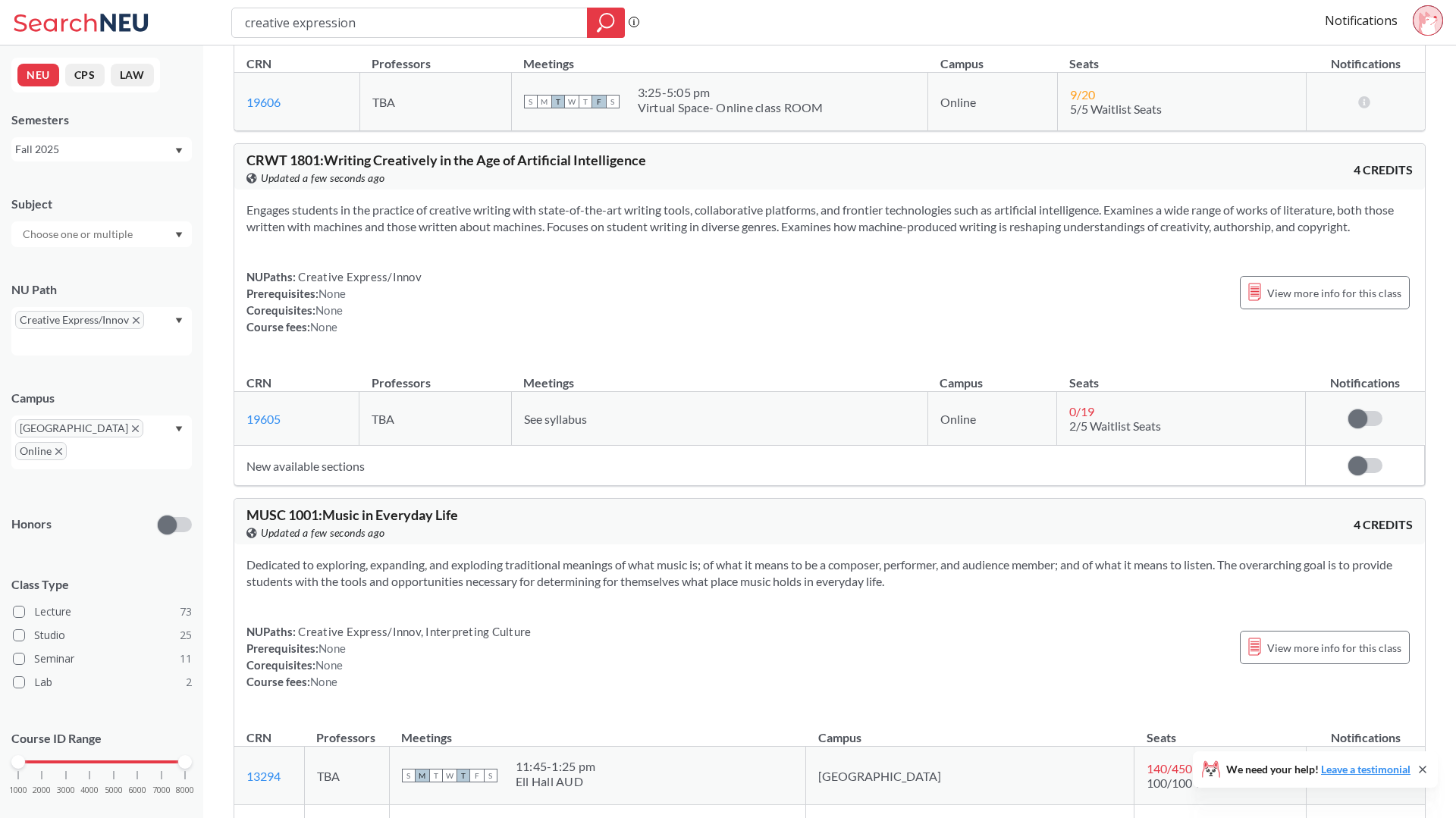
scroll to position [374, 0]
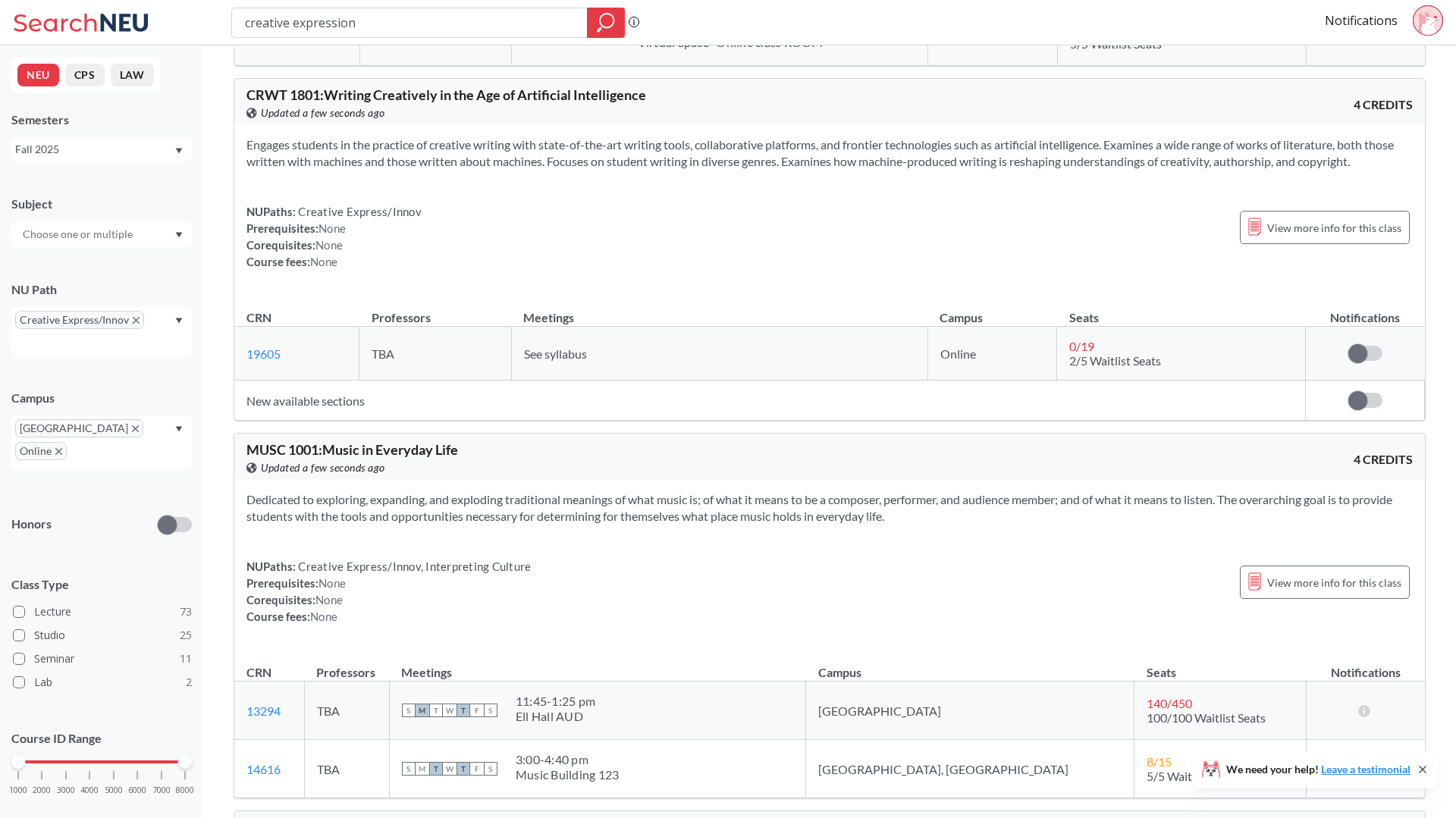
click at [67, 251] on div "Subject NU Path Creative Express/Innov Campus [GEOGRAPHIC_DATA] Online Honors C…" at bounding box center [102, 503] width 181 height 644
click at [67, 242] on input "text" at bounding box center [79, 234] width 127 height 18
click at [78, 307] on div "MUSC ( 10 )" at bounding box center [106, 303] width 172 height 16
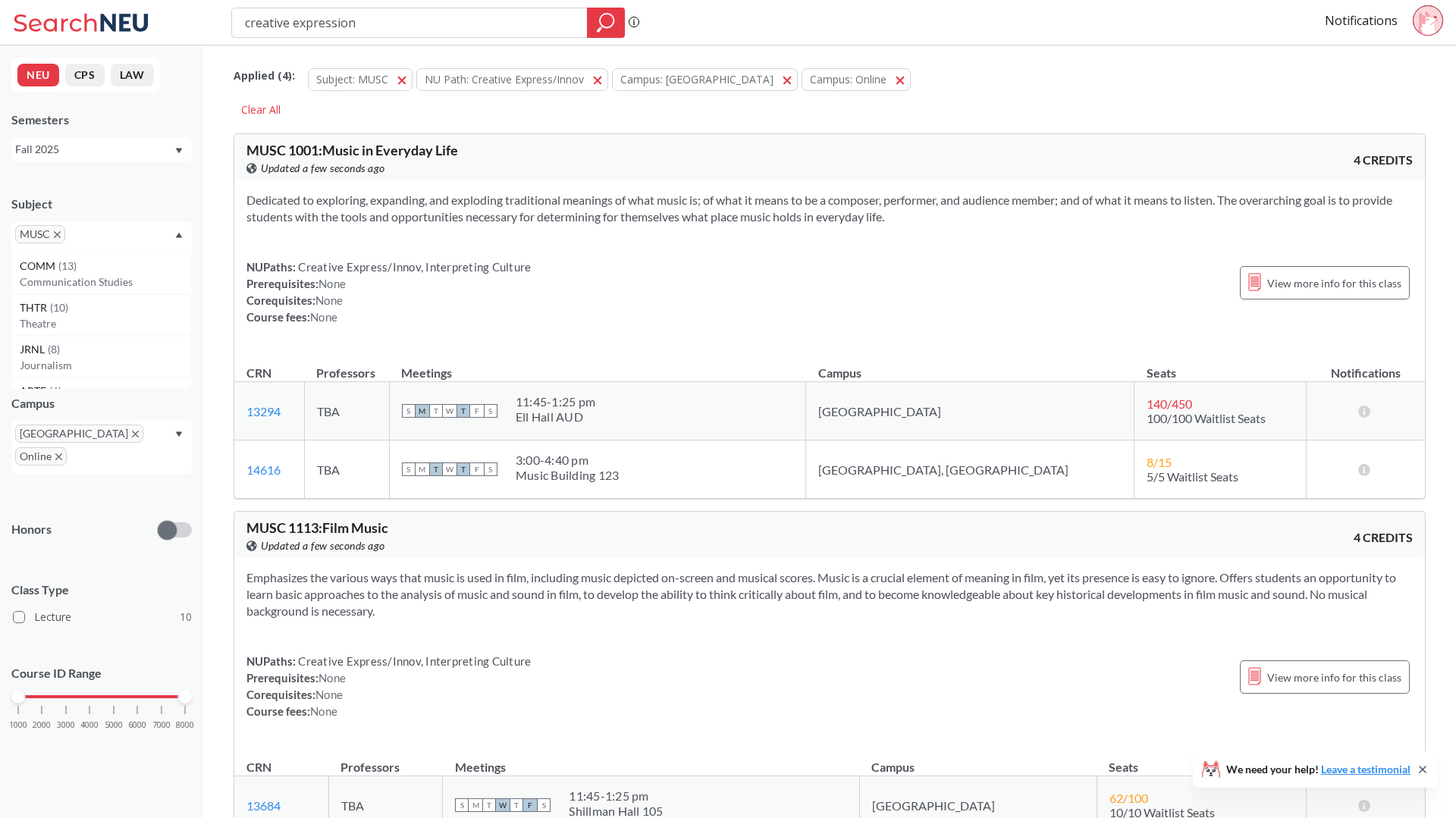
click at [103, 236] on input "text" at bounding box center [91, 240] width 45 height 18
click at [78, 306] on p "Art - Fundamentals" at bounding box center [106, 313] width 172 height 15
click at [121, 246] on input "text" at bounding box center [142, 240] width 45 height 18
click at [89, 307] on div "THTR ( 10 )" at bounding box center [106, 307] width 172 height 16
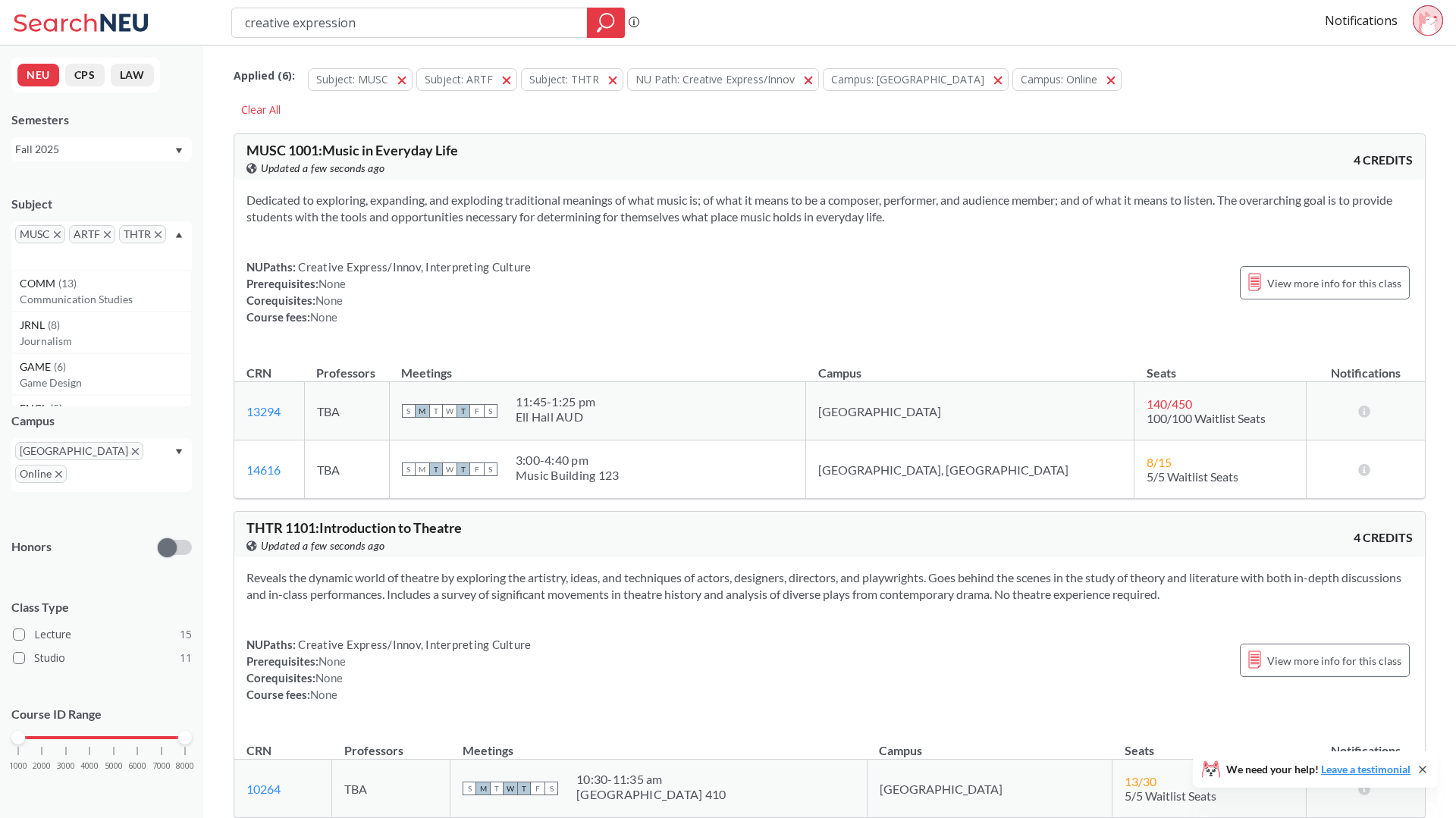
click at [145, 241] on span "THTR" at bounding box center [143, 234] width 47 height 18
click at [156, 238] on span "THTR" at bounding box center [143, 234] width 47 height 18
click at [80, 296] on p "Game Design" at bounding box center [106, 295] width 172 height 15
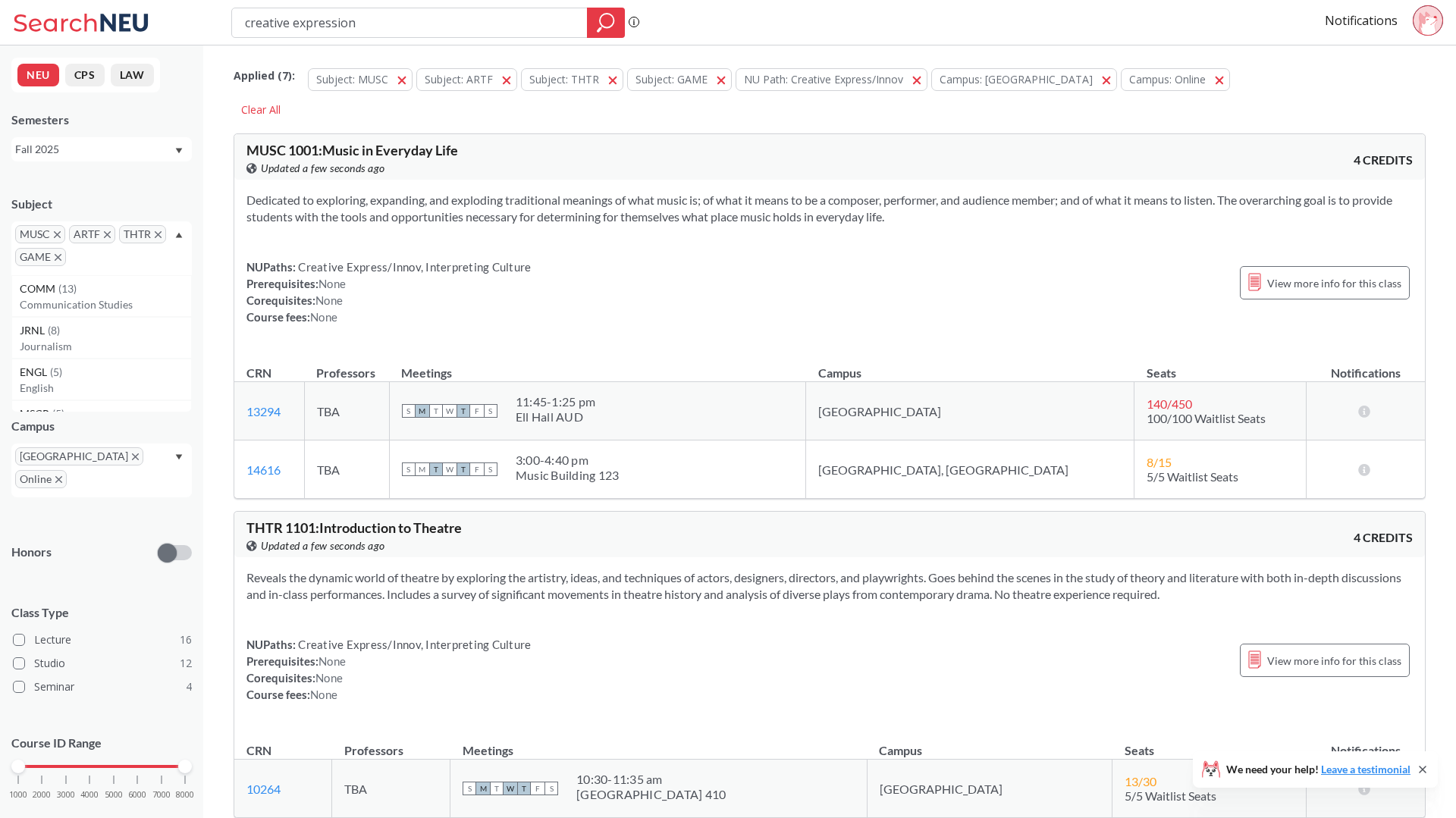
click at [103, 268] on input "text" at bounding box center [92, 262] width 45 height 18
click at [82, 268] on div "MUSC ARTF THTR GAME" at bounding box center [102, 243] width 181 height 54
click at [73, 252] on input "text" at bounding box center [92, 257] width 45 height 18
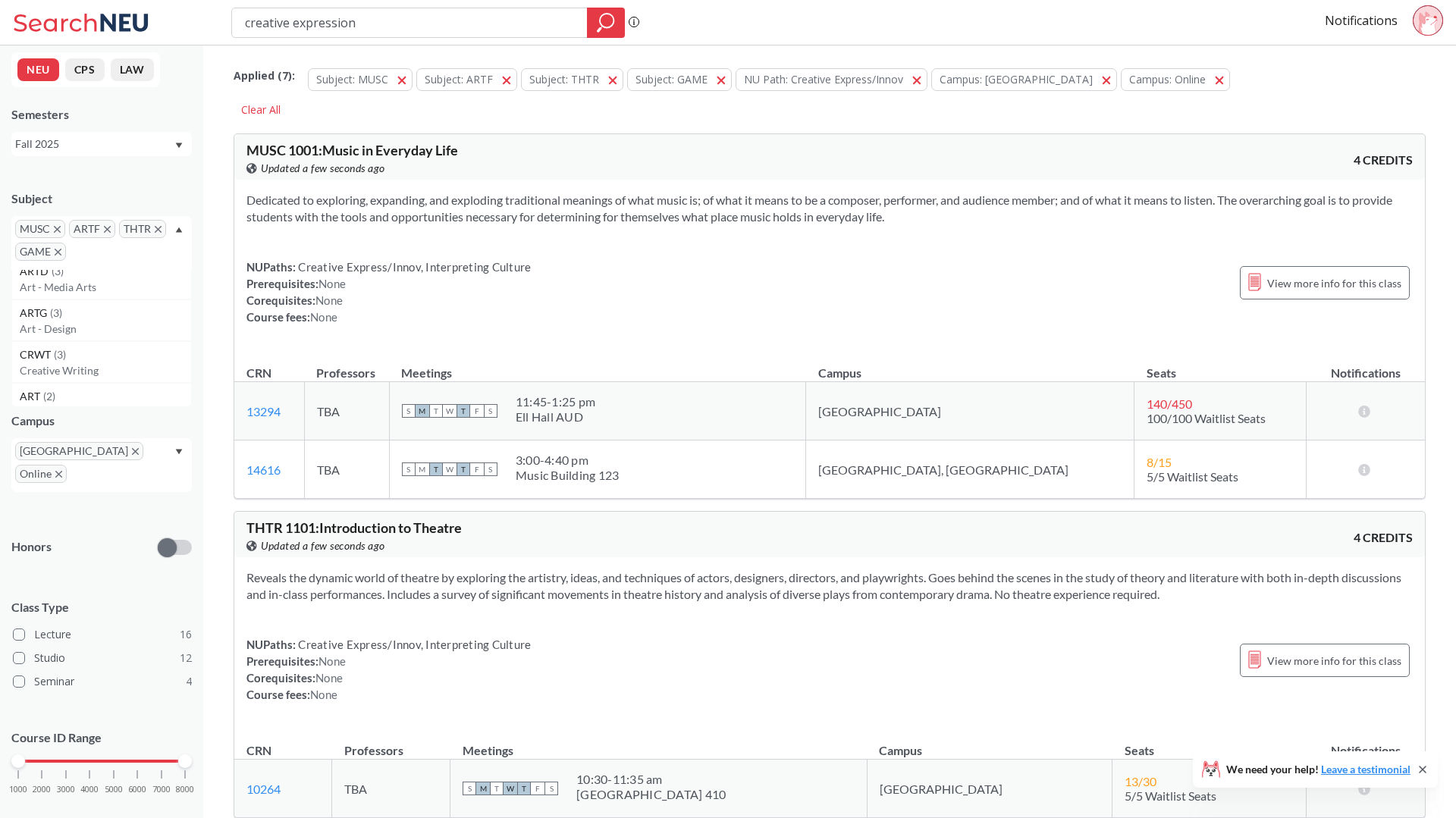
click at [58, 318] on div "ARTG ( 3 )" at bounding box center [106, 313] width 172 height 16
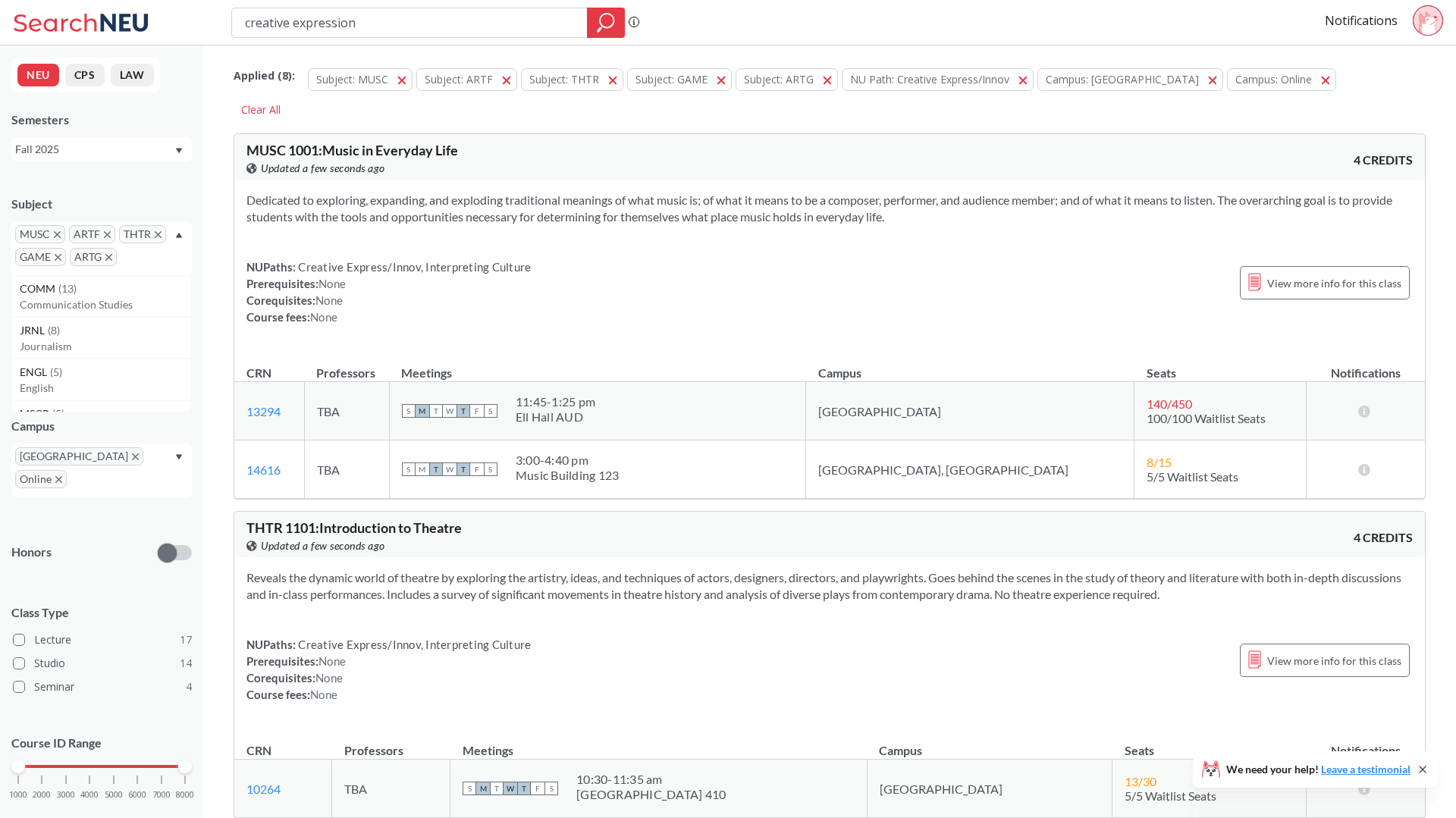
click at [135, 253] on input "text" at bounding box center [143, 262] width 45 height 18
click at [105, 309] on div "MEIE ( 2 )" at bounding box center [106, 313] width 172 height 16
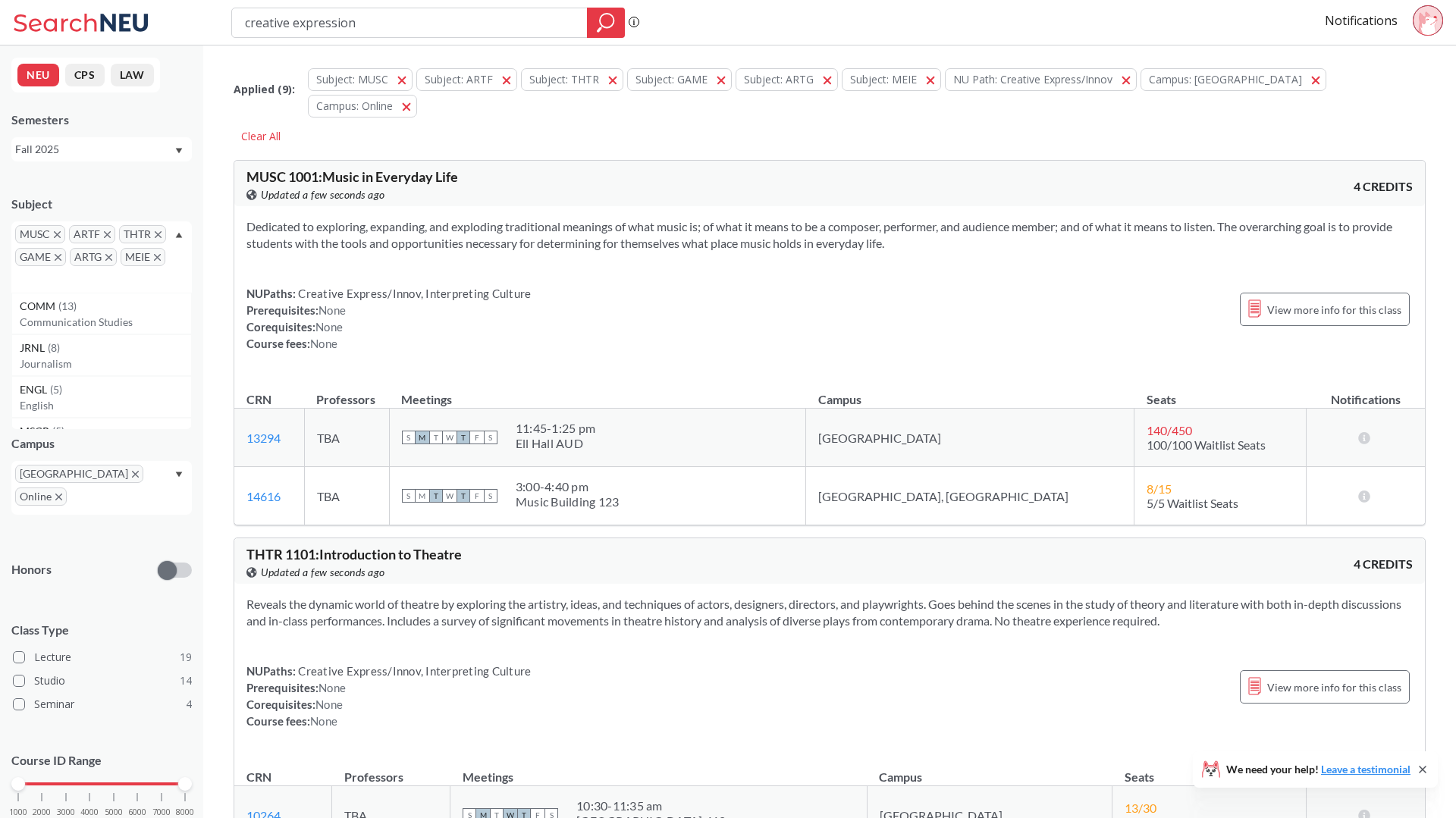
click at [127, 277] on div "MUSC ARTF THTR GAME ARTG MEIE" at bounding box center [102, 257] width 181 height 71
click at [120, 280] on div "MUSC ARTF THTR GAME ARTG MEIE" at bounding box center [102, 257] width 181 height 71
click at [83, 357] on div "MGT ( 1 ) Management - CPS" at bounding box center [102, 341] width 181 height 42
click at [54, 281] on span "MGT" at bounding box center [37, 280] width 43 height 18
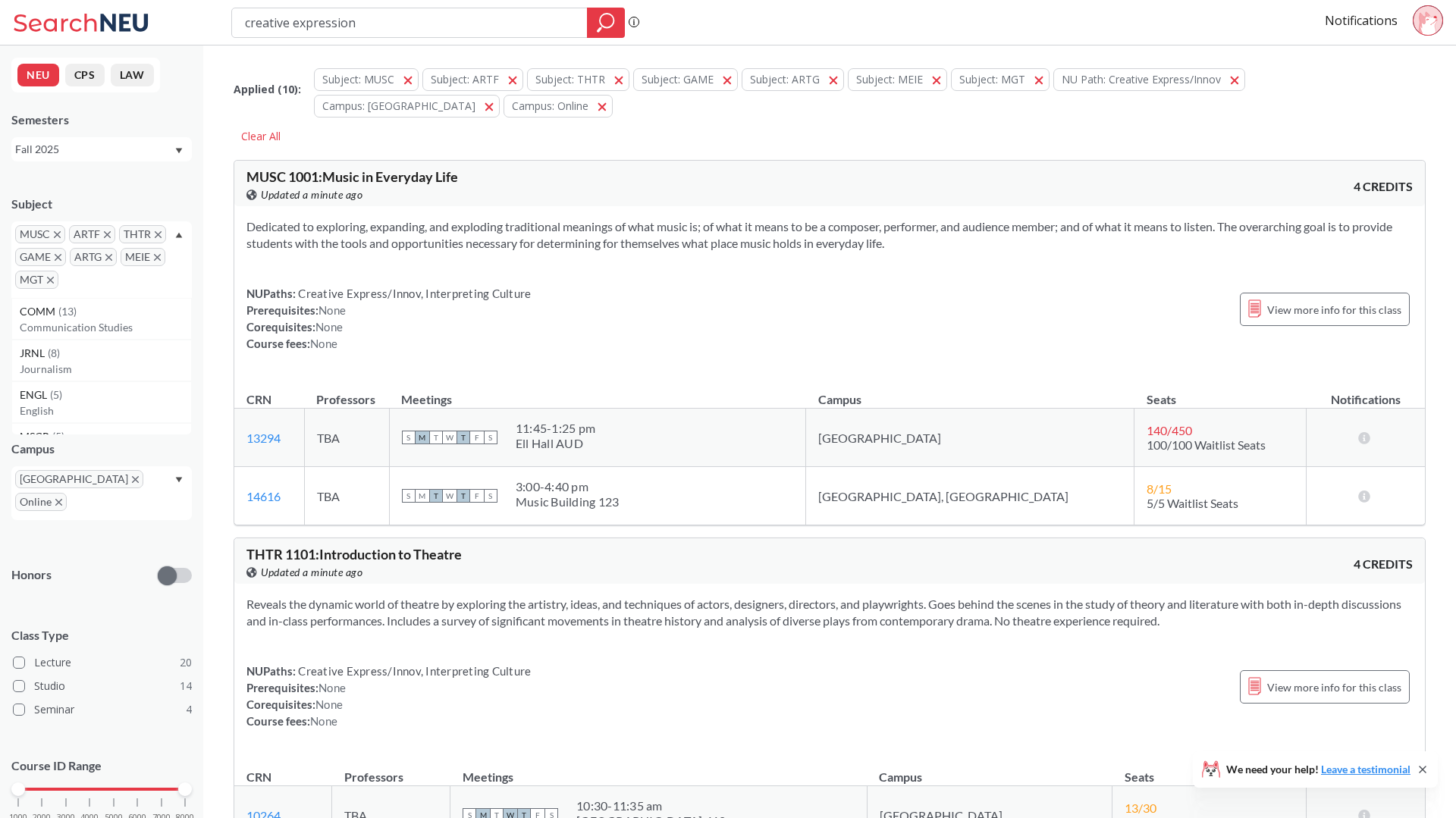
click at [51, 278] on icon "X to remove pill" at bounding box center [51, 280] width 7 height 7
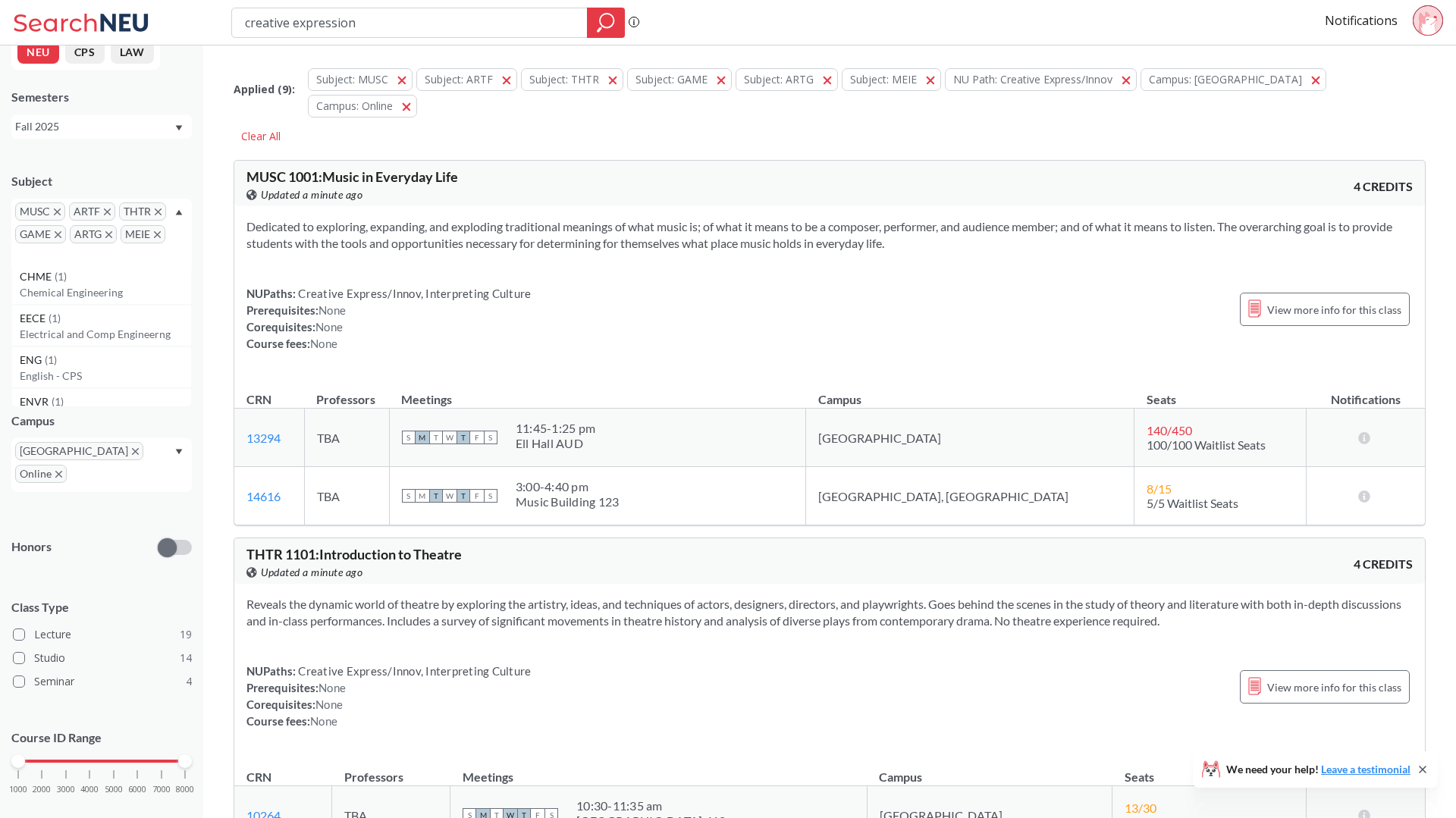
scroll to position [659, 0]
click at [110, 340] on div "EECE ( 1 )" at bounding box center [106, 334] width 172 height 16
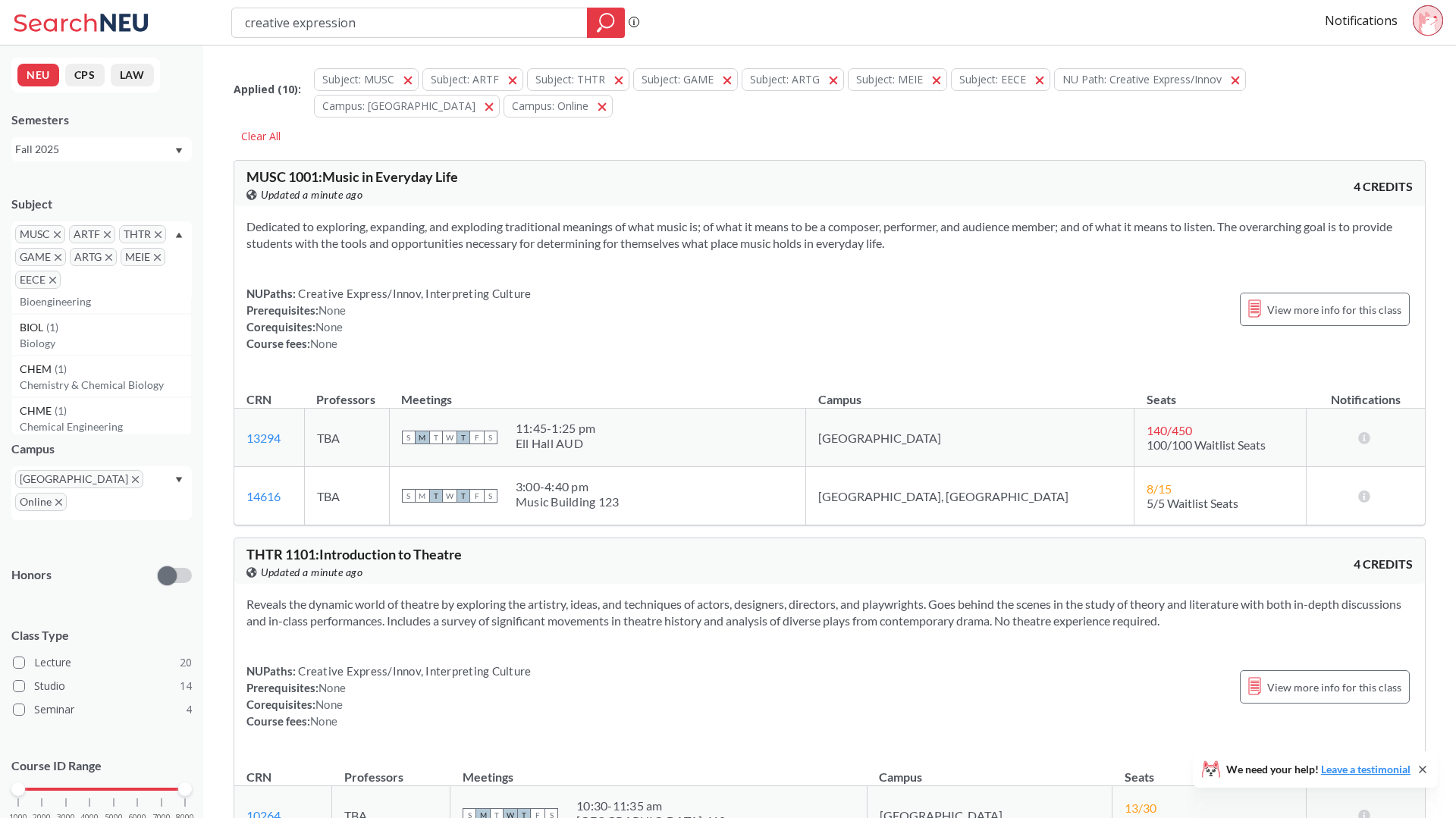
scroll to position [569, 0]
click at [73, 361] on div "CHEM ( 1 )" at bounding box center [106, 369] width 172 height 16
click at [709, 272] on div "Dedicated to exploring, expanding, and exploding traditional meanings of what m…" at bounding box center [829, 291] width 1190 height 170
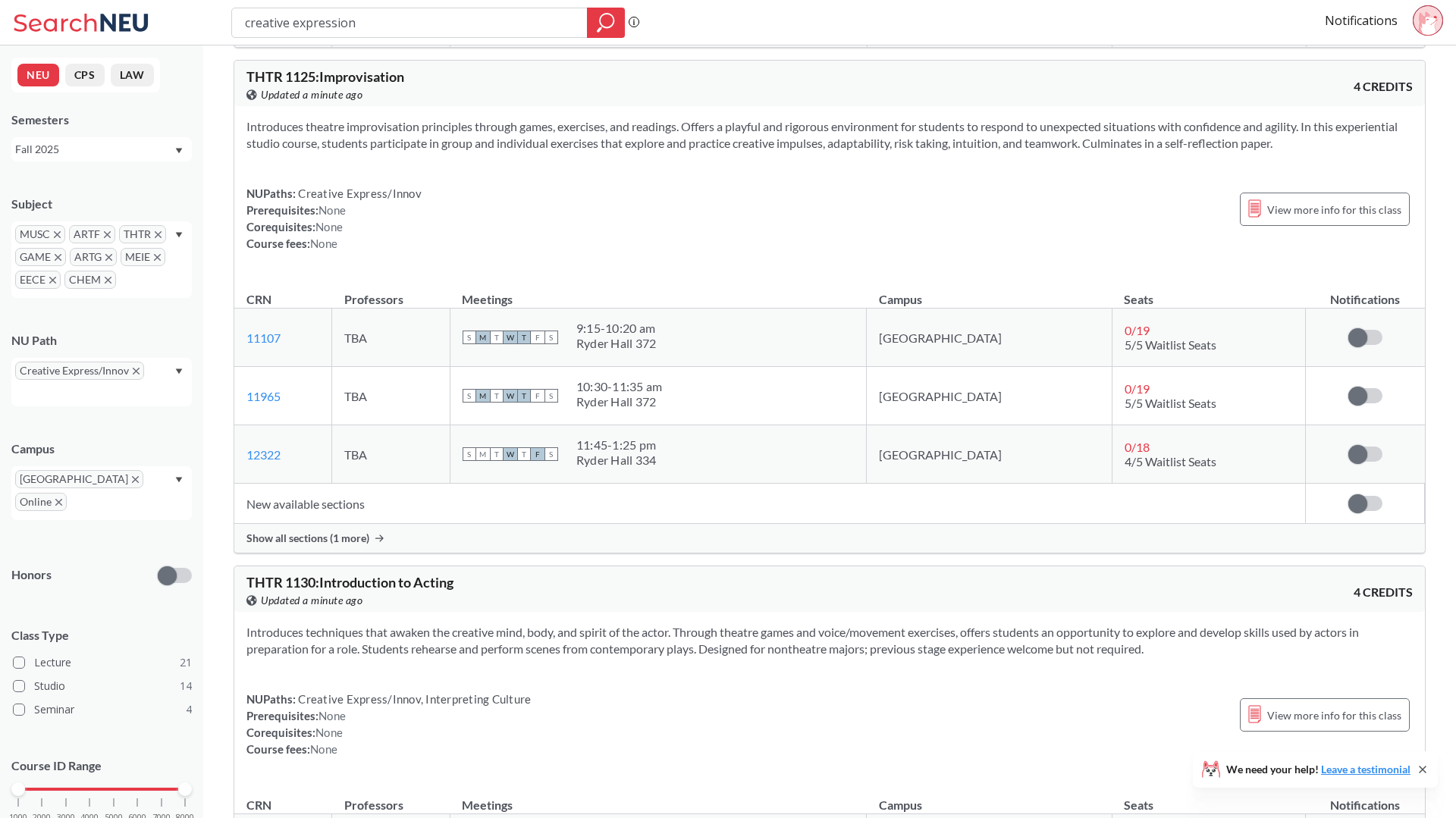
scroll to position [1977, 0]
click at [1365, 398] on span at bounding box center [1357, 394] width 19 height 19
click at [1348, 387] on input "checkbox" at bounding box center [1348, 387] width 0 height 0
click at [356, 537] on span "Show all sections (1 more)" at bounding box center [308, 536] width 123 height 14
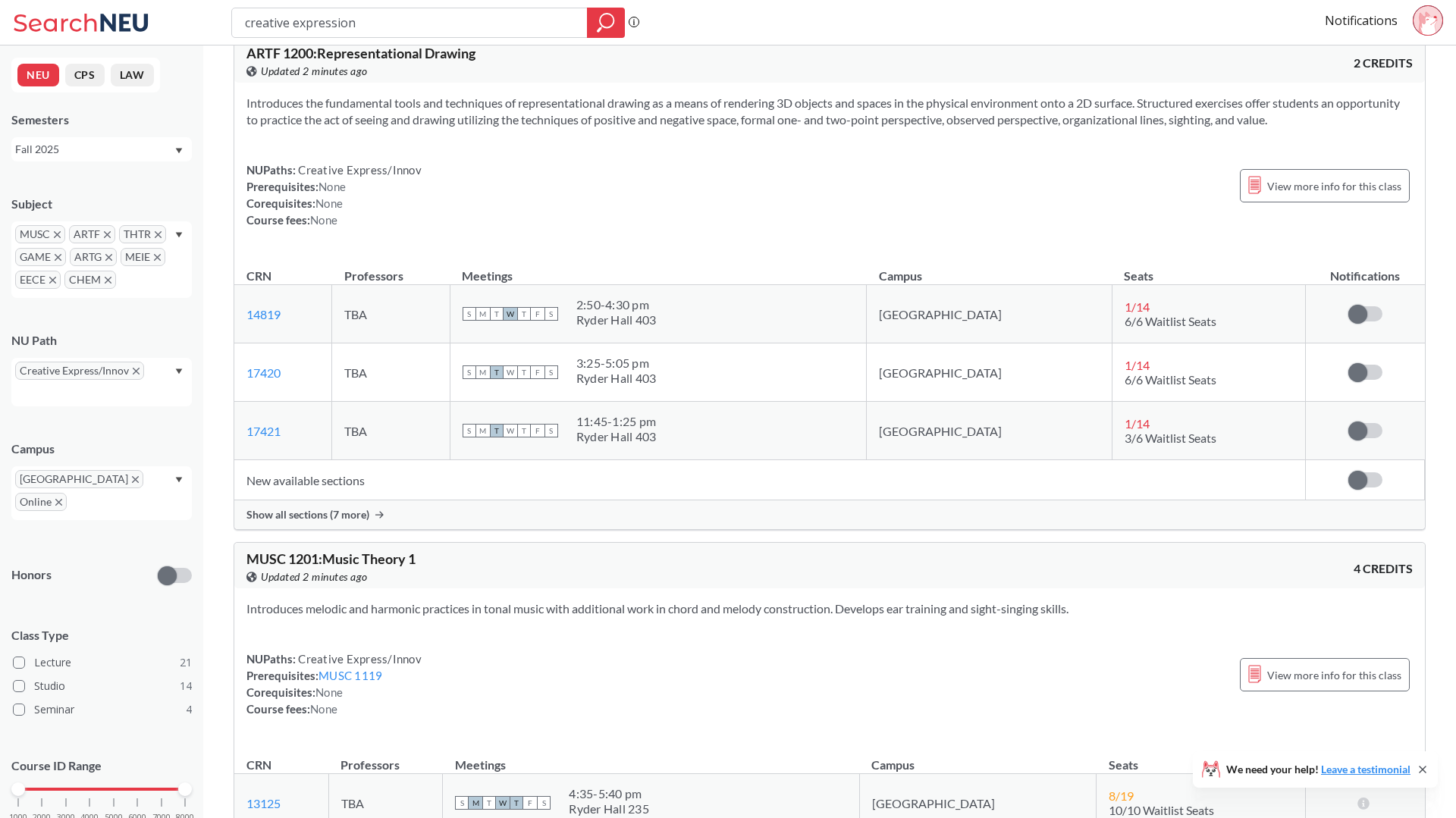
scroll to position [4856, 0]
click at [160, 274] on div "MUSC ARTF THTR GAME ARTG MEIE EECE CHEM" at bounding box center [102, 259] width 181 height 77
click at [99, 369] on p "Art - Media Arts" at bounding box center [106, 371] width 172 height 15
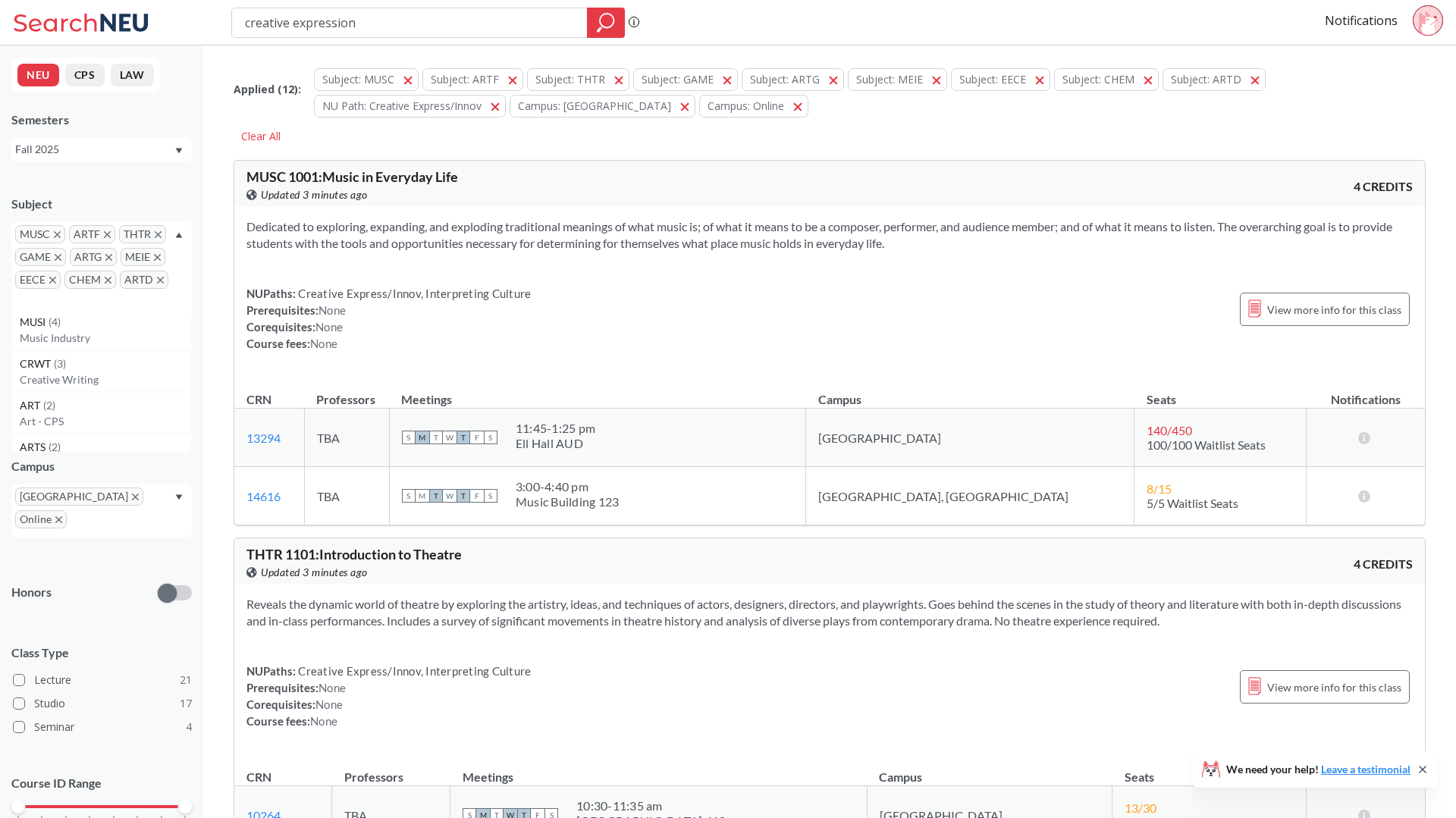
scroll to position [216, 0]
click at [355, 261] on div "Dedicated to exploring, expanding, and exploding traditional meanings of what m…" at bounding box center [829, 291] width 1190 height 170
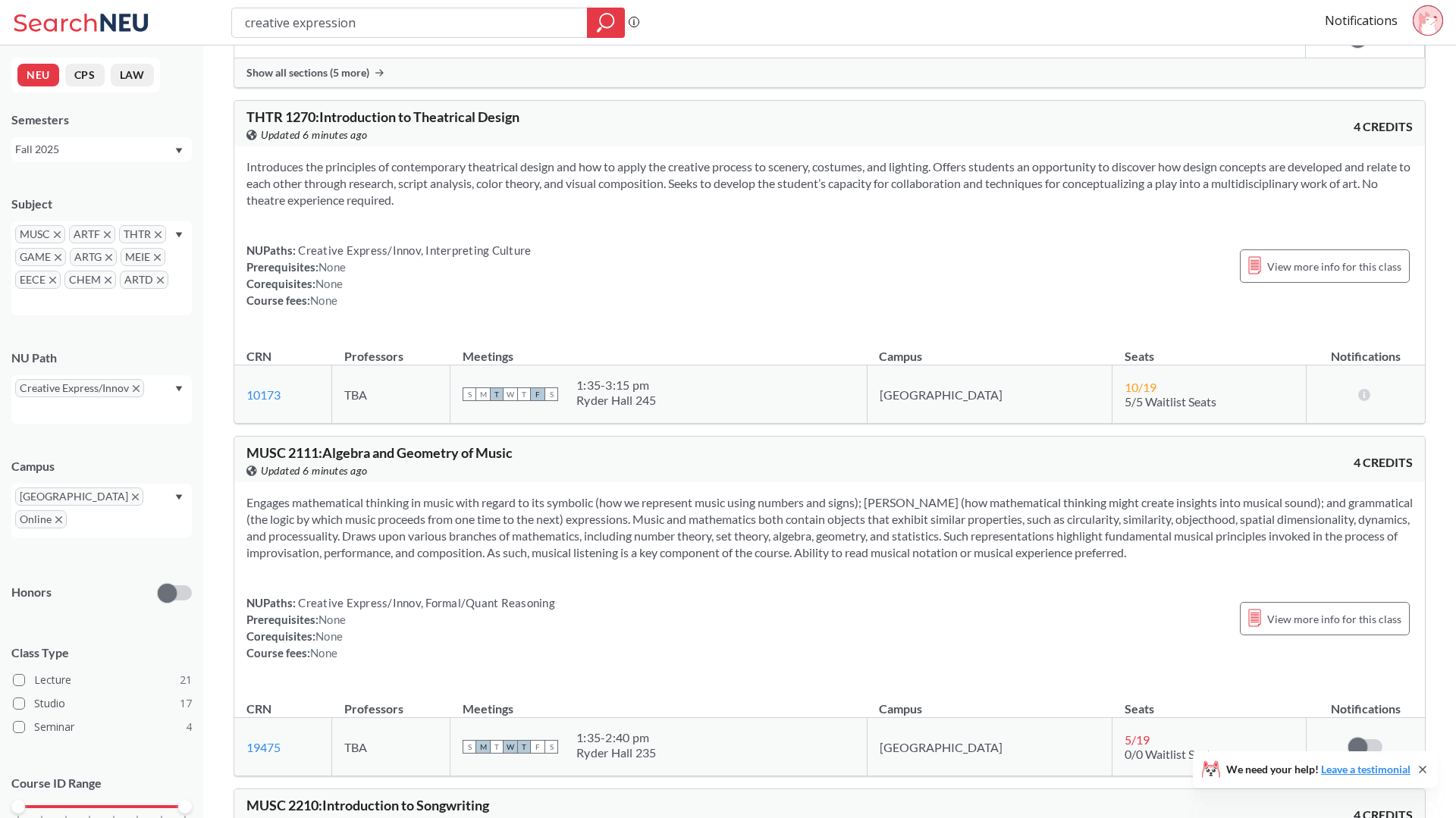
scroll to position [8591, 0]
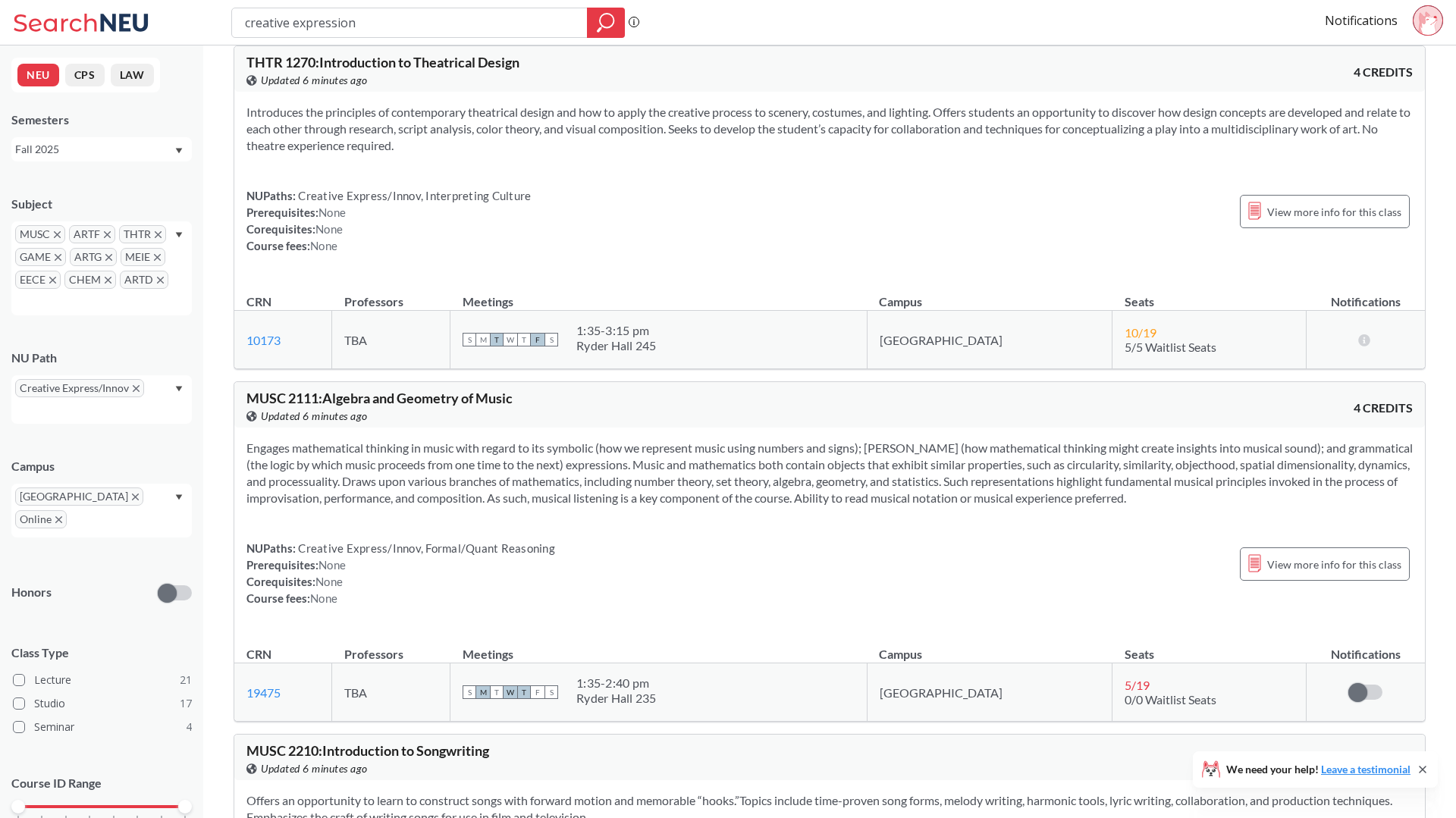
click at [158, 236] on icon "X to remove pill" at bounding box center [158, 235] width 7 height 7
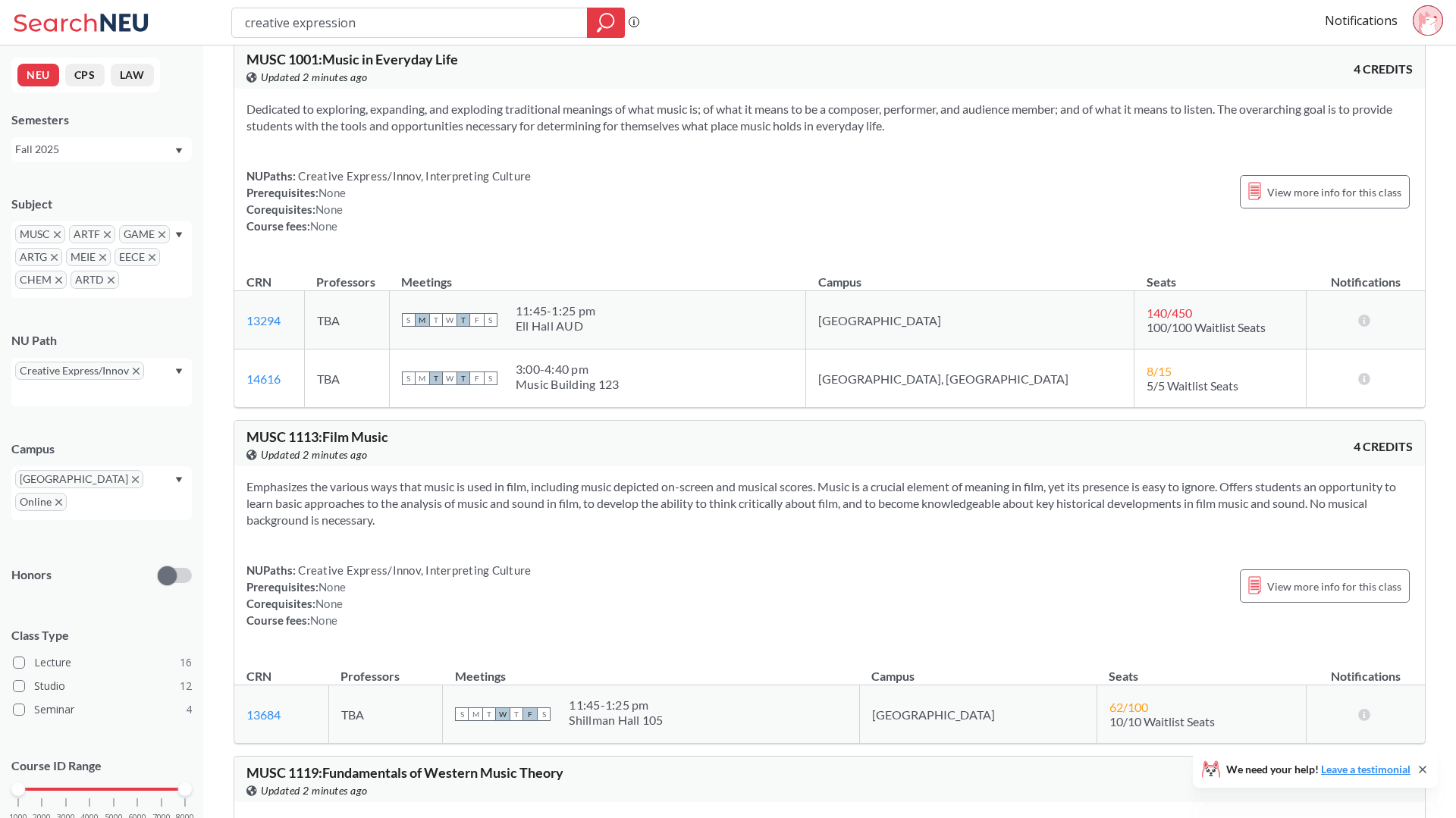
scroll to position [119, 0]
click at [61, 237] on span "MUSC" at bounding box center [40, 234] width 50 height 18
click at [58, 236] on icon "X to remove pill" at bounding box center [58, 235] width 7 height 7
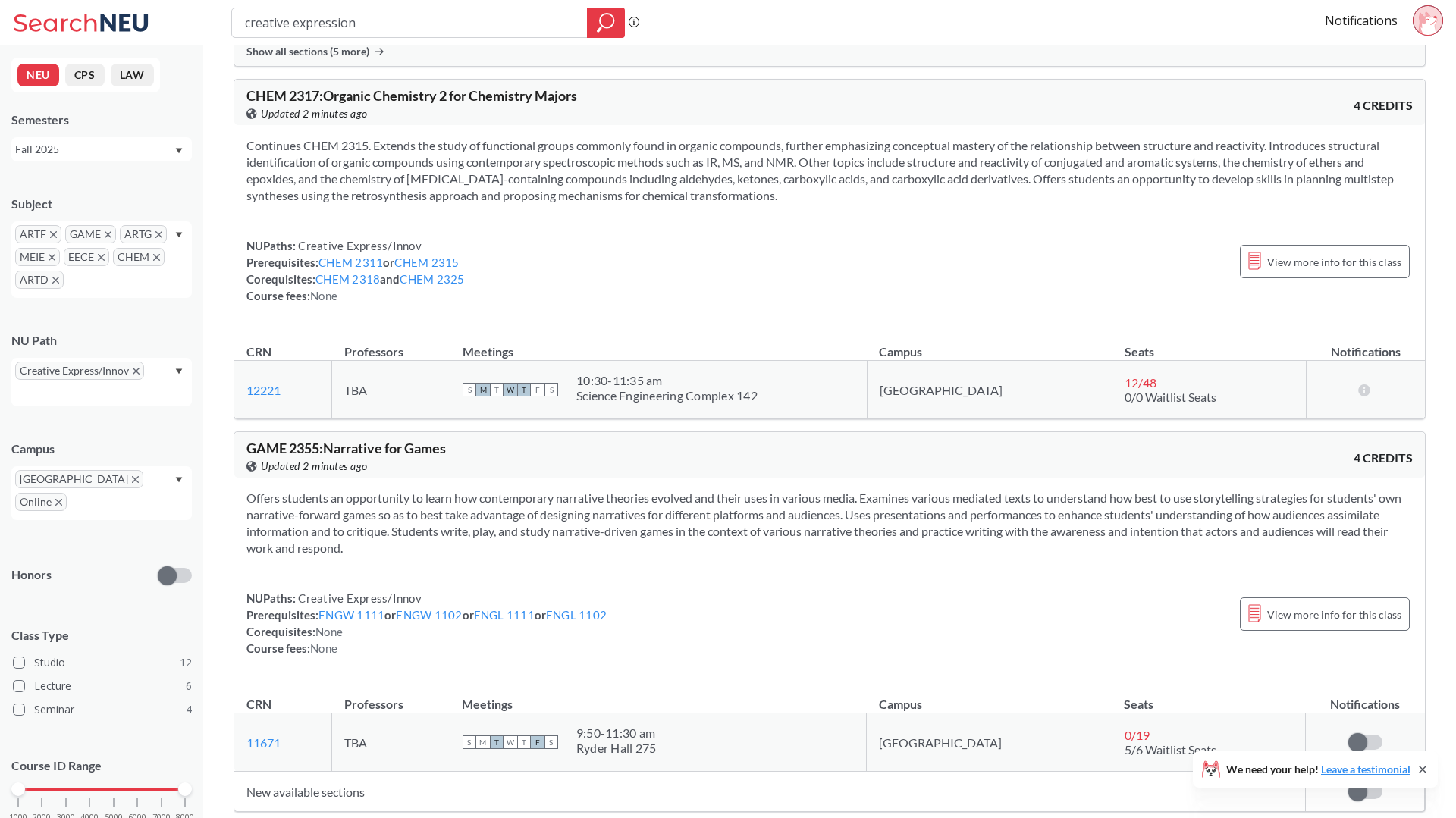
scroll to position [3046, 0]
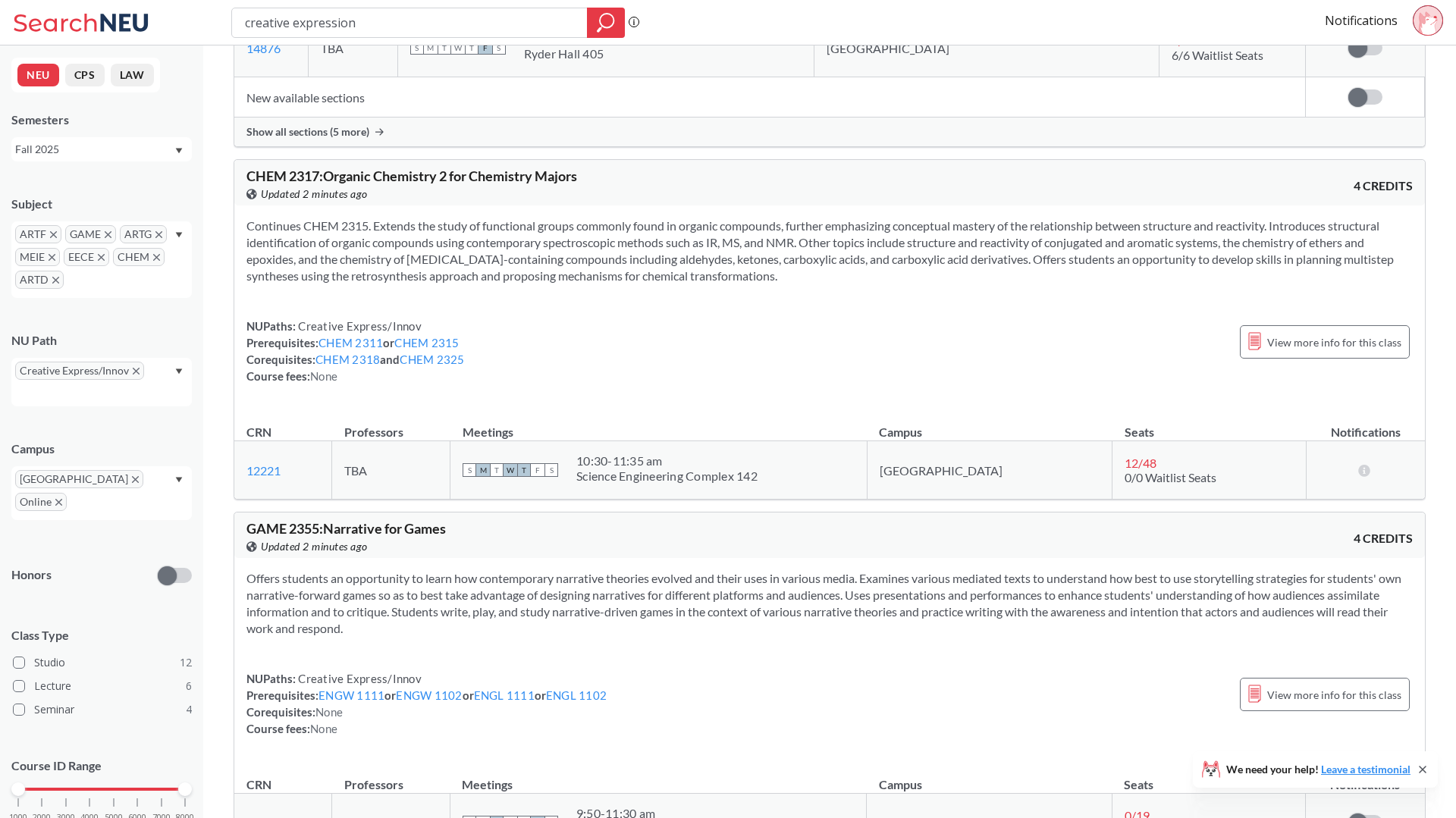
click at [164, 259] on div "ARTF GAME ARTG MEIE EECE CHEM ARTD" at bounding box center [102, 259] width 181 height 77
click at [164, 259] on span "CHEM" at bounding box center [138, 257] width 52 height 18
click at [162, 259] on span "CHEM" at bounding box center [138, 257] width 52 height 18
click at [157, 259] on icon "X to remove pill" at bounding box center [156, 258] width 7 height 7
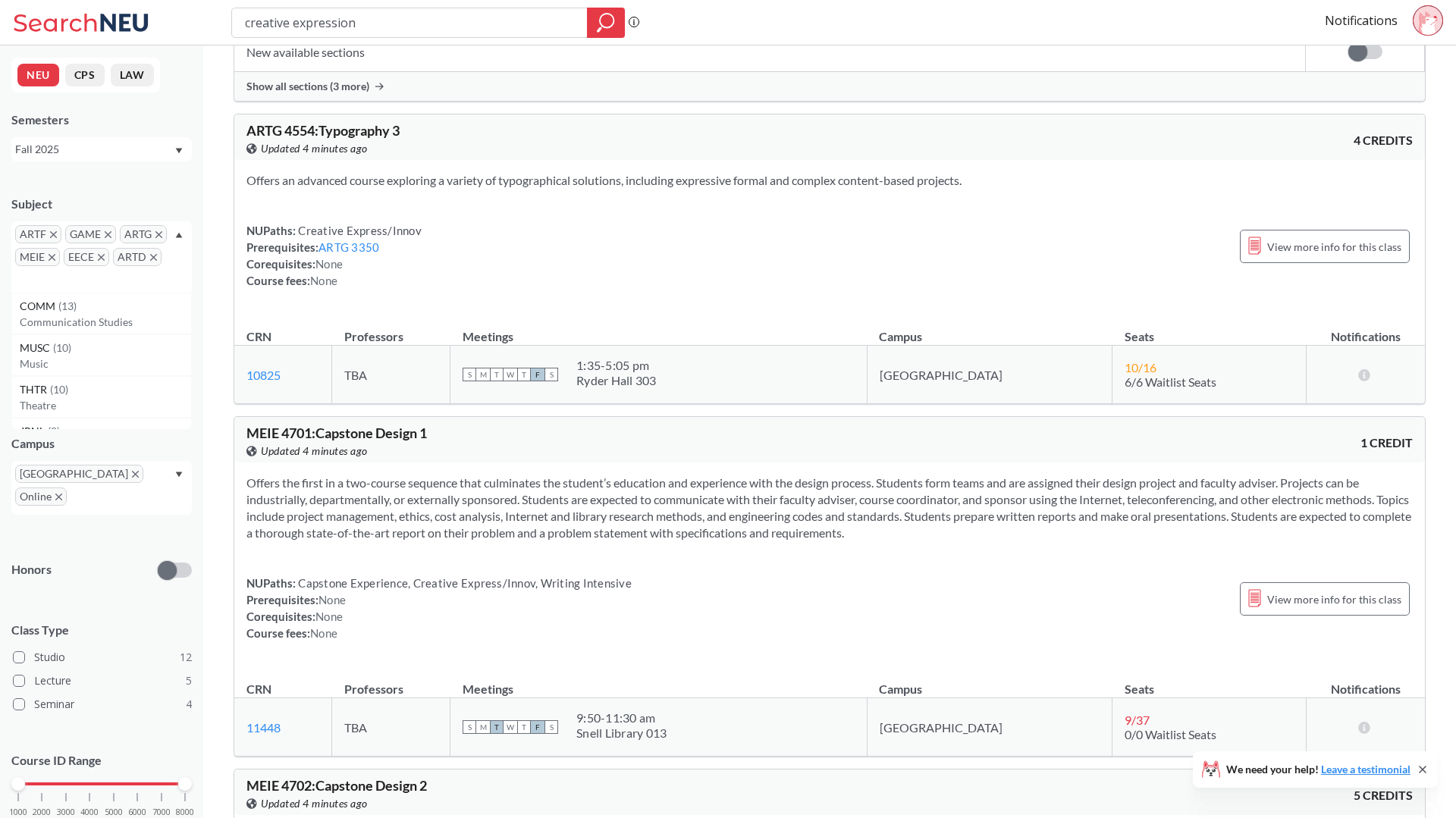
scroll to position [7636, 0]
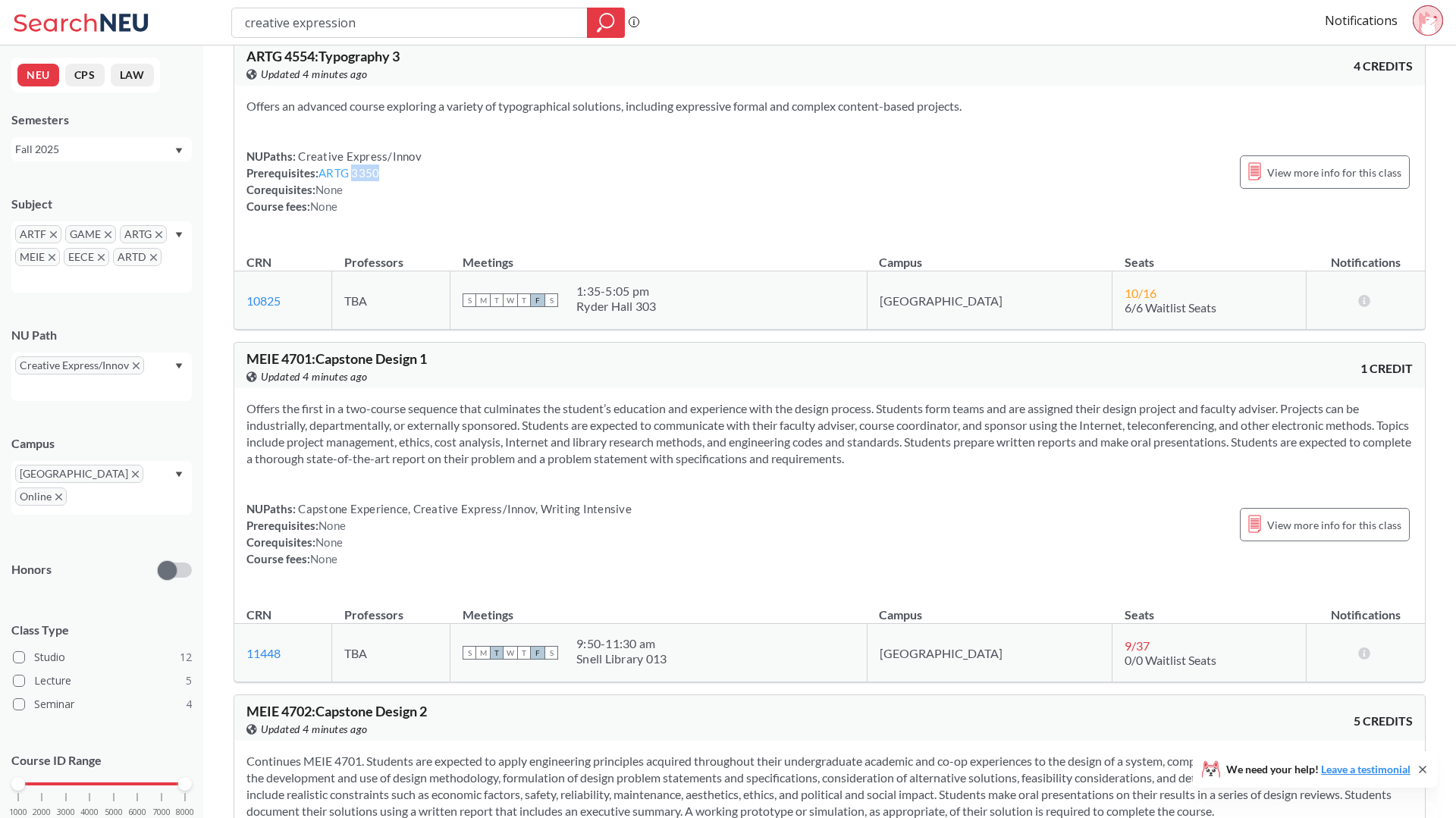
click at [360, 166] on link "ARTG 3350" at bounding box center [348, 173] width 61 height 14
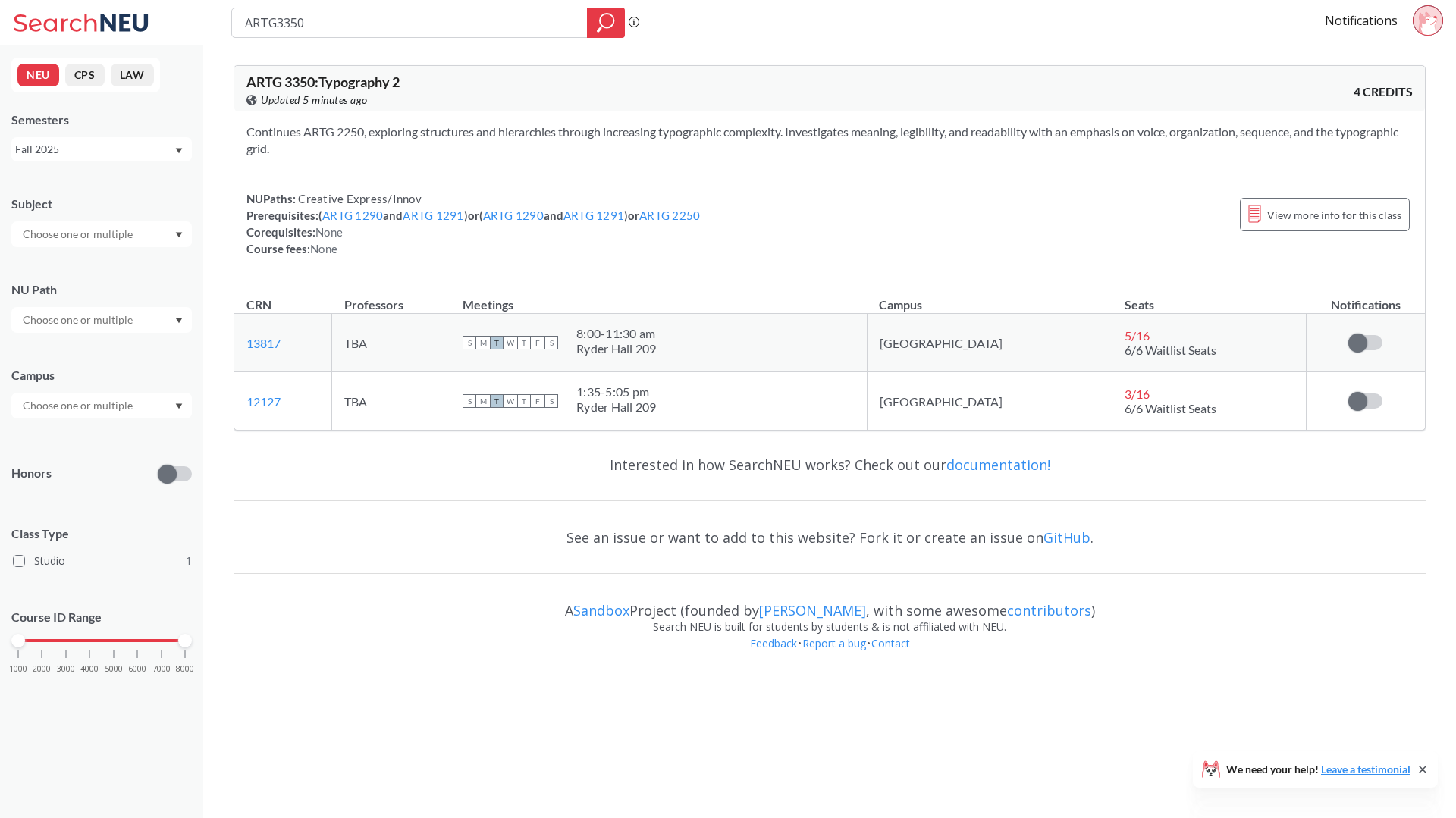
click at [653, 222] on div "NUPaths: Creative Express/Innov Prerequisites: ( ARTG 1290 and ARTG 1291 ) or (…" at bounding box center [474, 224] width 454 height 67
click at [657, 218] on link "ARTG 2250" at bounding box center [669, 215] width 61 height 14
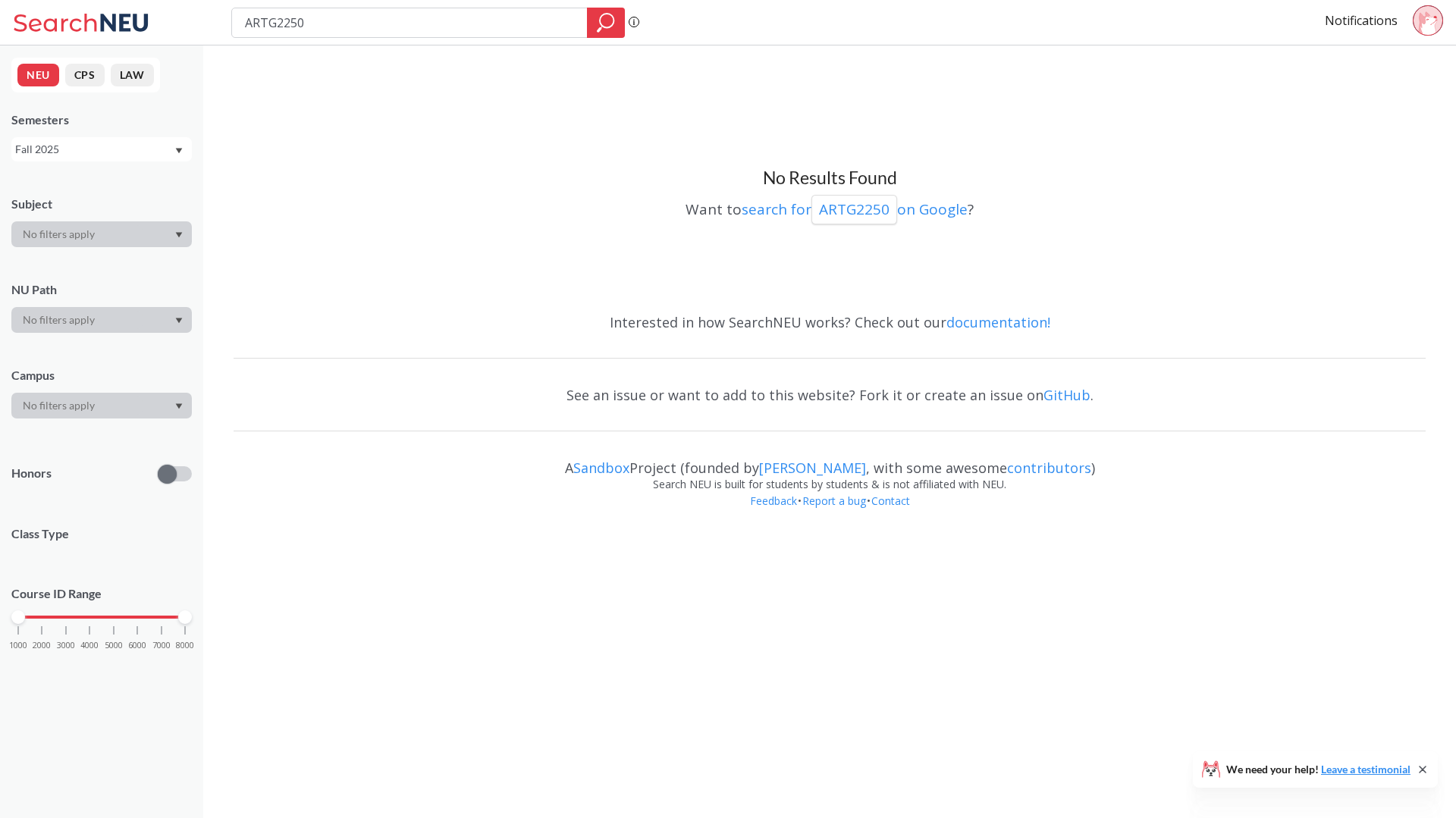
type input "ARTG3350"
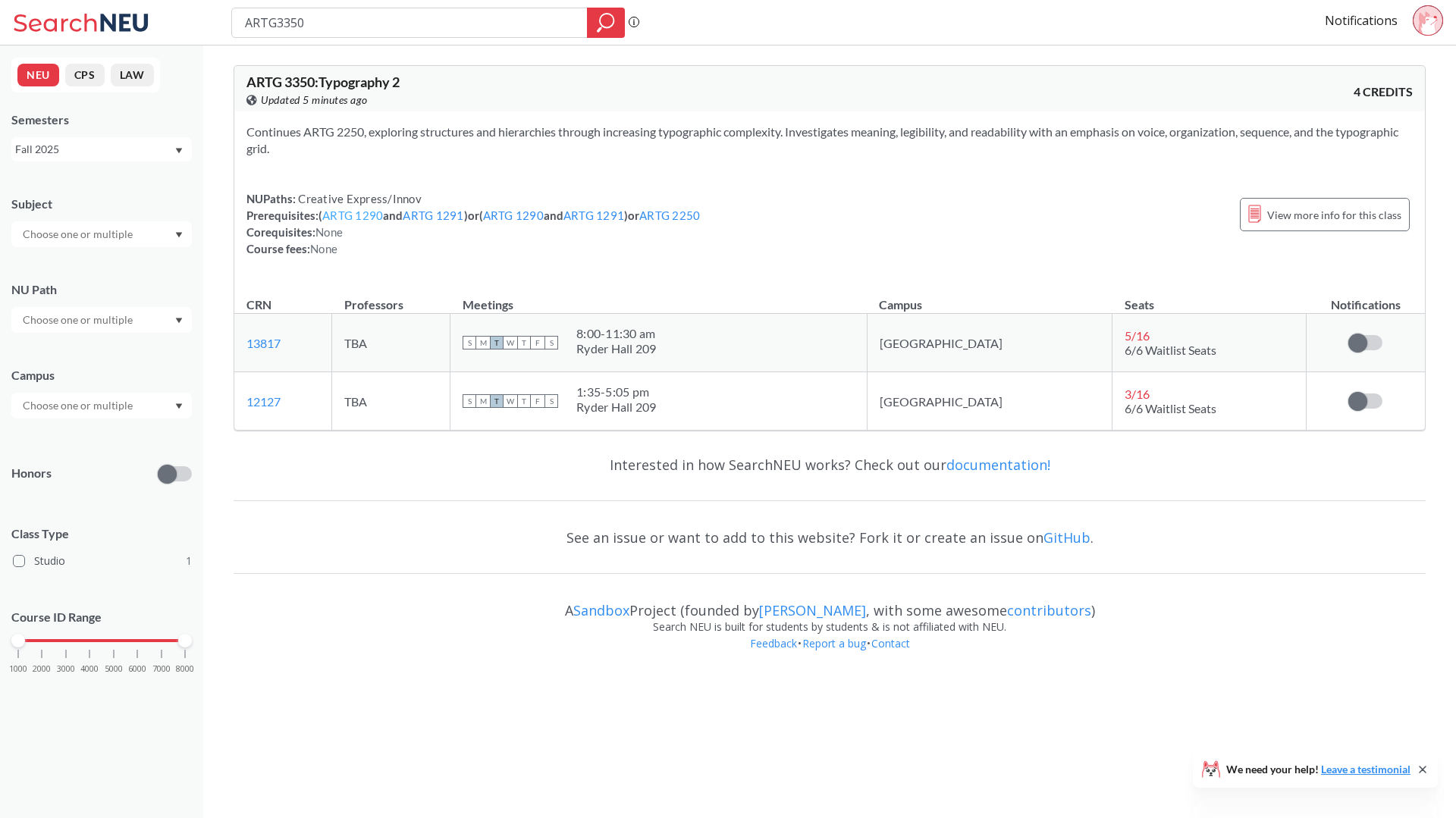
click at [365, 211] on link "ARTG 1290" at bounding box center [352, 215] width 61 height 14
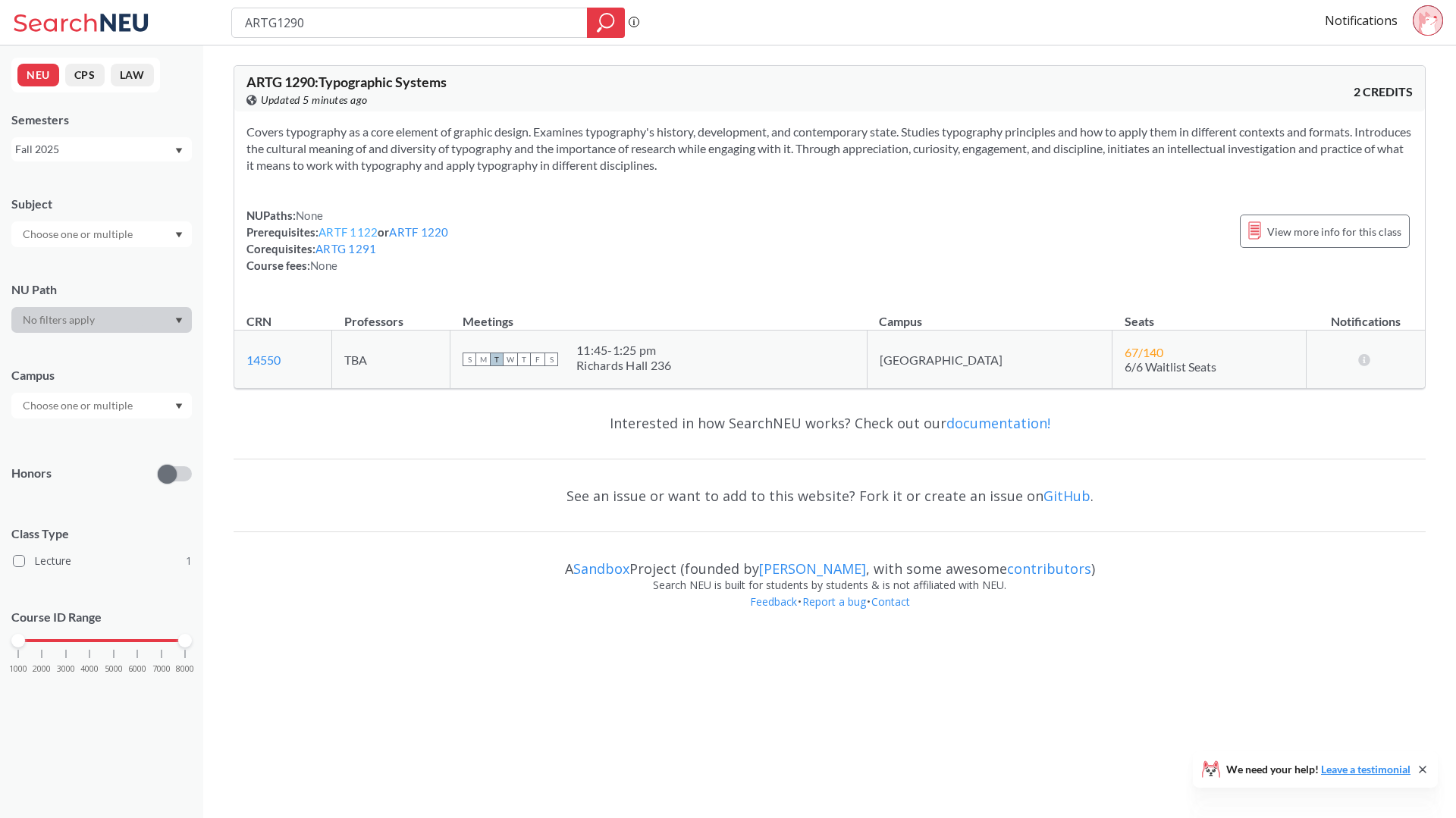
click at [341, 225] on link "ARTF 1122" at bounding box center [347, 231] width 59 height 14
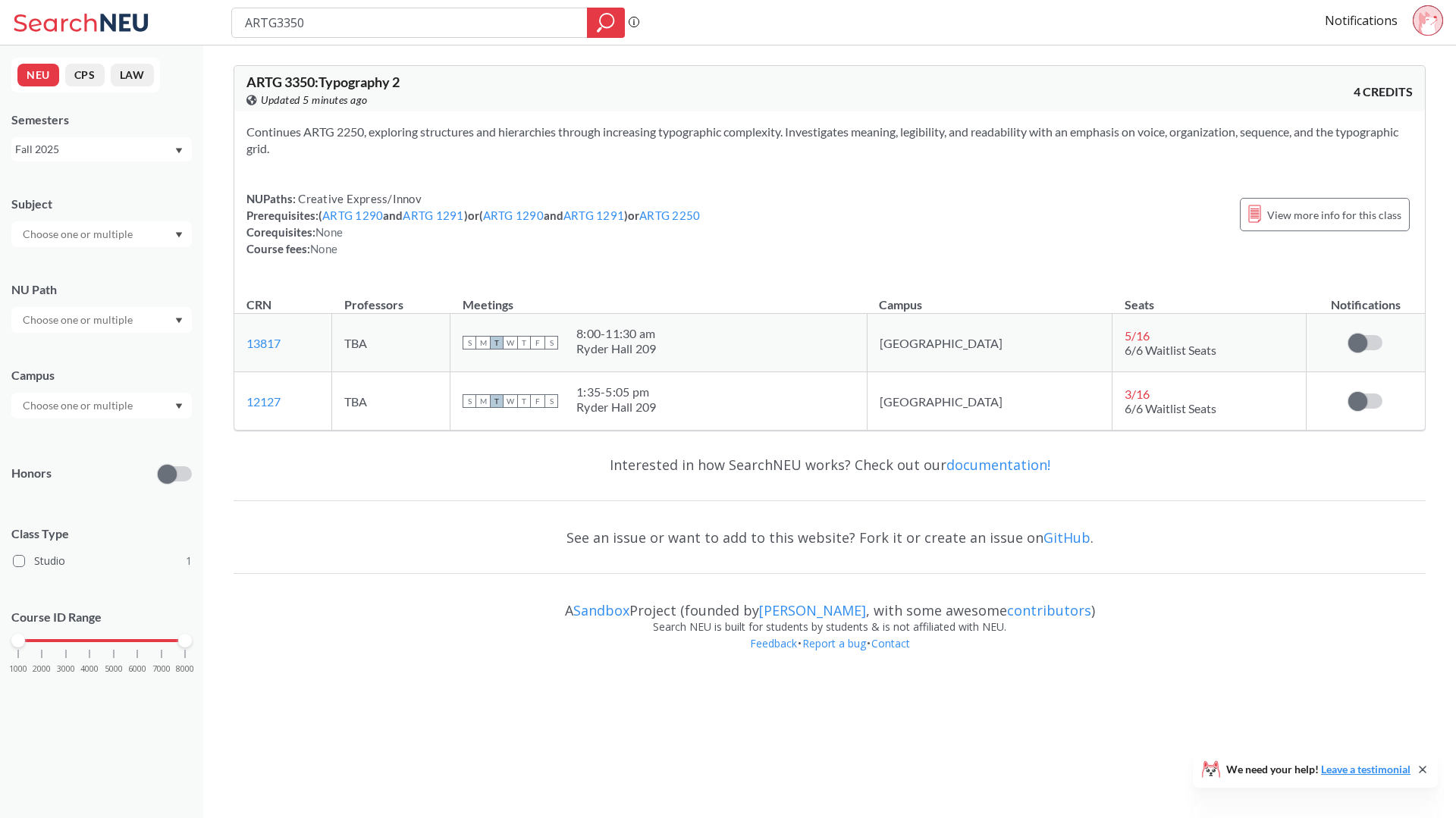
type input "creative expression"
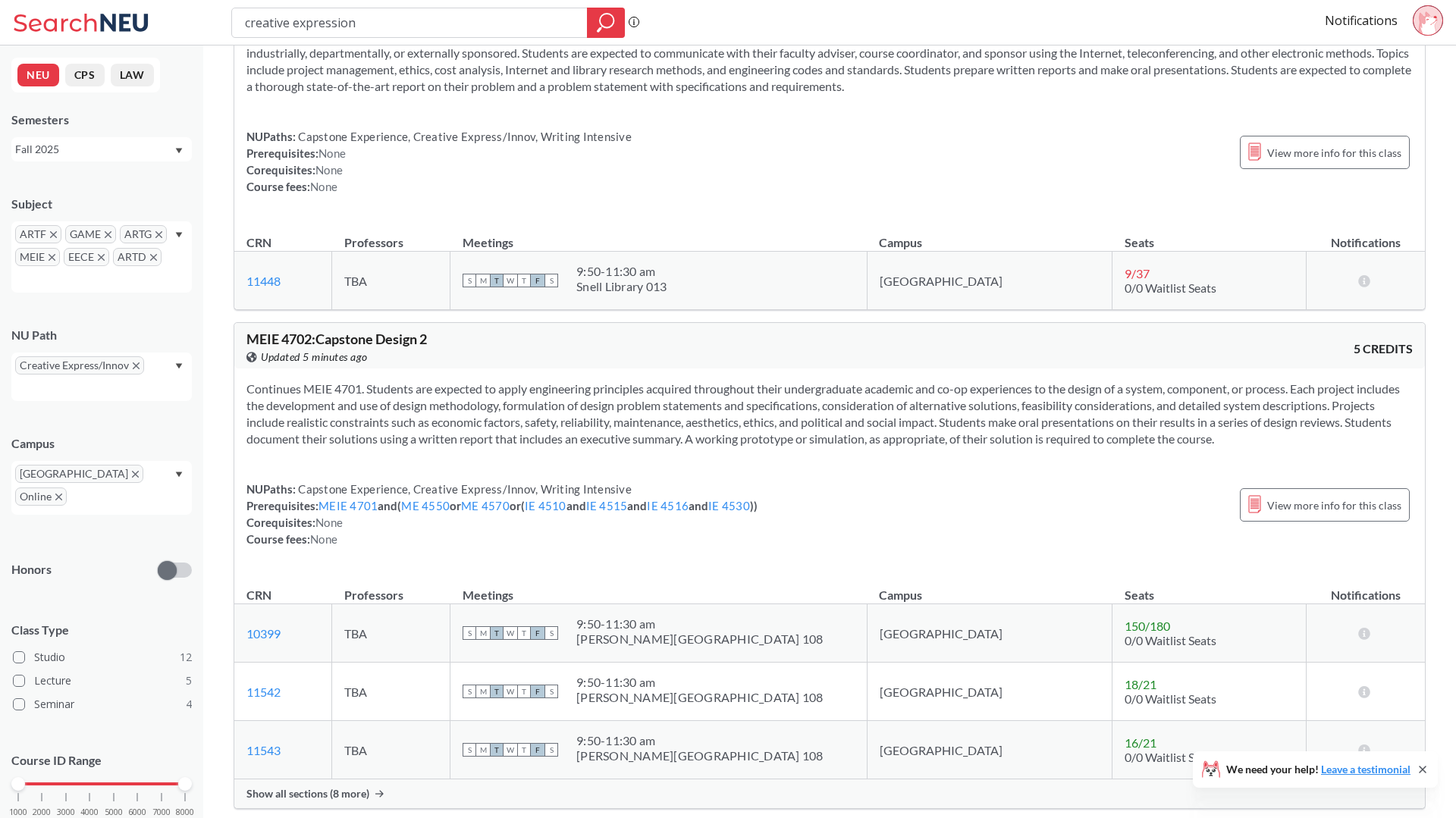
scroll to position [8128, 0]
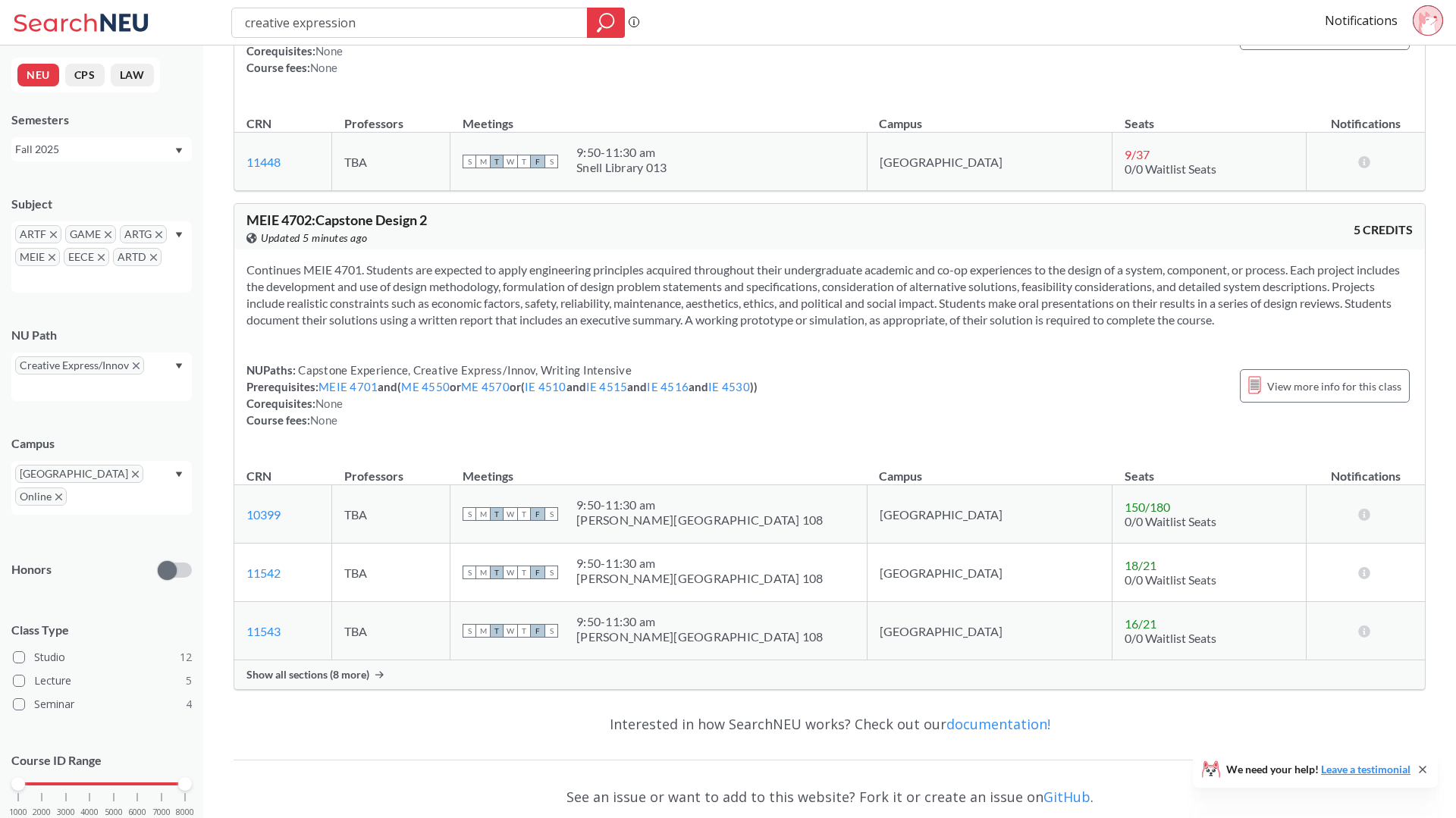
click at [53, 256] on icon "X to remove pill" at bounding box center [52, 258] width 7 height 7
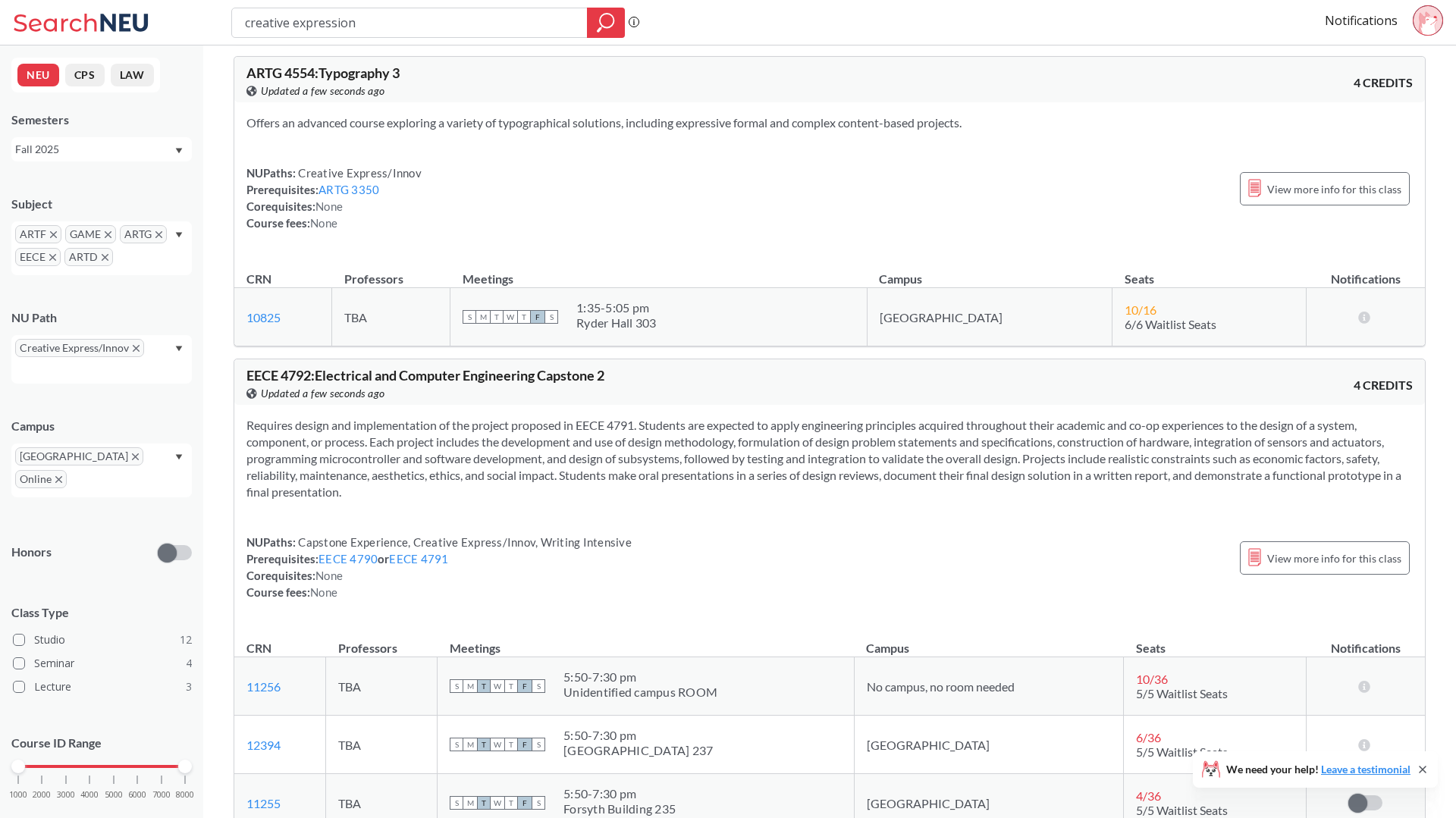
scroll to position [7548, 0]
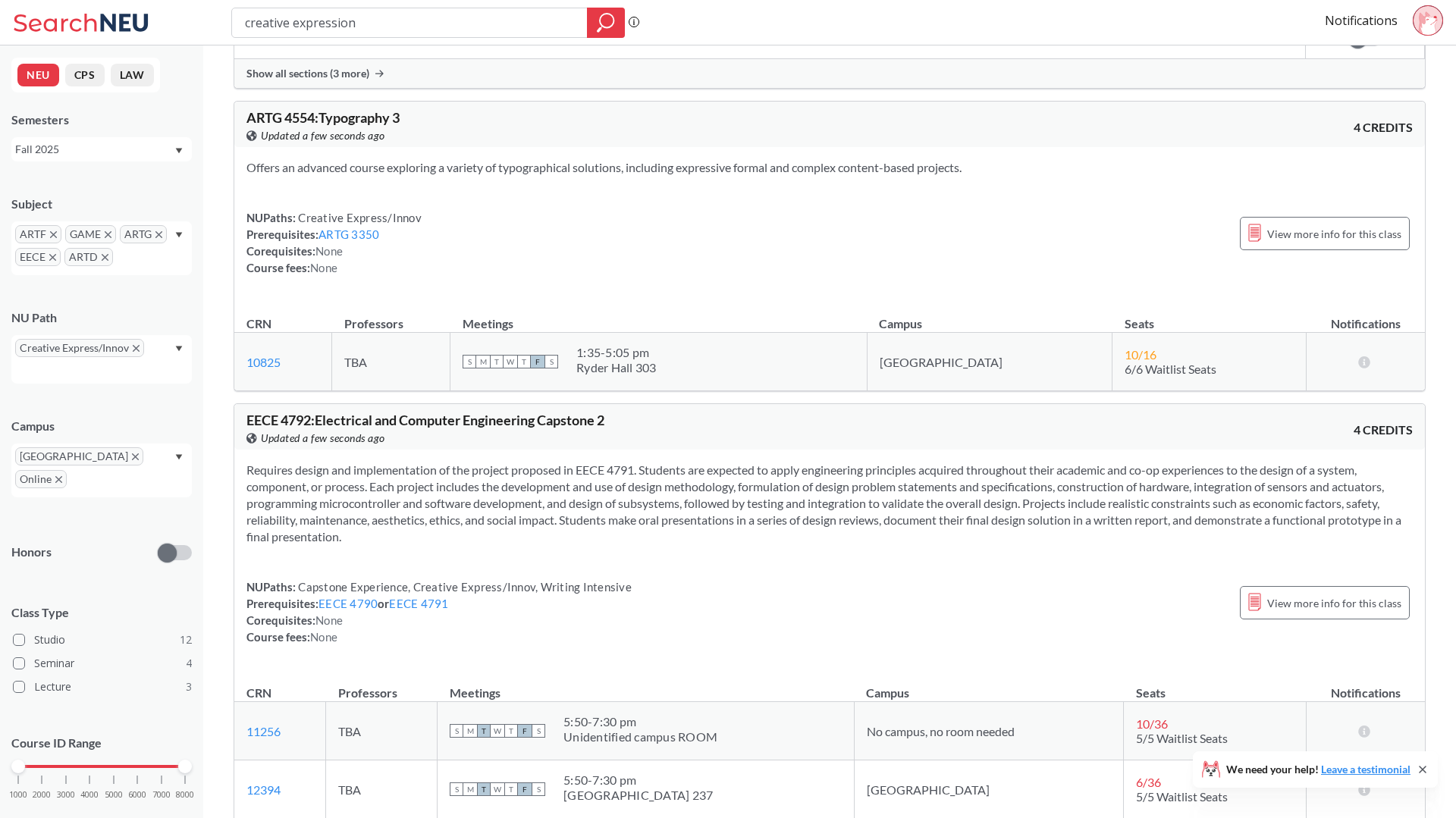
click at [50, 257] on icon "X to remove pill" at bounding box center [53, 258] width 7 height 7
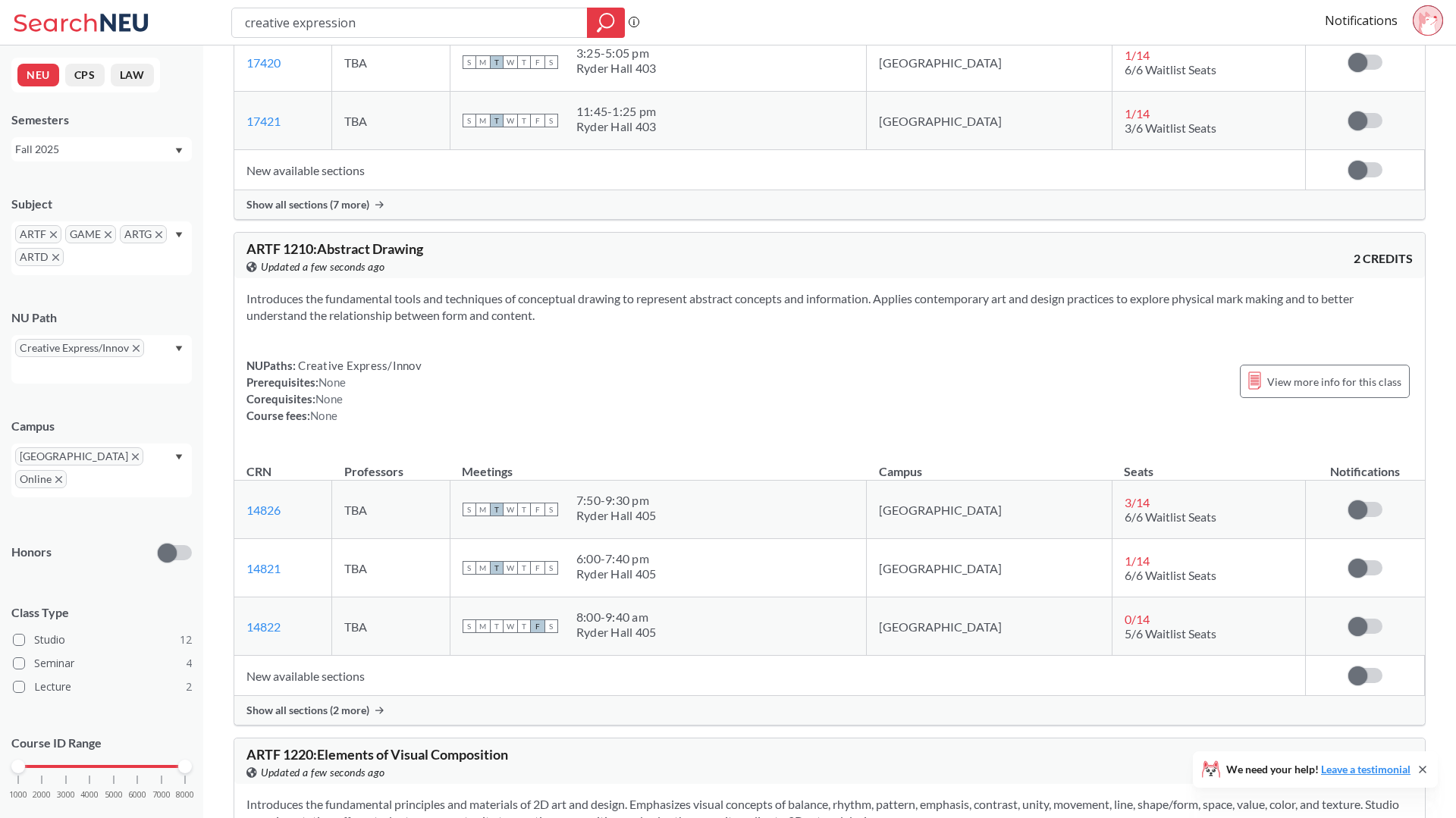
scroll to position [456, 0]
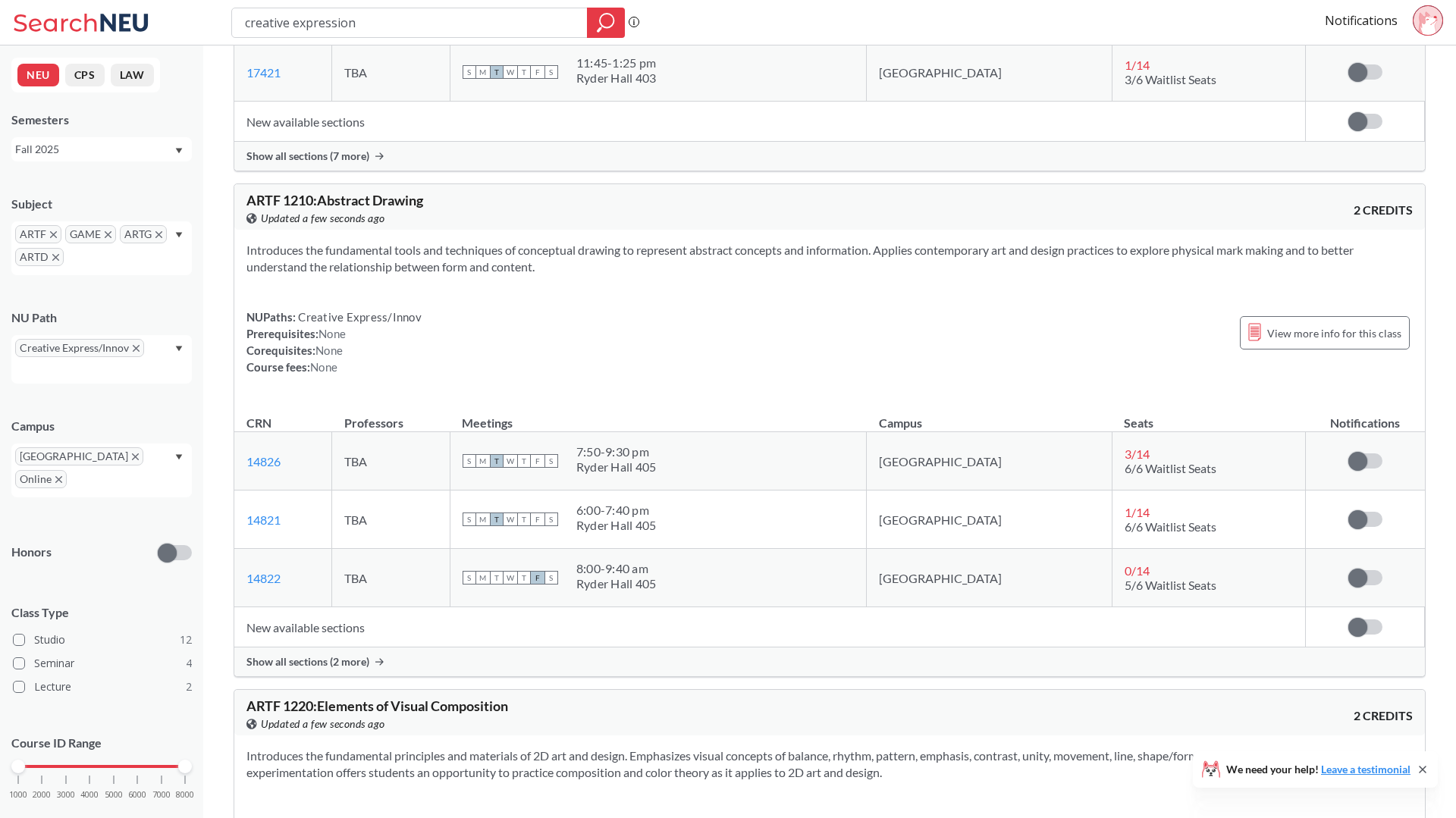
click at [366, 663] on span "Show all sections (2 more)" at bounding box center [308, 662] width 123 height 14
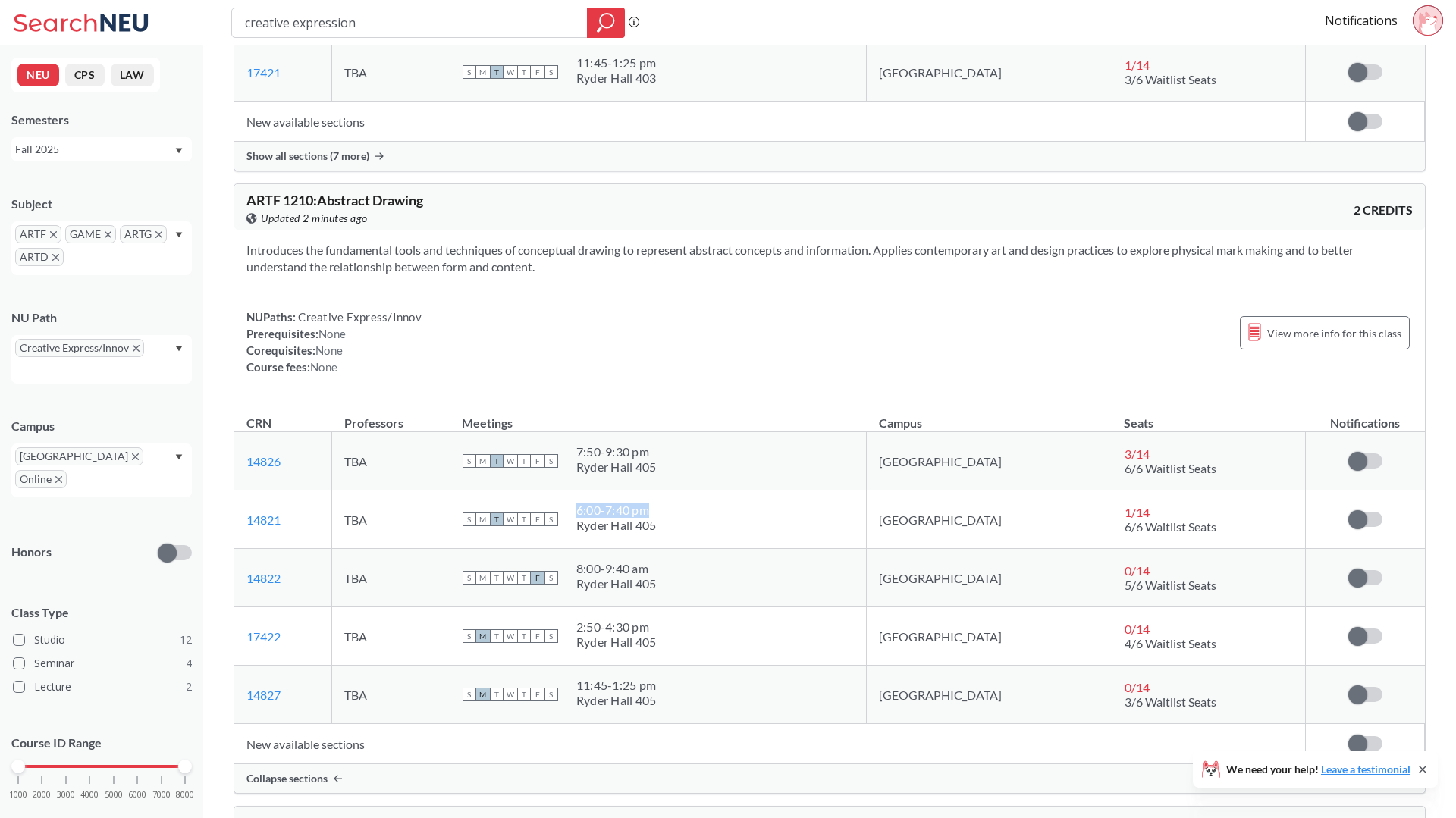
drag, startPoint x: 634, startPoint y: 510, endPoint x: 712, endPoint y: 511, distance: 78.0
click at [657, 512] on div "6:00 - 7:40 pm" at bounding box center [616, 510] width 80 height 15
click at [1013, 533] on td "[GEOGRAPHIC_DATA]" at bounding box center [989, 520] width 245 height 59
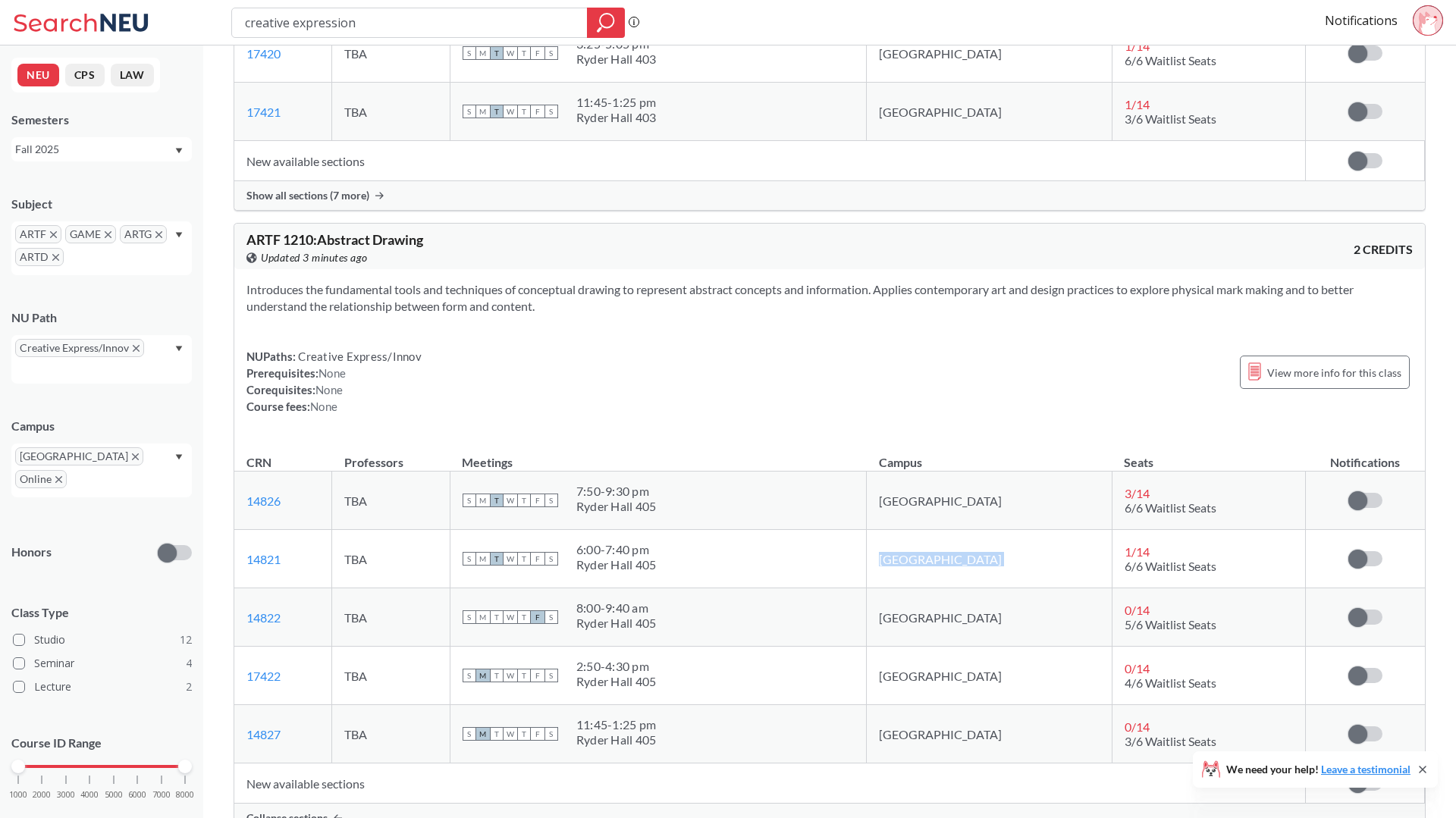
scroll to position [438, 0]
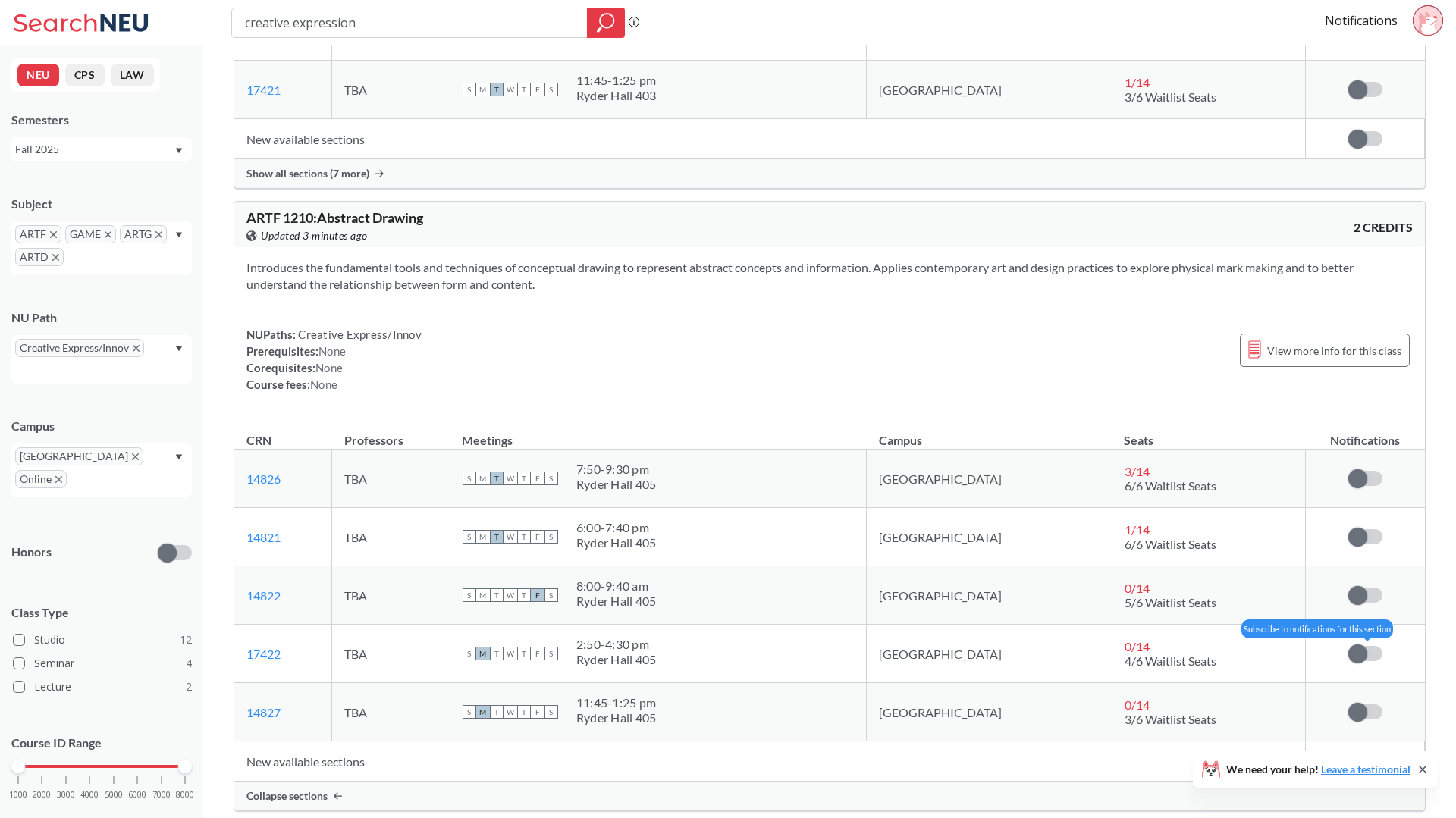
click at [1378, 657] on label at bounding box center [1366, 653] width 34 height 15
click at [1348, 646] on input "checkbox" at bounding box center [1348, 646] width 0 height 0
click at [1286, 616] on td "0 / 14 5/6 Waitlist Seats" at bounding box center [1208, 596] width 193 height 59
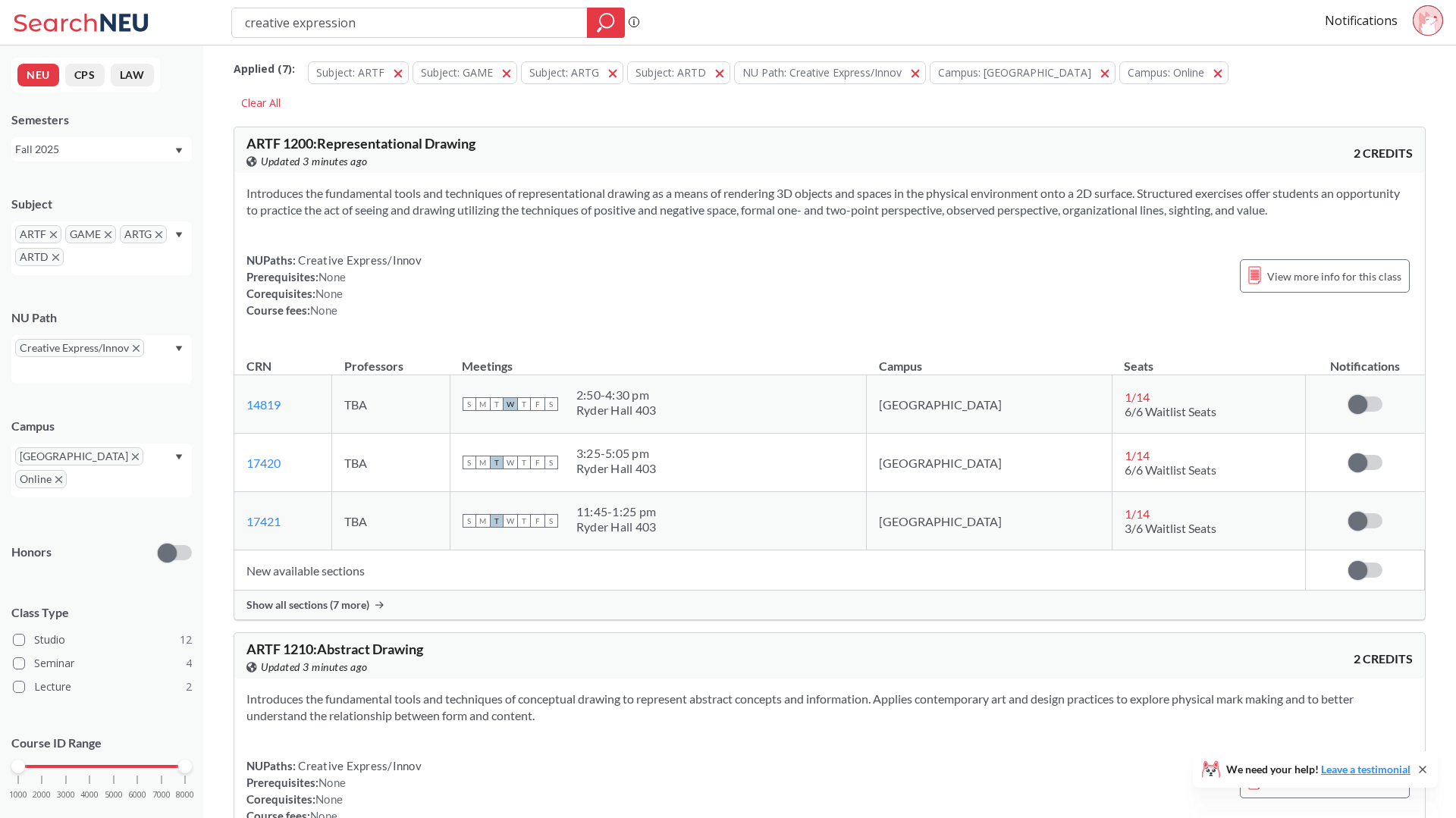
scroll to position [0, 0]
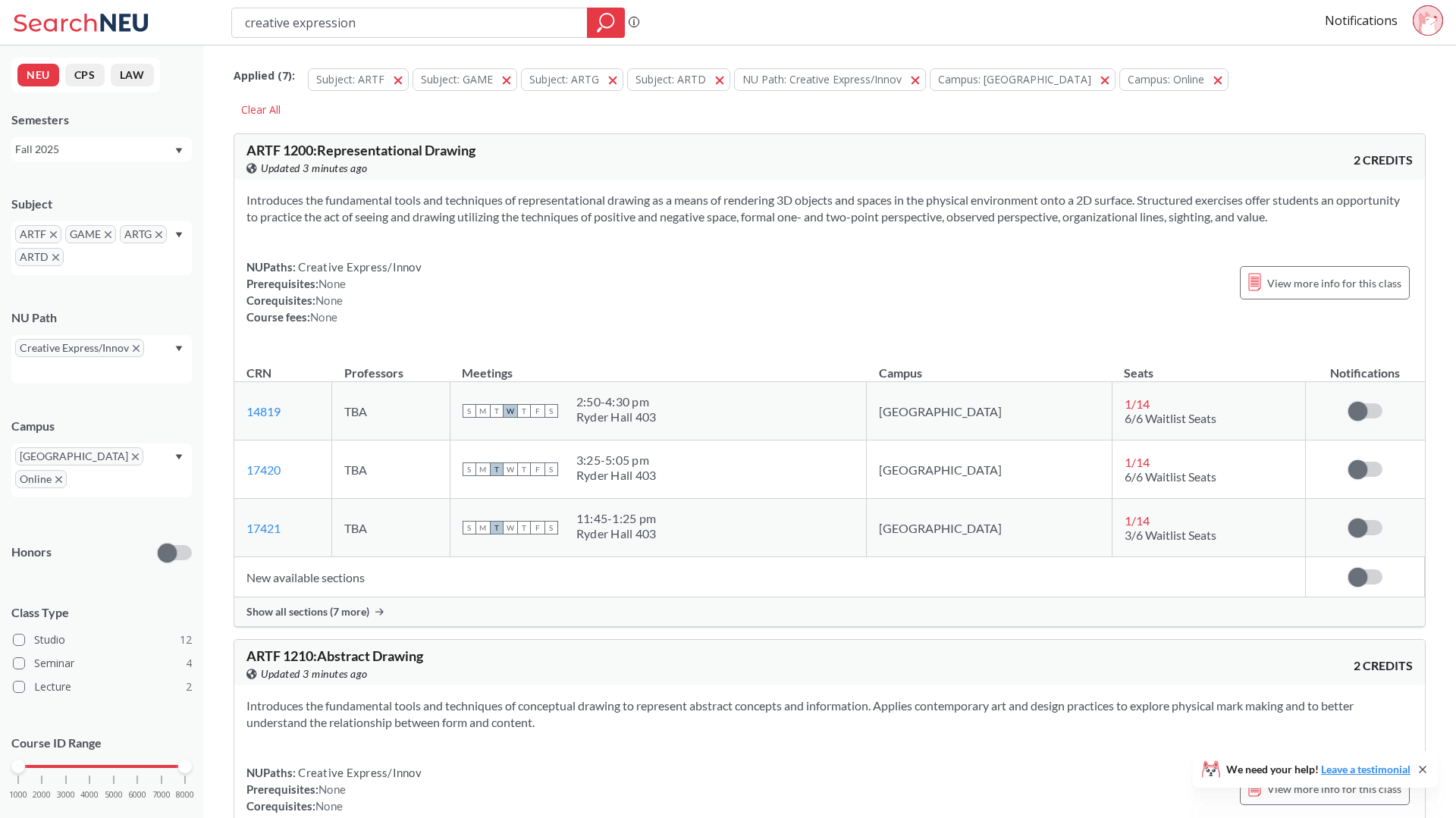
click at [353, 593] on td "New available sections" at bounding box center [770, 578] width 1072 height 40
click at [352, 600] on div "Show all sections (7 more)" at bounding box center [829, 612] width 1190 height 29
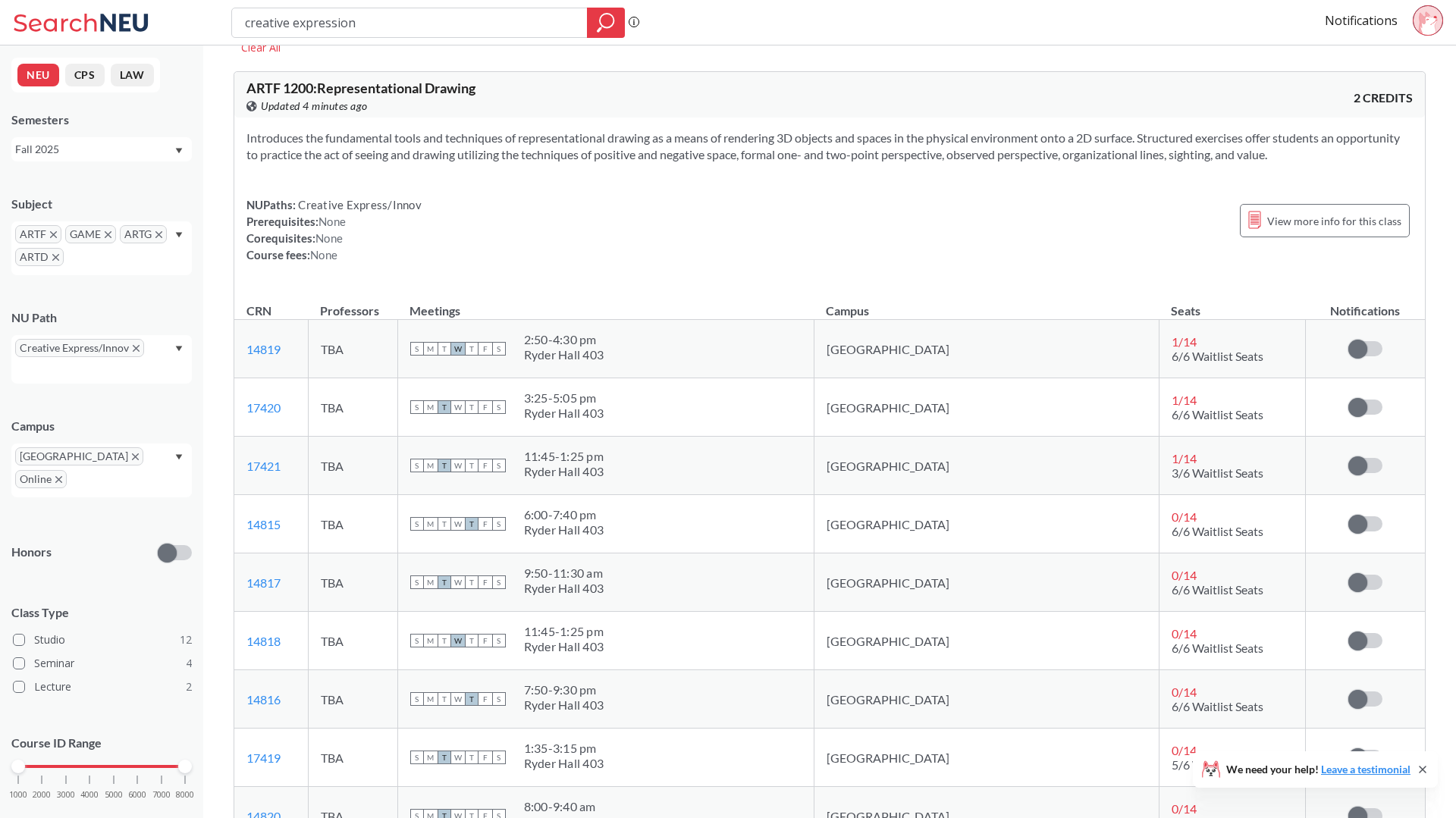
scroll to position [18, 0]
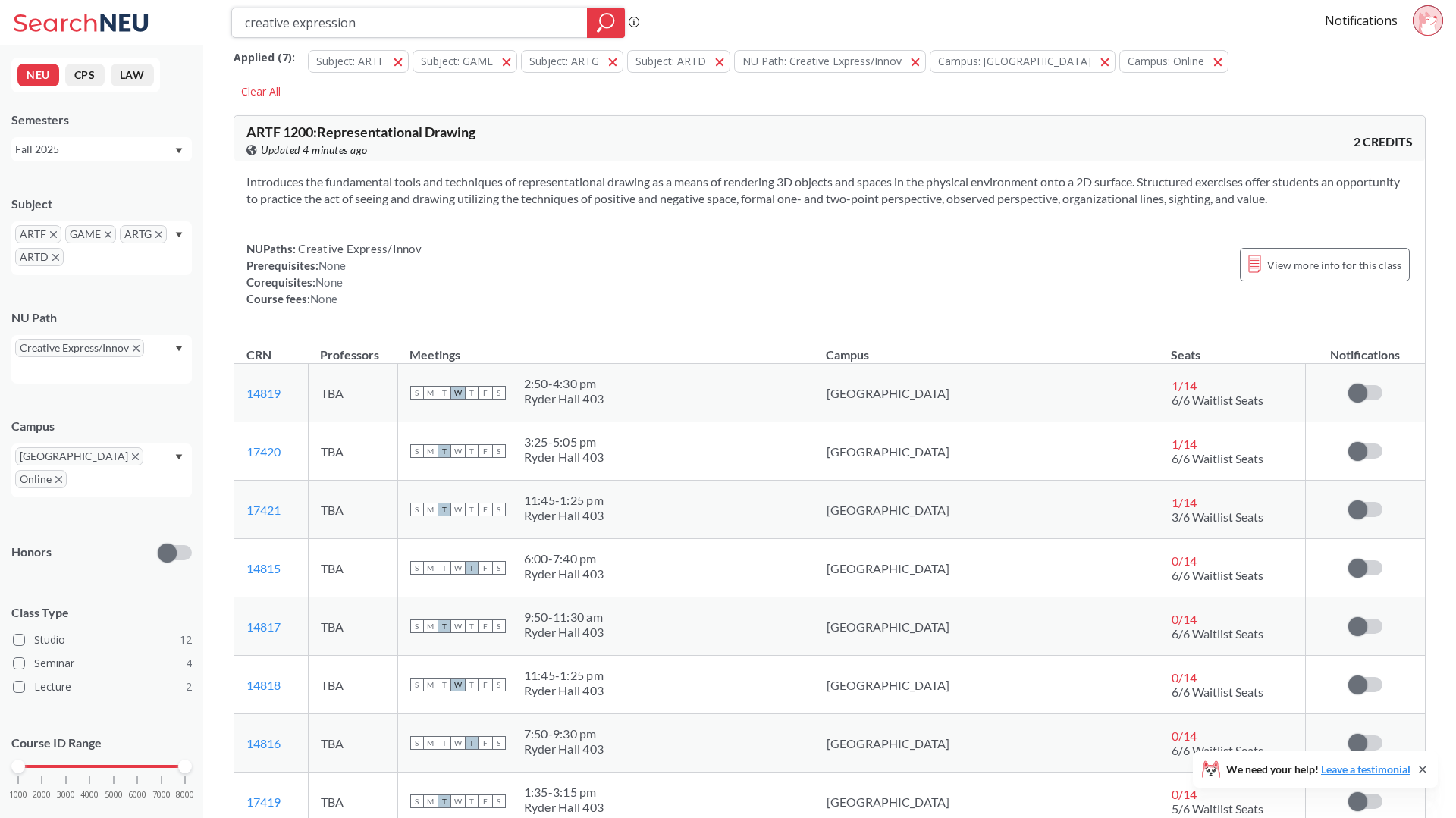
click at [506, 20] on input "creative expression" at bounding box center [409, 23] width 333 height 26
type input "2 credit classesa"
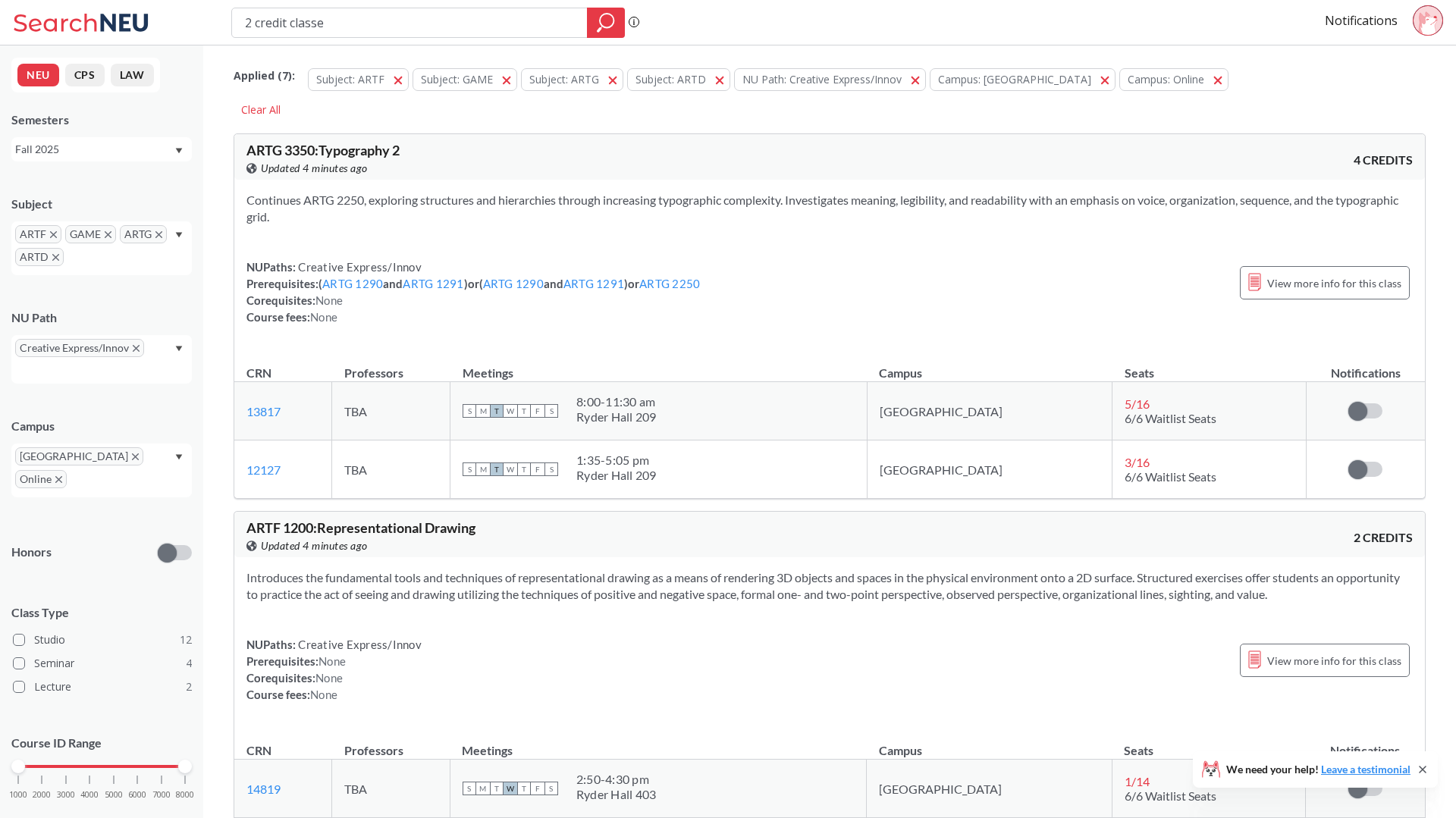
type input "2 credit classes"
click at [246, 28] on input "2 credit classes" at bounding box center [409, 23] width 333 height 26
type input "1credit classes"
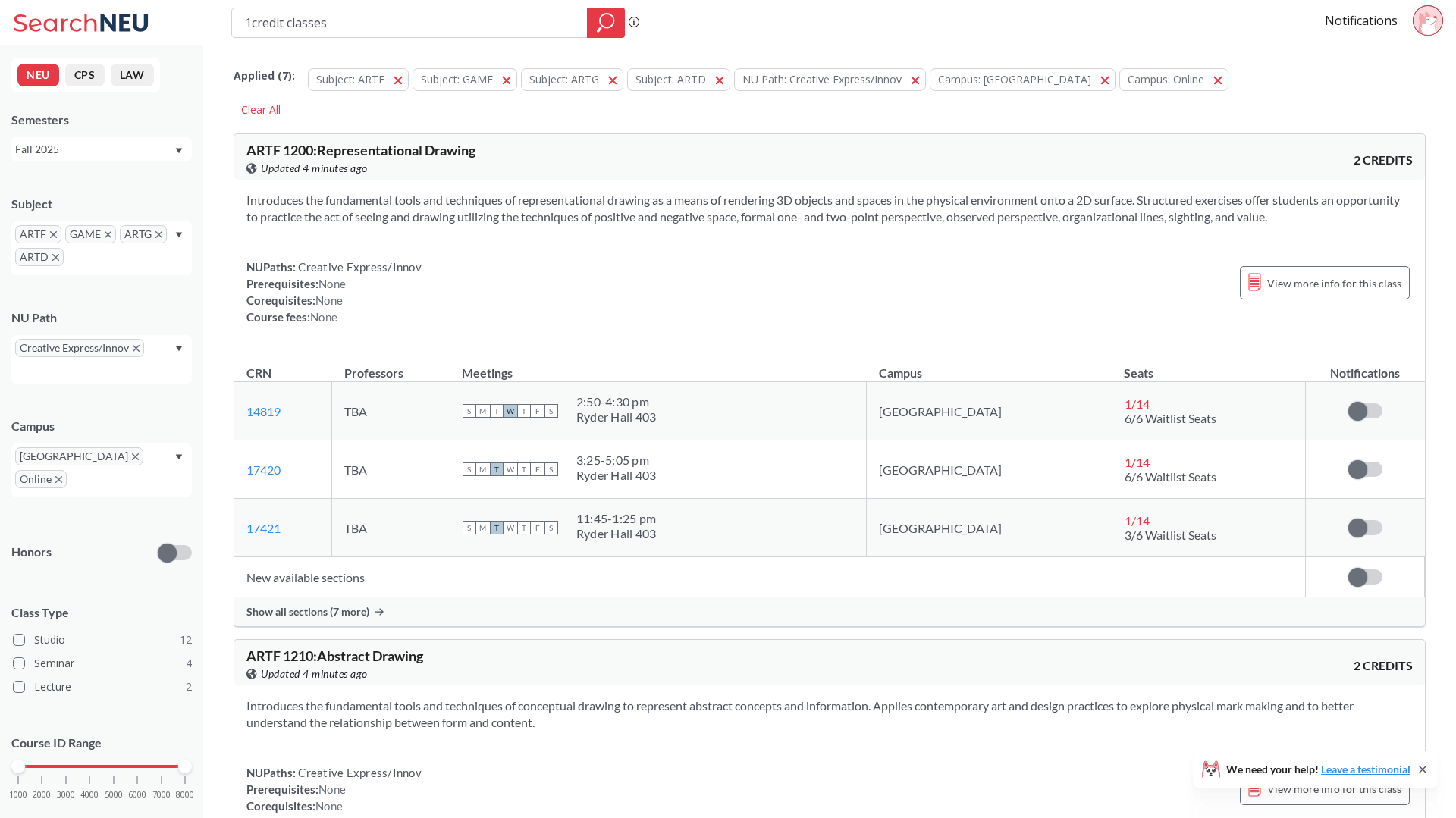
click at [409, 78] on div "Subject: GAME GAME" at bounding box center [463, 81] width 108 height 26
click at [403, 78] on span "button" at bounding box center [403, 80] width 0 height 14
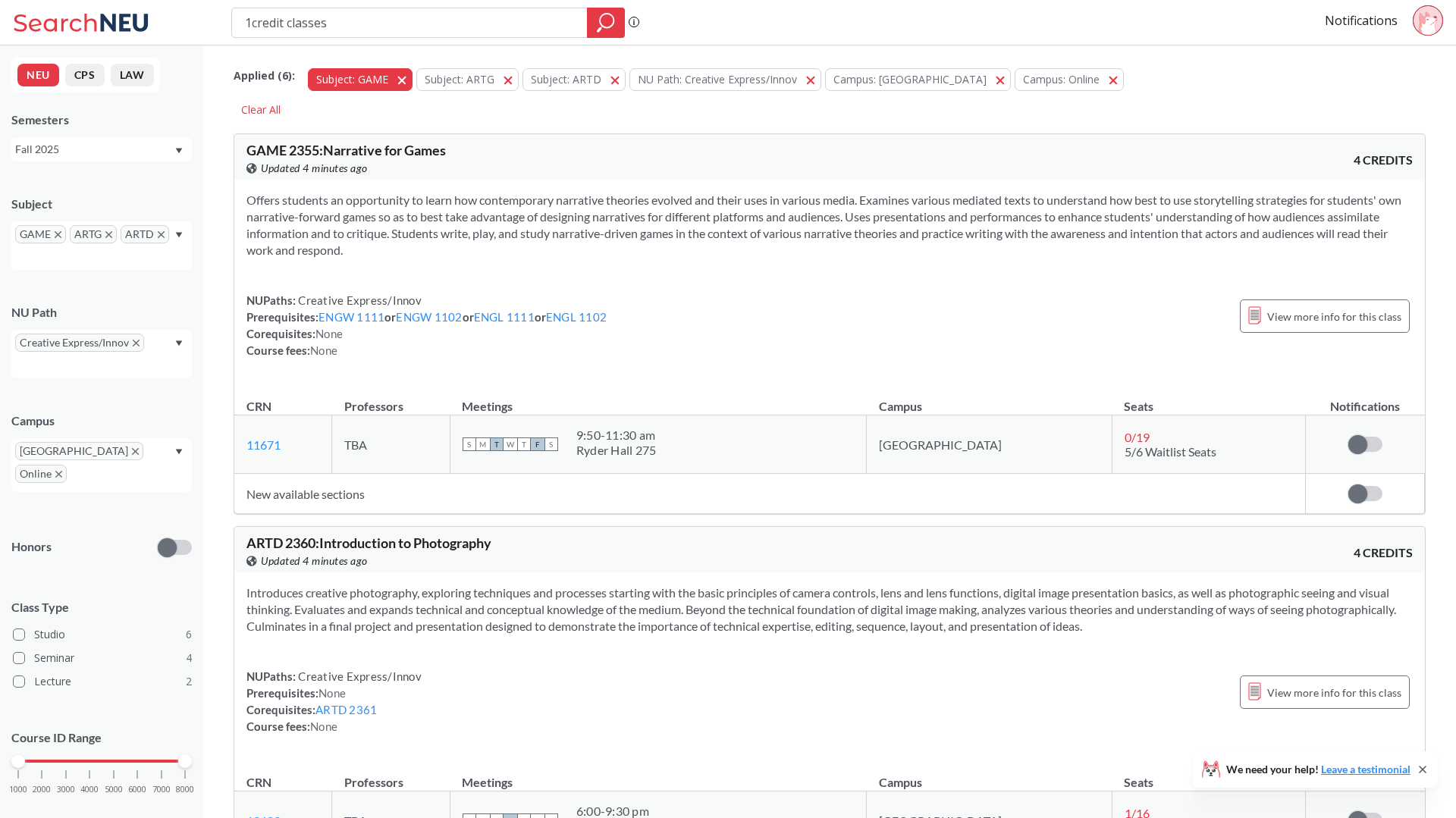
click at [397, 80] on button "Subject: GAME GAME" at bounding box center [361, 80] width 105 height 23
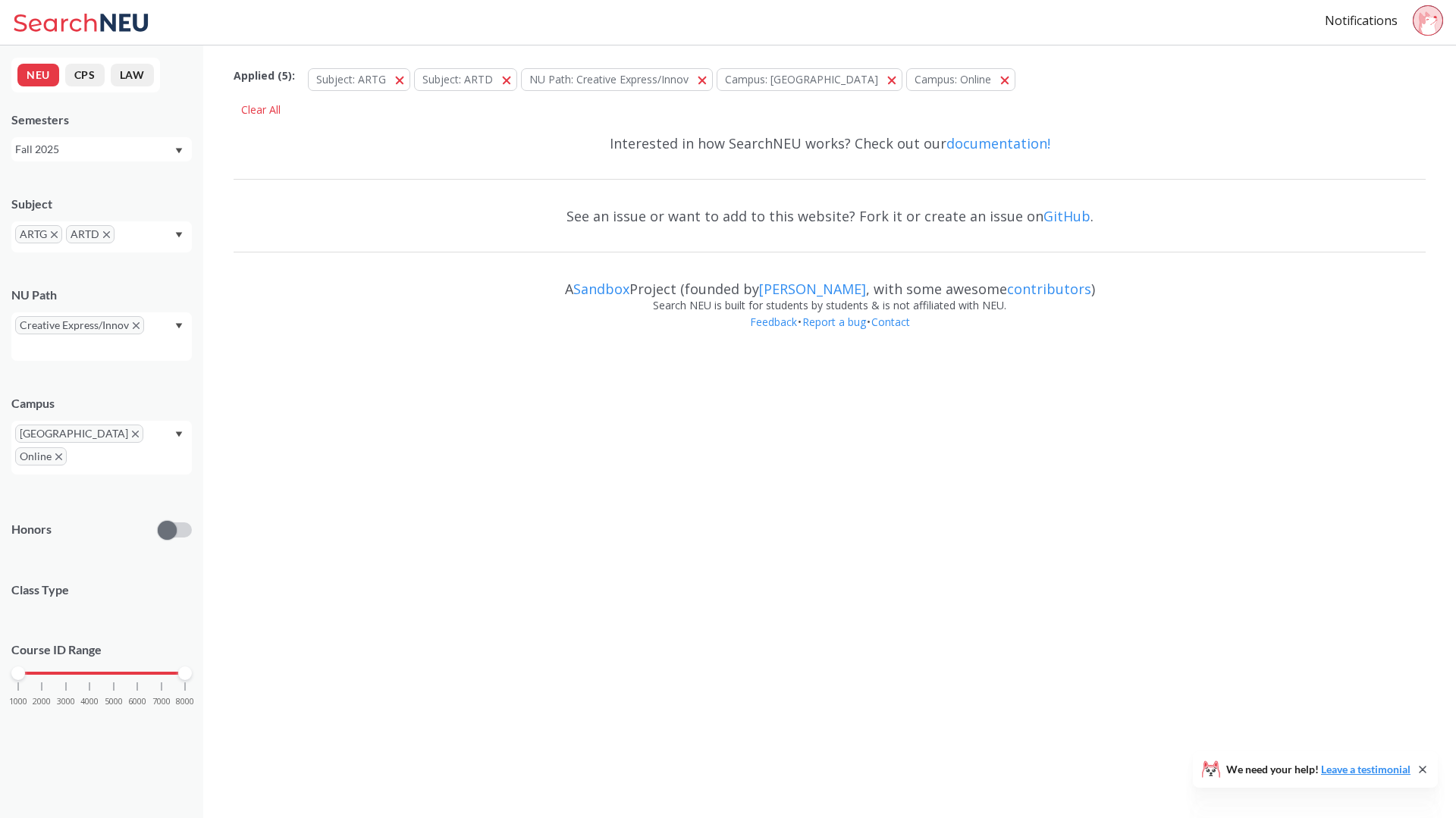
click at [405, 80] on span "button" at bounding box center [405, 80] width 0 height 14
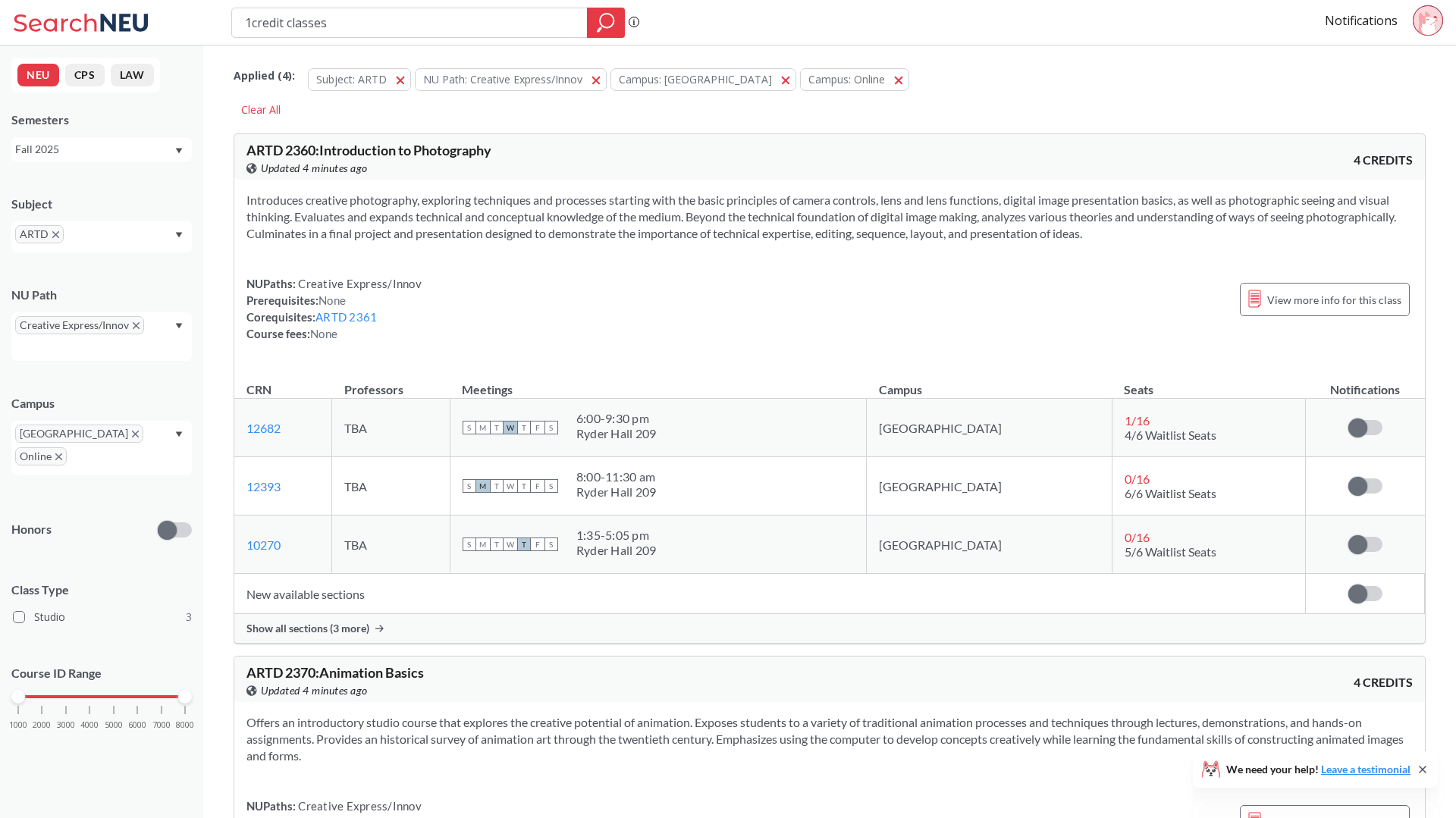
click at [406, 80] on span "button" at bounding box center [406, 80] width 0 height 14
click at [423, 80] on span "NU Path: Creative Express/Innov" at bounding box center [503, 80] width 159 height 14
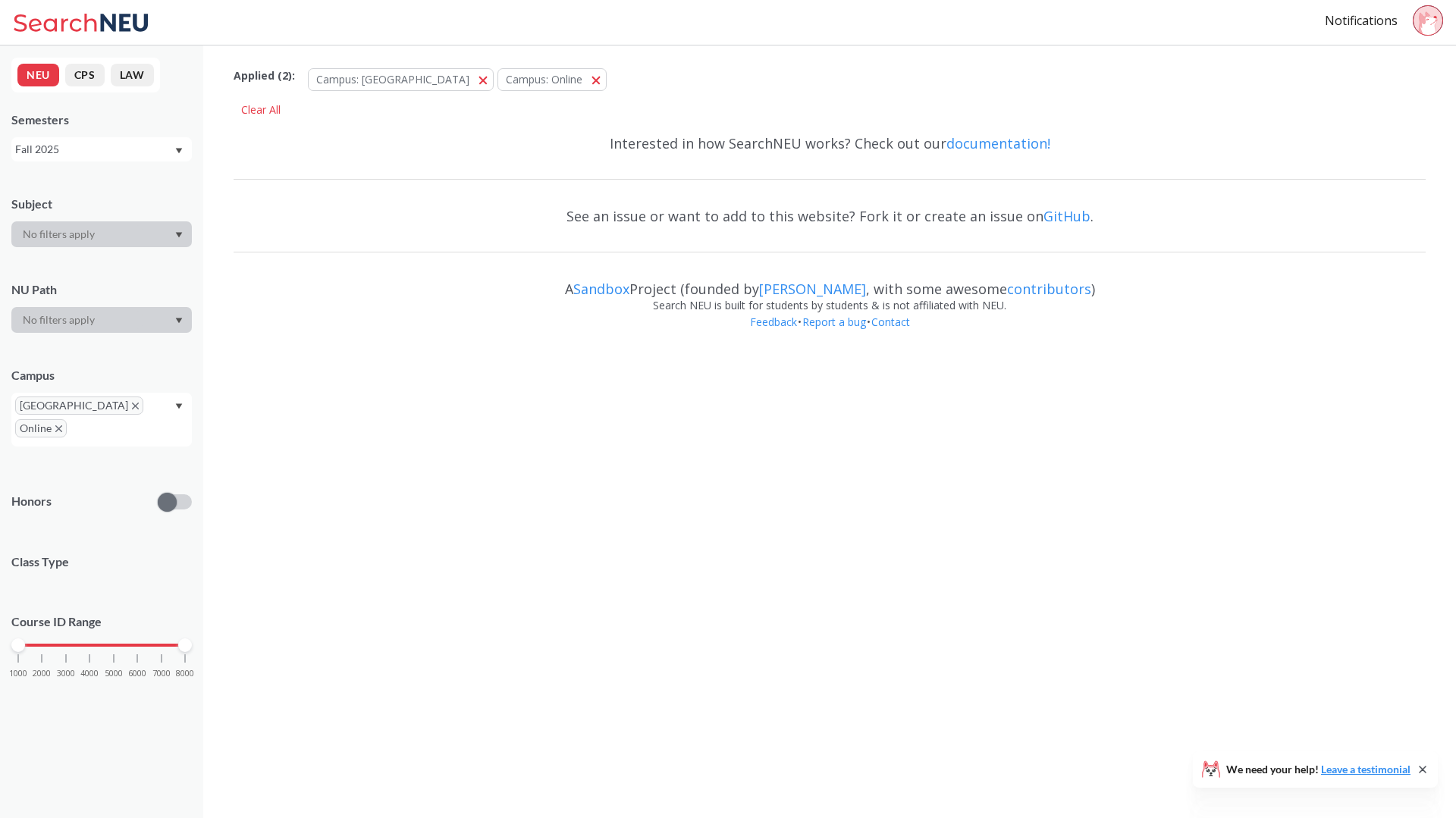
click at [397, 80] on button "Campus: [GEOGRAPHIC_DATA]" at bounding box center [401, 80] width 186 height 23
click at [497, 80] on button "Campus: Online Online" at bounding box center [551, 80] width 109 height 23
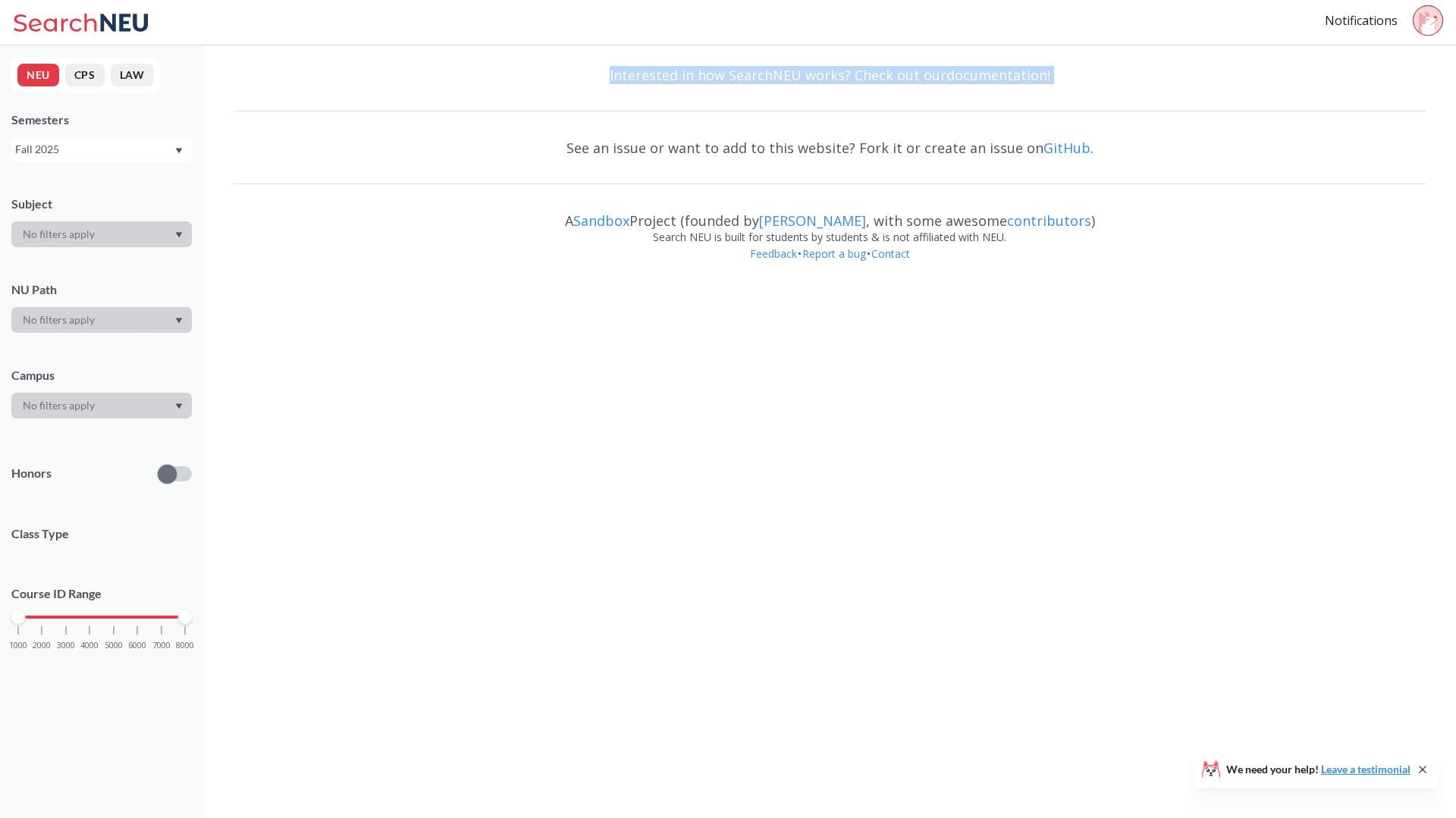
click at [397, 80] on div "Interested in how SearchNEU works? Check out our documentation!" at bounding box center [829, 75] width 1192 height 44
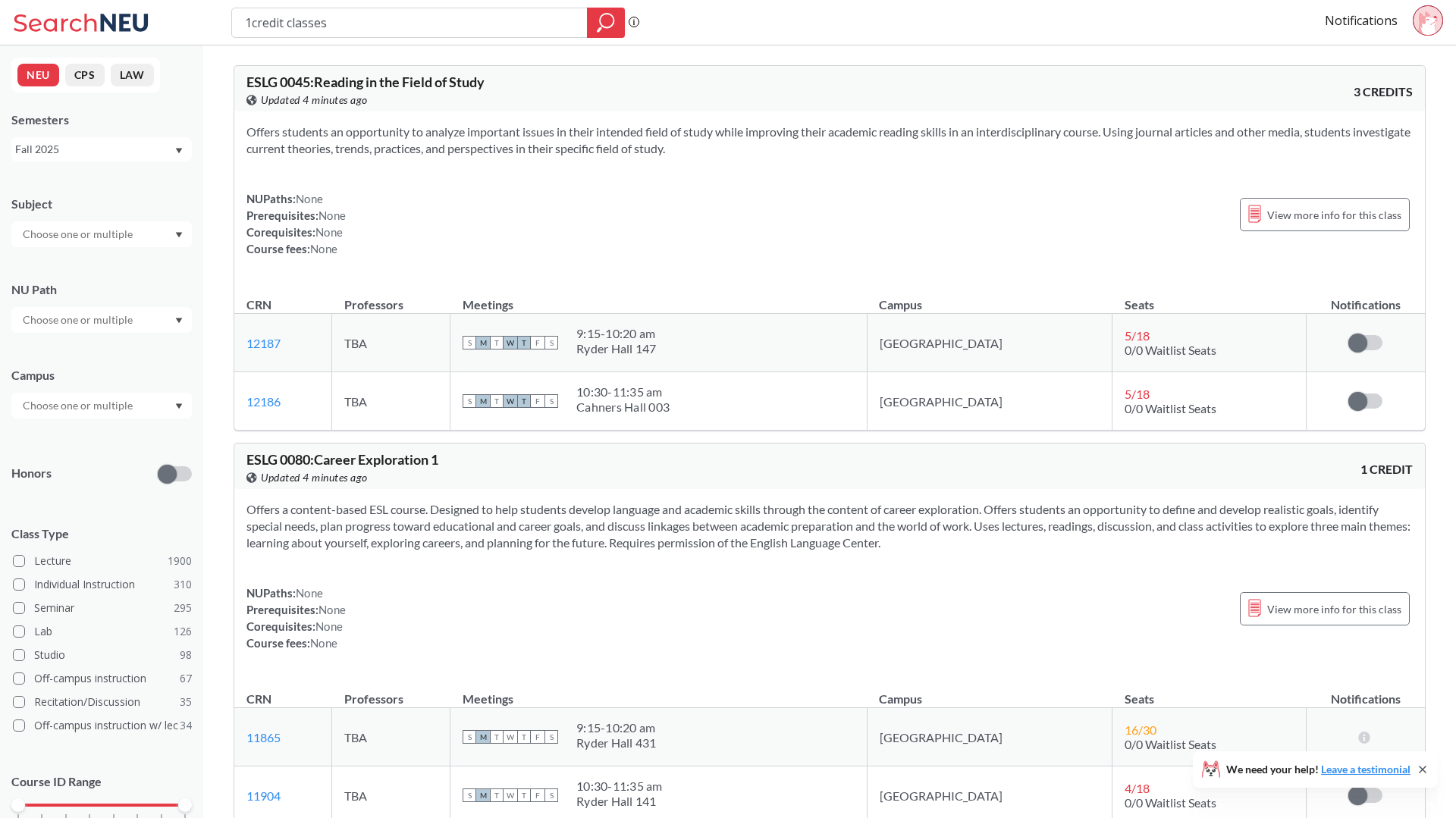
click at [405, 106] on div "View this course on Banner. Updated 4 minutes ago" at bounding box center [538, 100] width 583 height 16
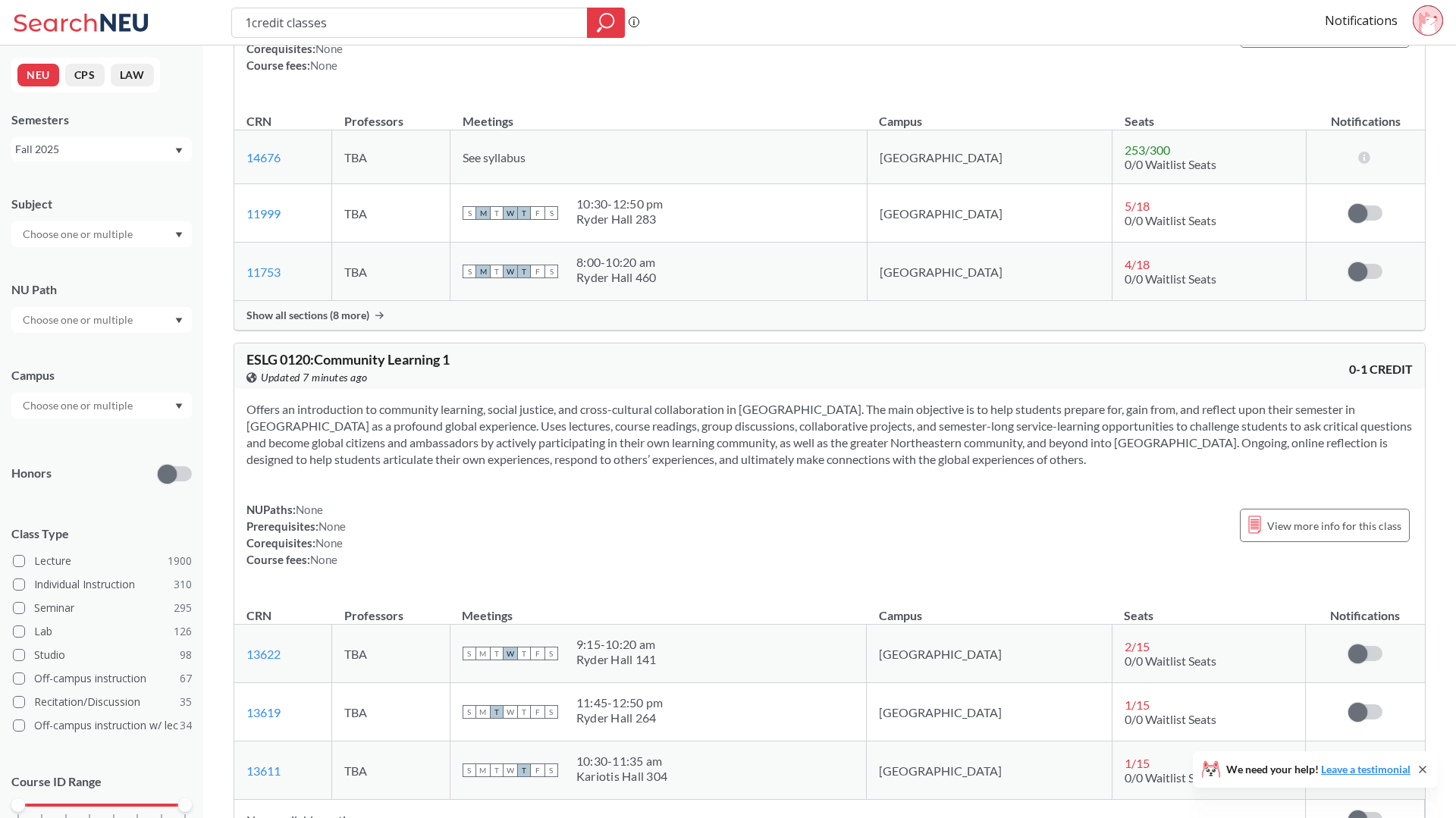
scroll to position [1102, 0]
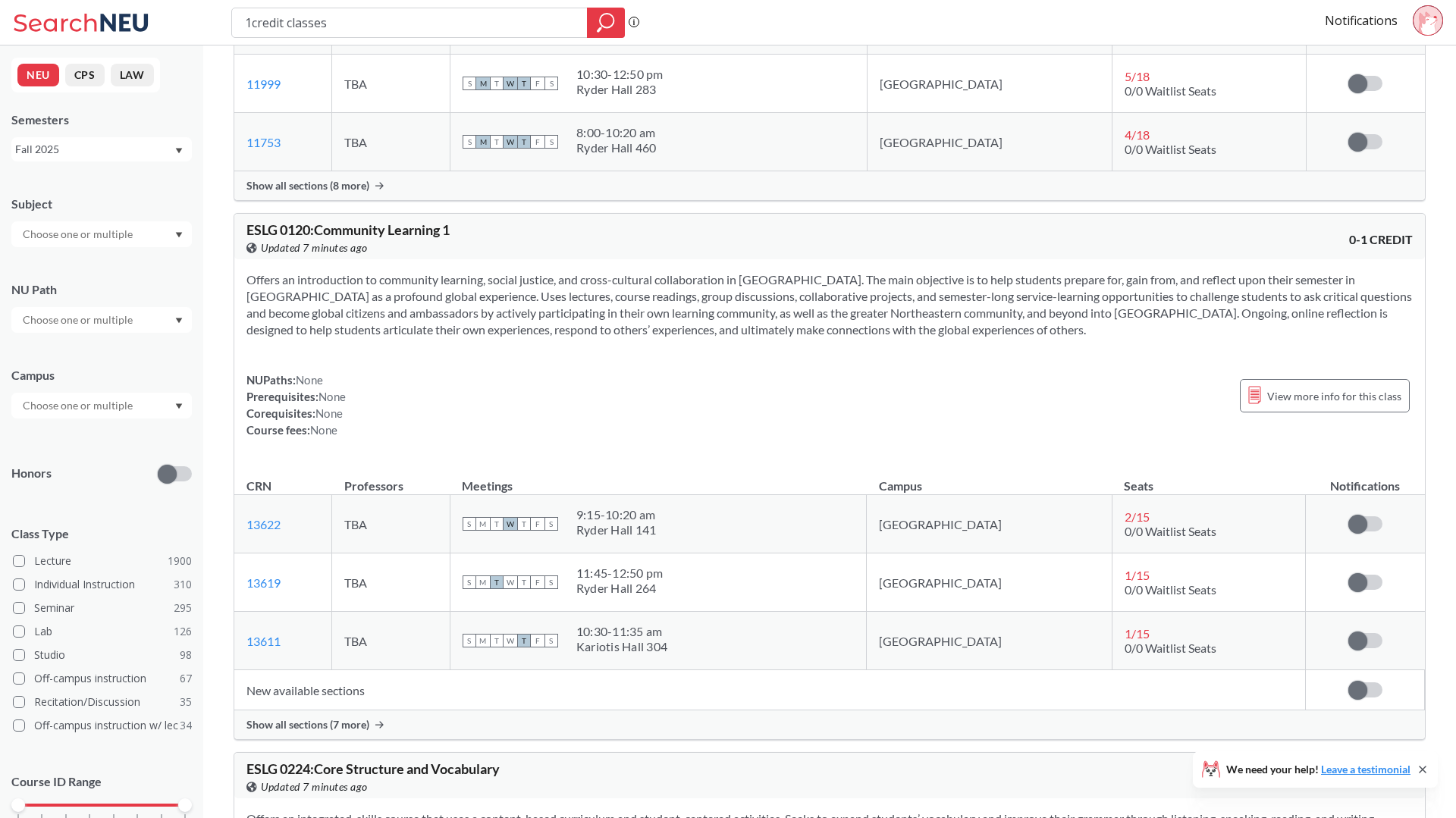
click at [267, 728] on span "Show all sections (7 more)" at bounding box center [308, 725] width 123 height 14
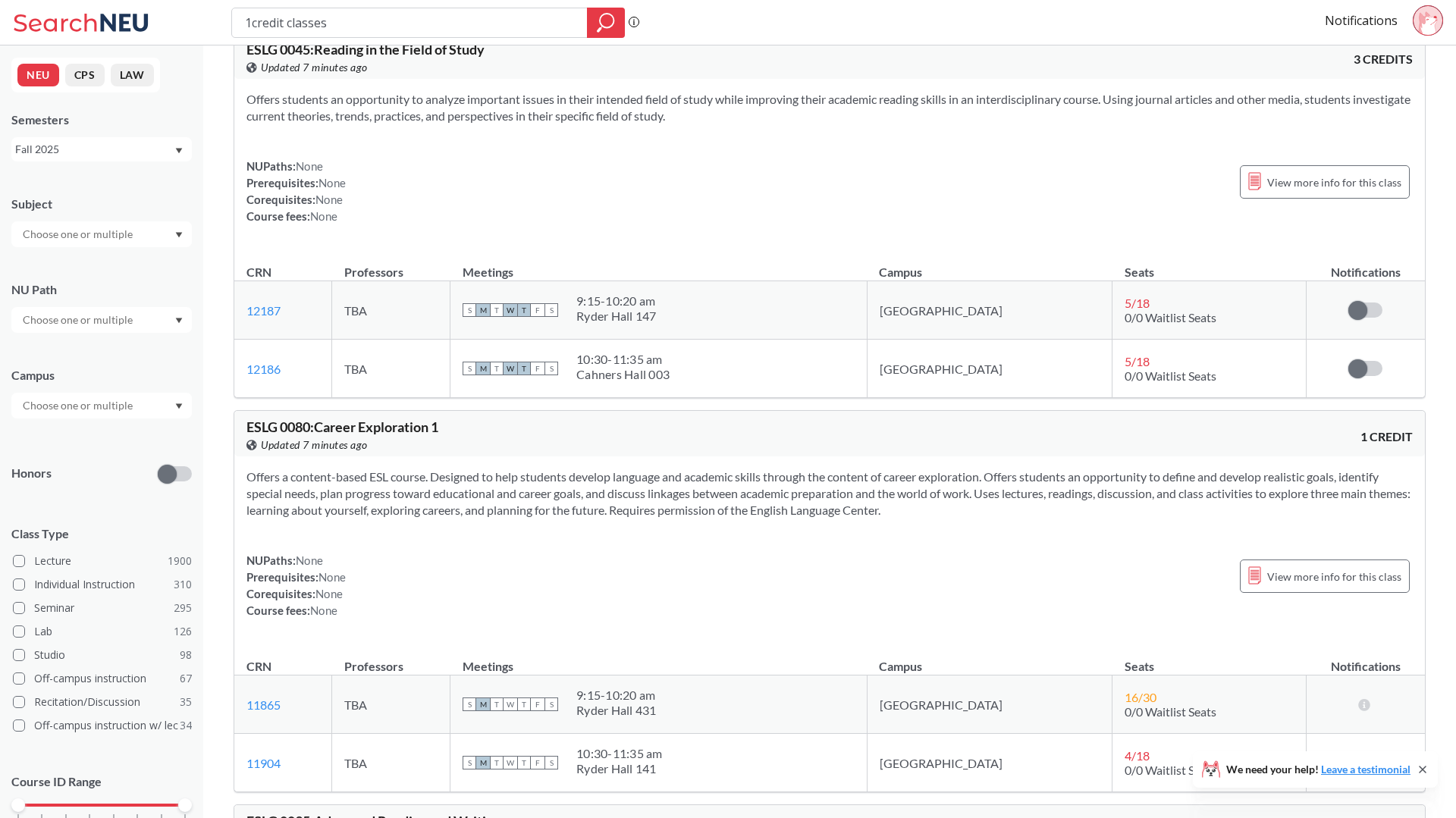
scroll to position [0, 0]
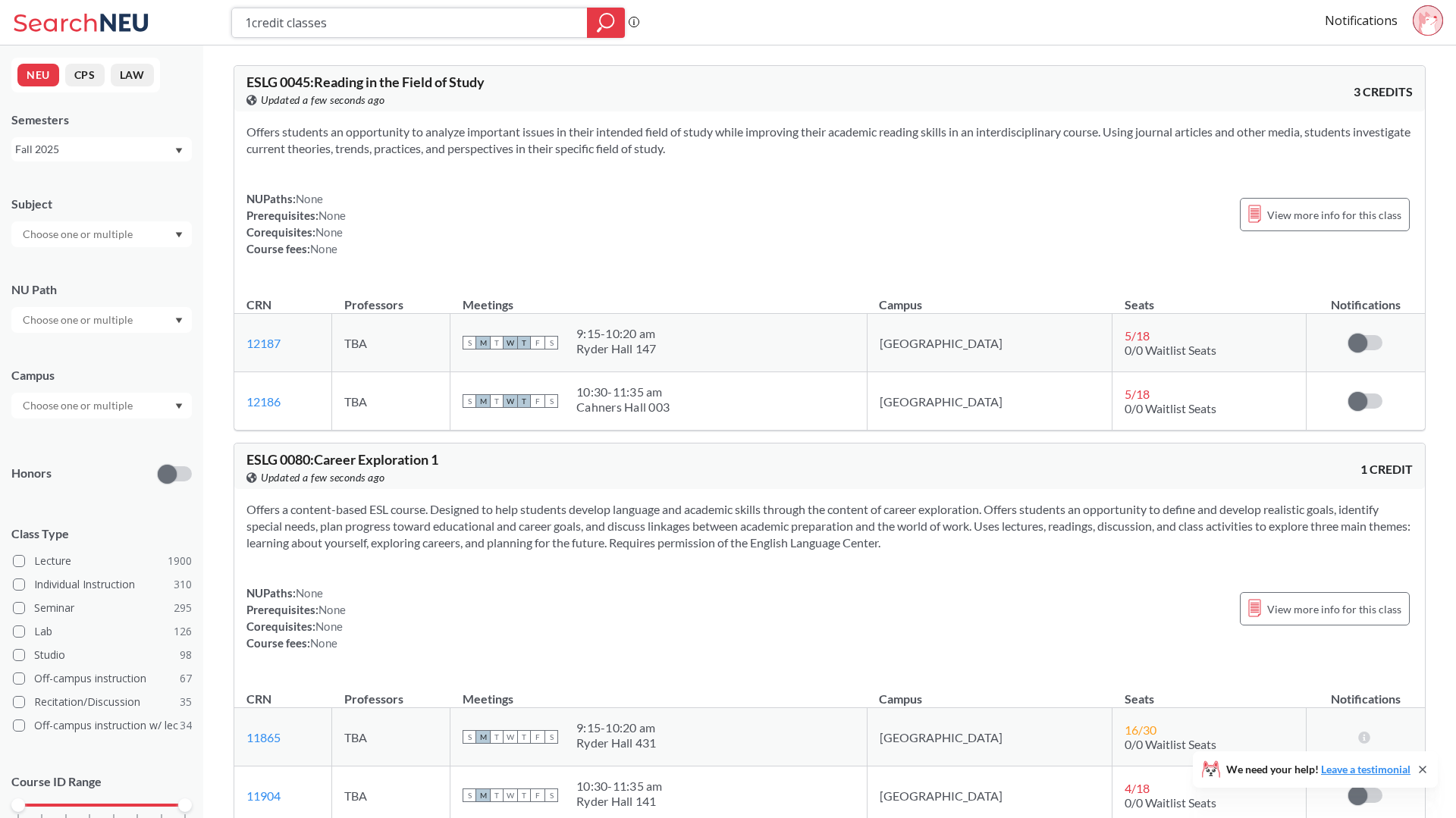
click at [601, 24] on icon "magnifying glass" at bounding box center [606, 20] width 14 height 14
click at [548, 31] on input "1credit classes" at bounding box center [409, 23] width 333 height 26
paste input "ORGB3201"
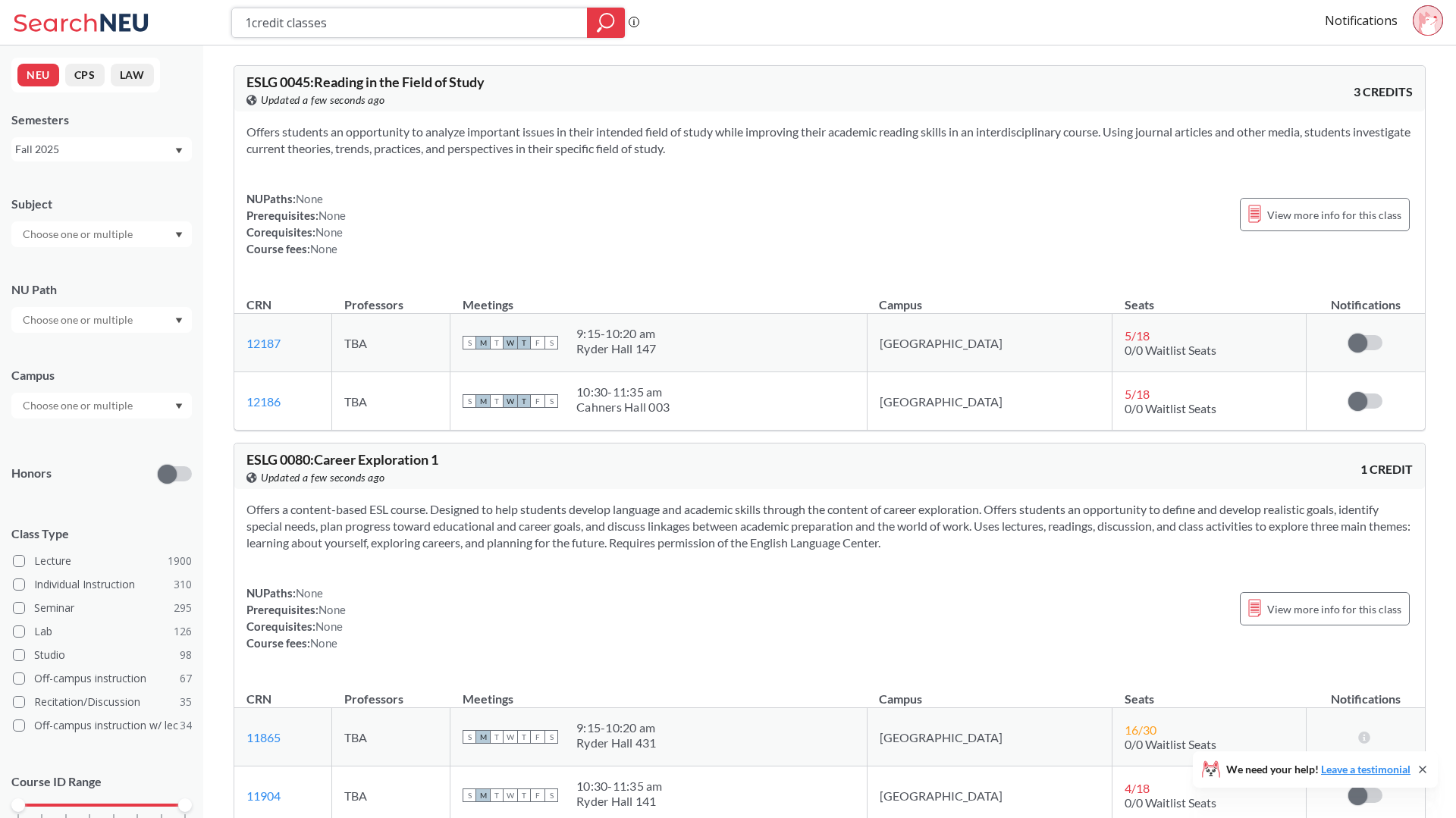
type input "ORGB3201"
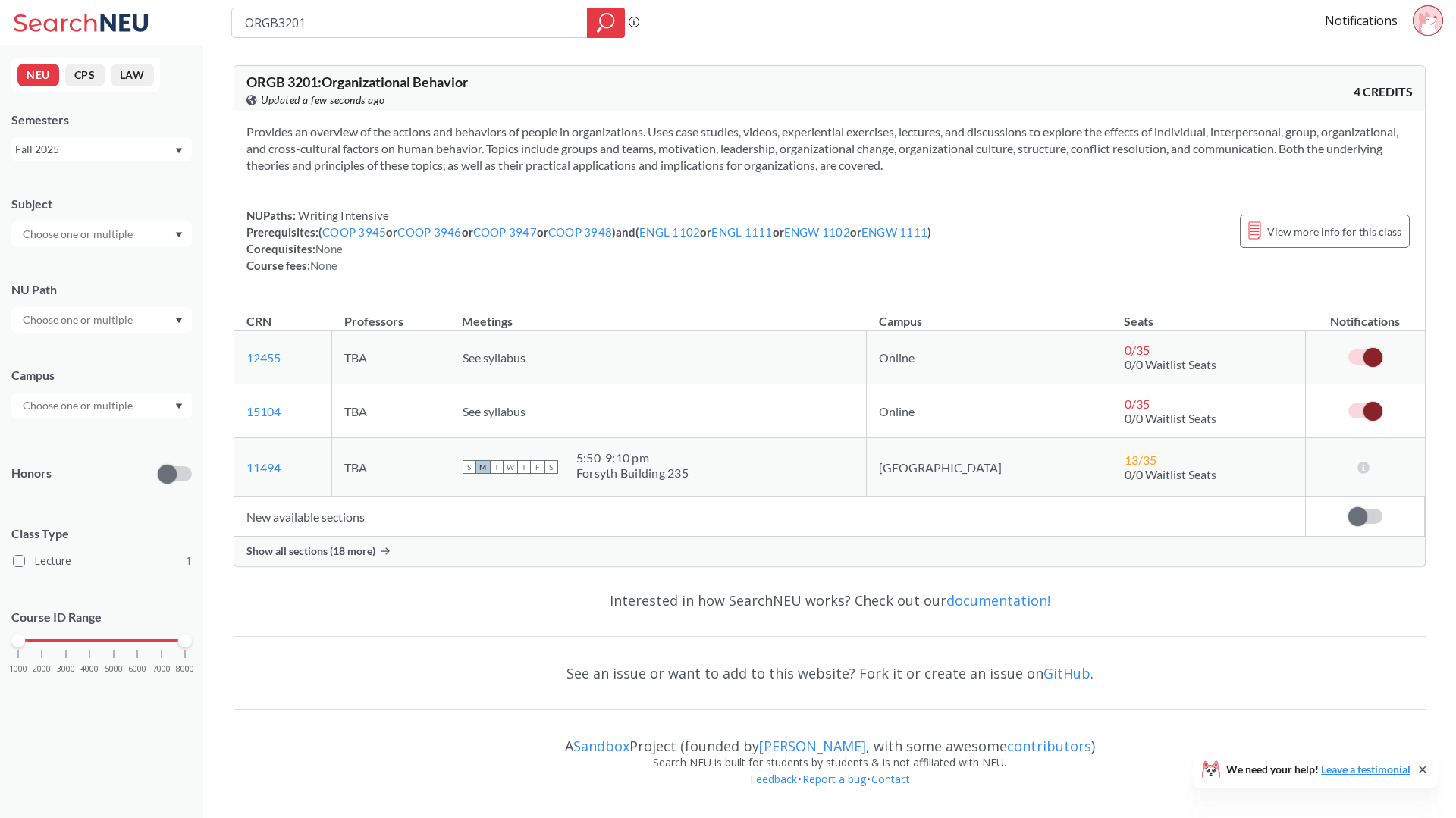
click at [298, 544] on span "Show all sections (18 more)" at bounding box center [311, 550] width 129 height 14
